Goal: Task Accomplishment & Management: Use online tool/utility

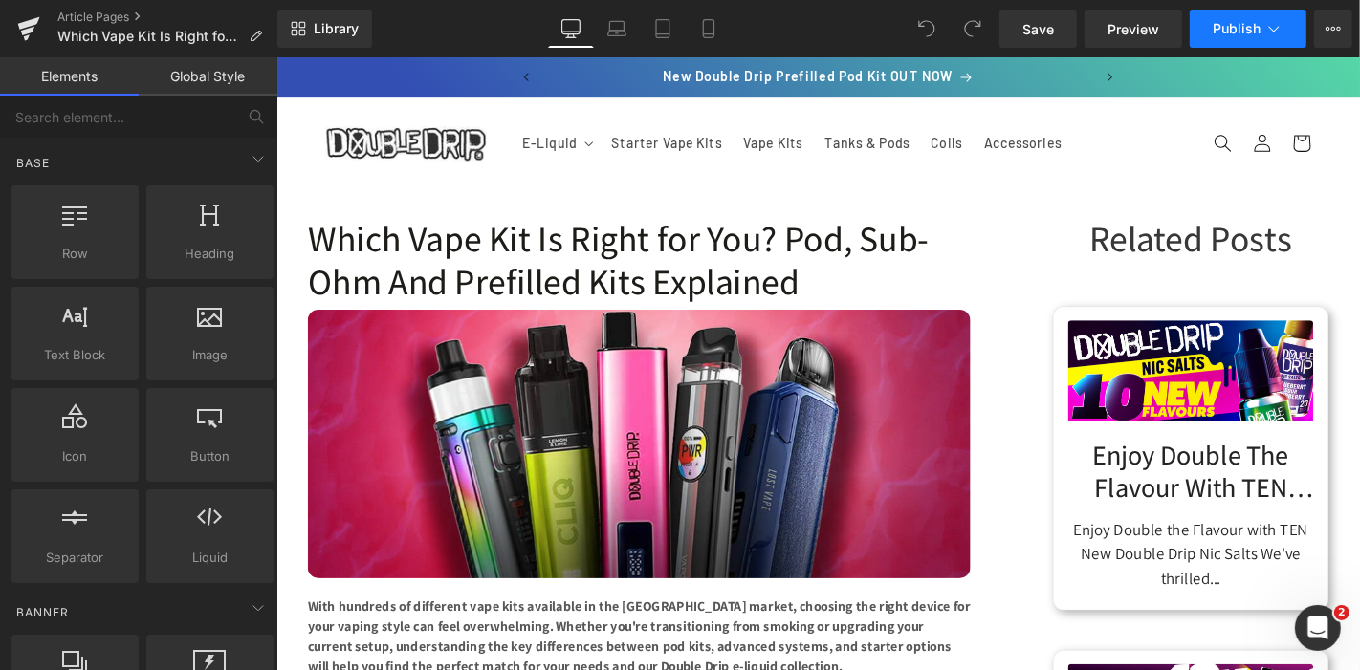
click at [1237, 10] on button "Publish" at bounding box center [1247, 29] width 117 height 38
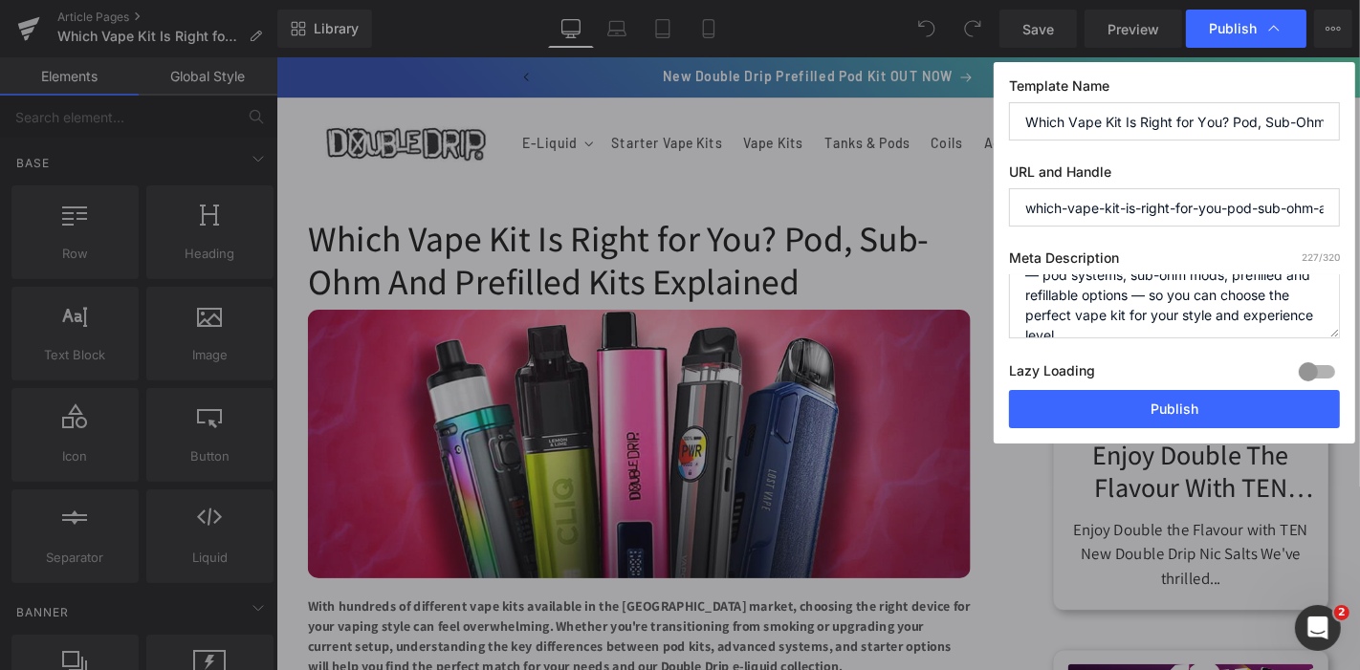
scroll to position [79, 0]
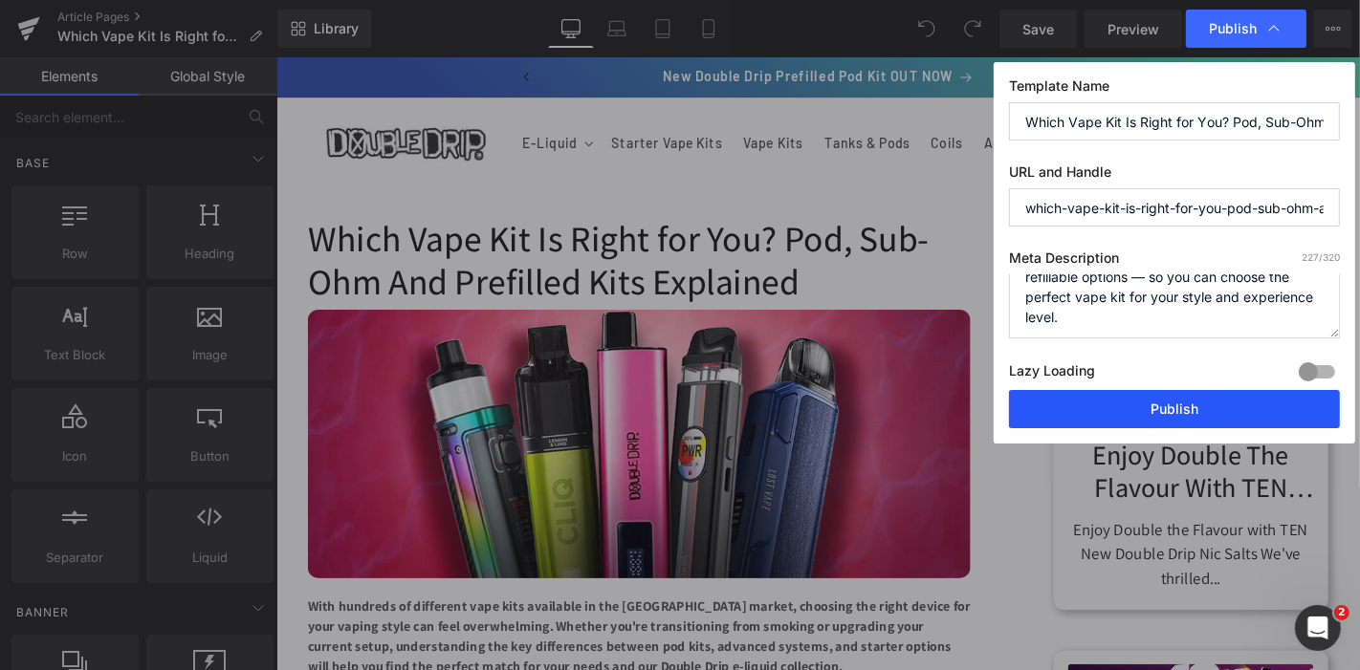
click at [1203, 408] on button "Publish" at bounding box center [1174, 409] width 331 height 38
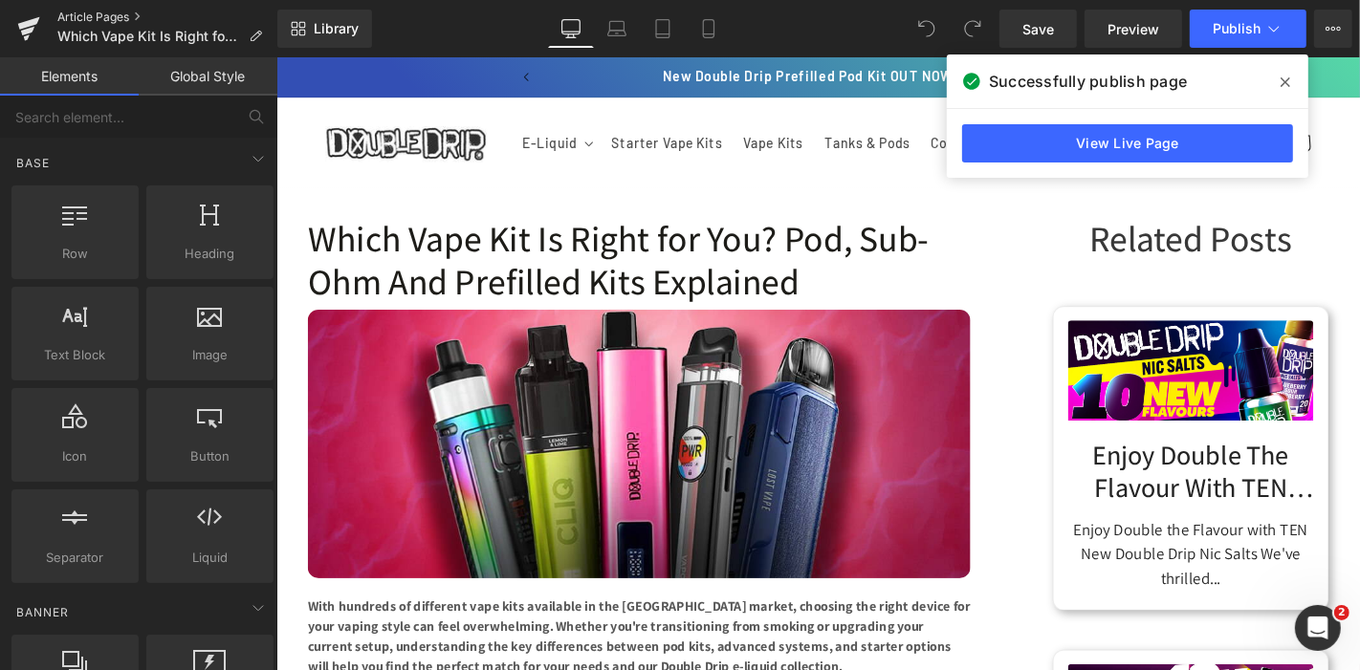
click at [109, 19] on link "Article Pages" at bounding box center [167, 17] width 220 height 15
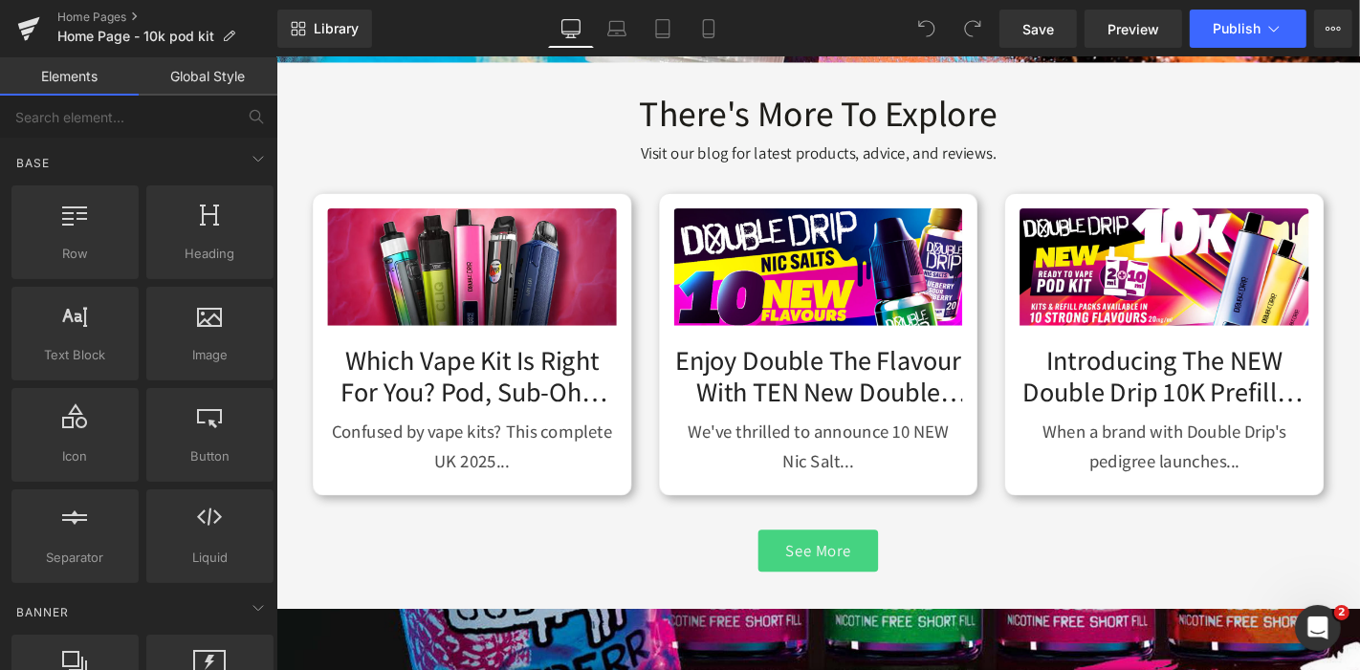
scroll to position [2286, 0]
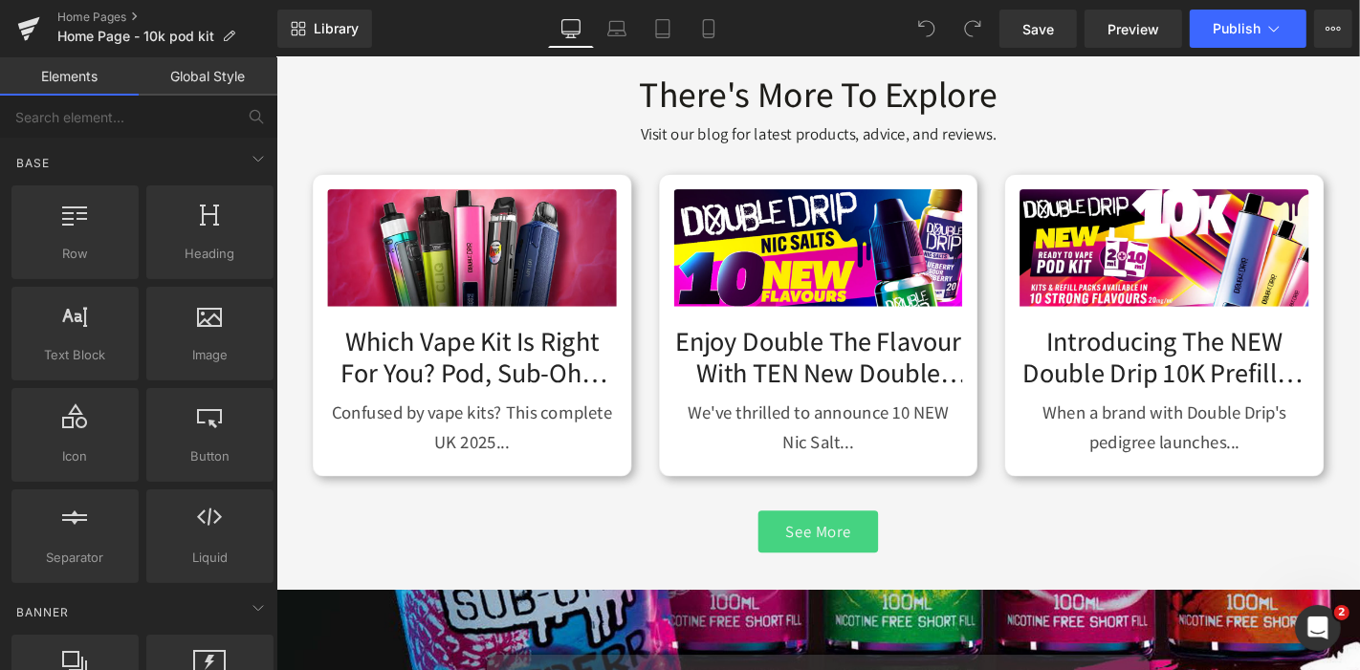
click at [513, 397] on link "Which Vape Kit Is Right for You? Pod, Sub-Ohm and Prefilled Kits Explained" at bounding box center [484, 373] width 309 height 76
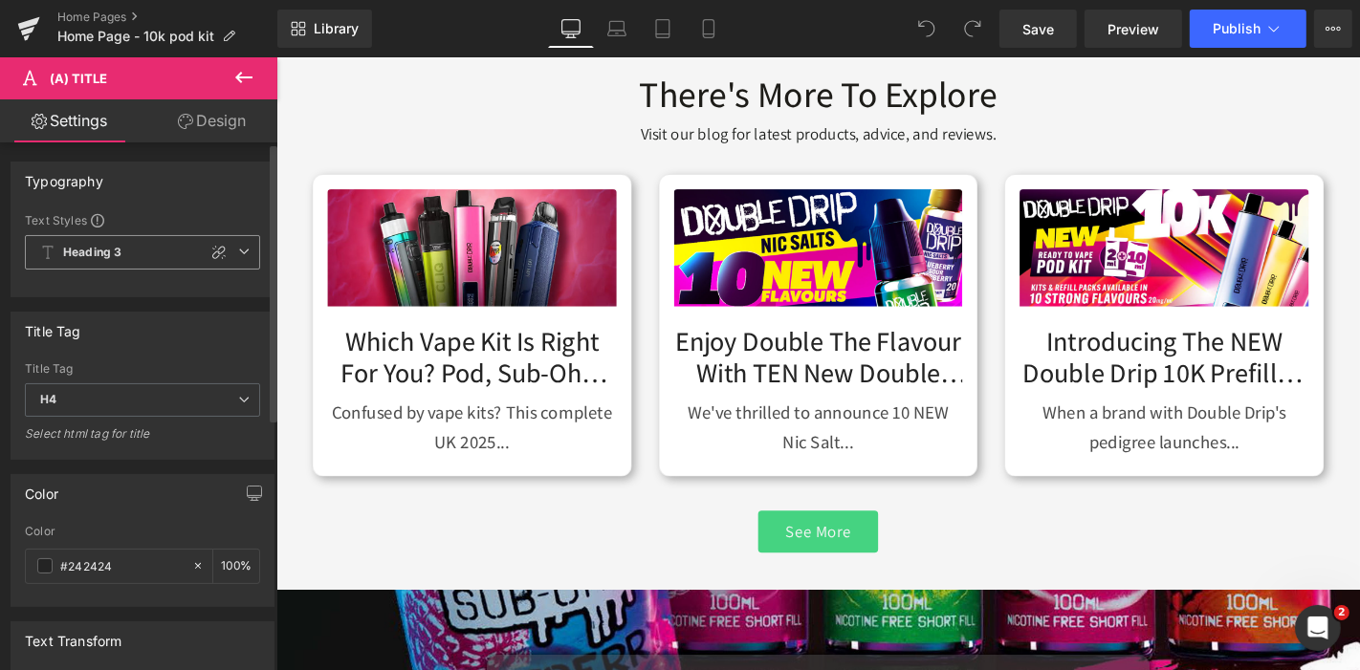
click at [240, 246] on icon at bounding box center [243, 251] width 11 height 11
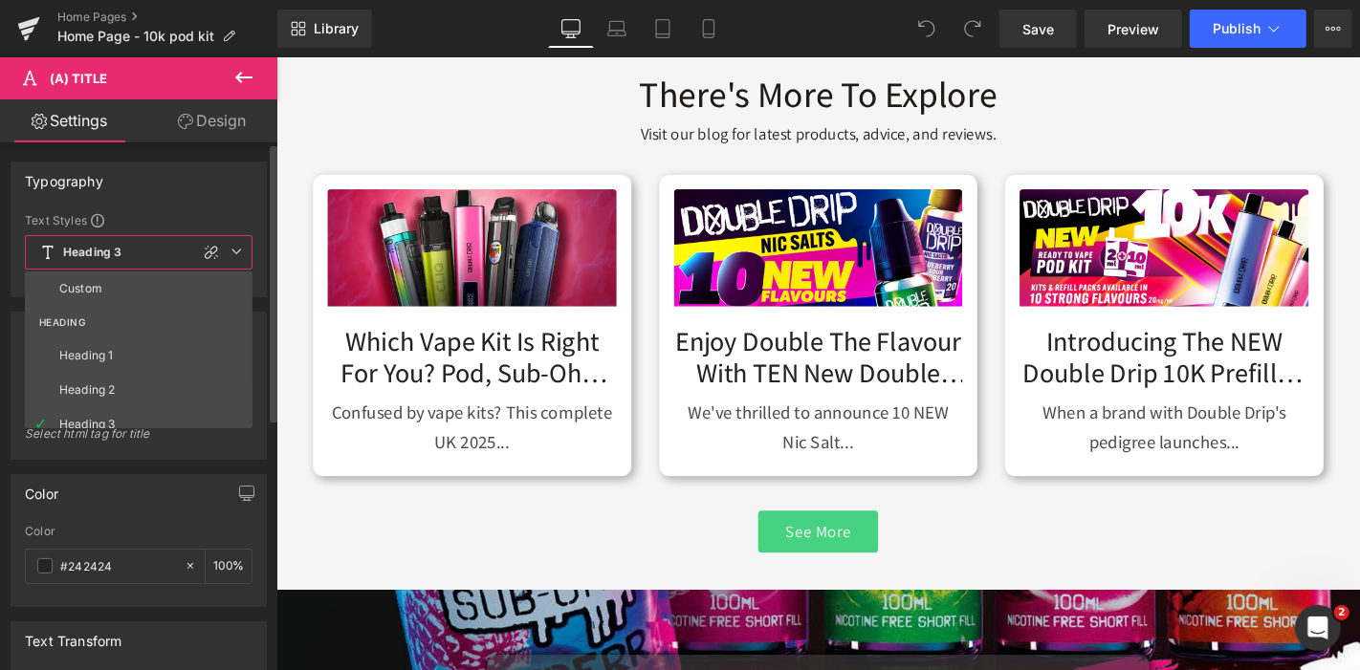
click at [240, 246] on icon at bounding box center [235, 251] width 11 height 11
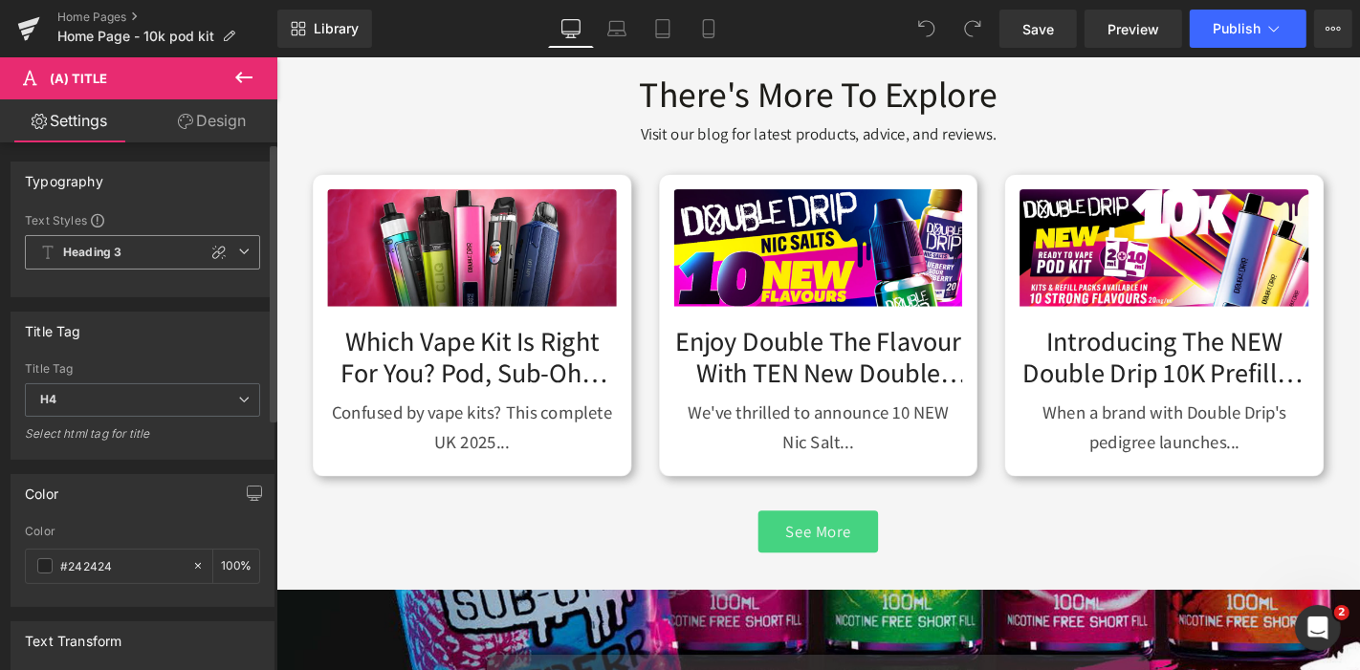
click at [240, 246] on icon at bounding box center [243, 251] width 11 height 11
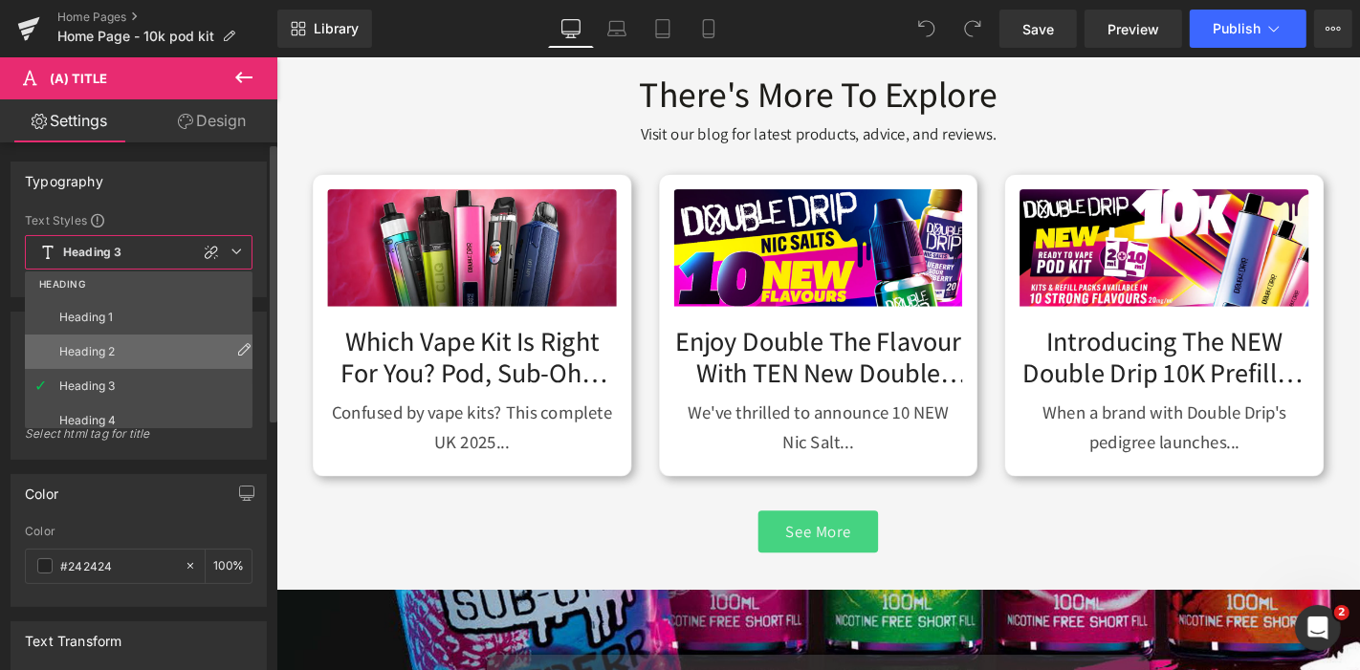
scroll to position [0, 0]
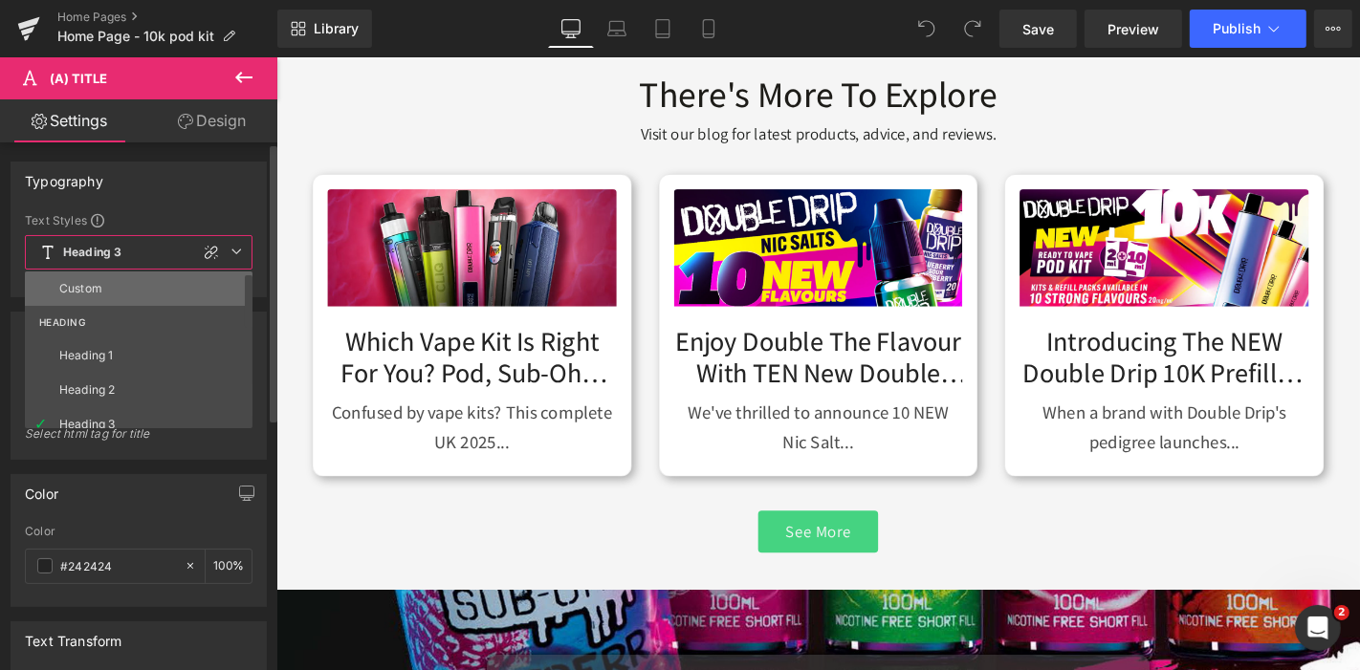
click at [136, 288] on li "Custom" at bounding box center [143, 289] width 236 height 34
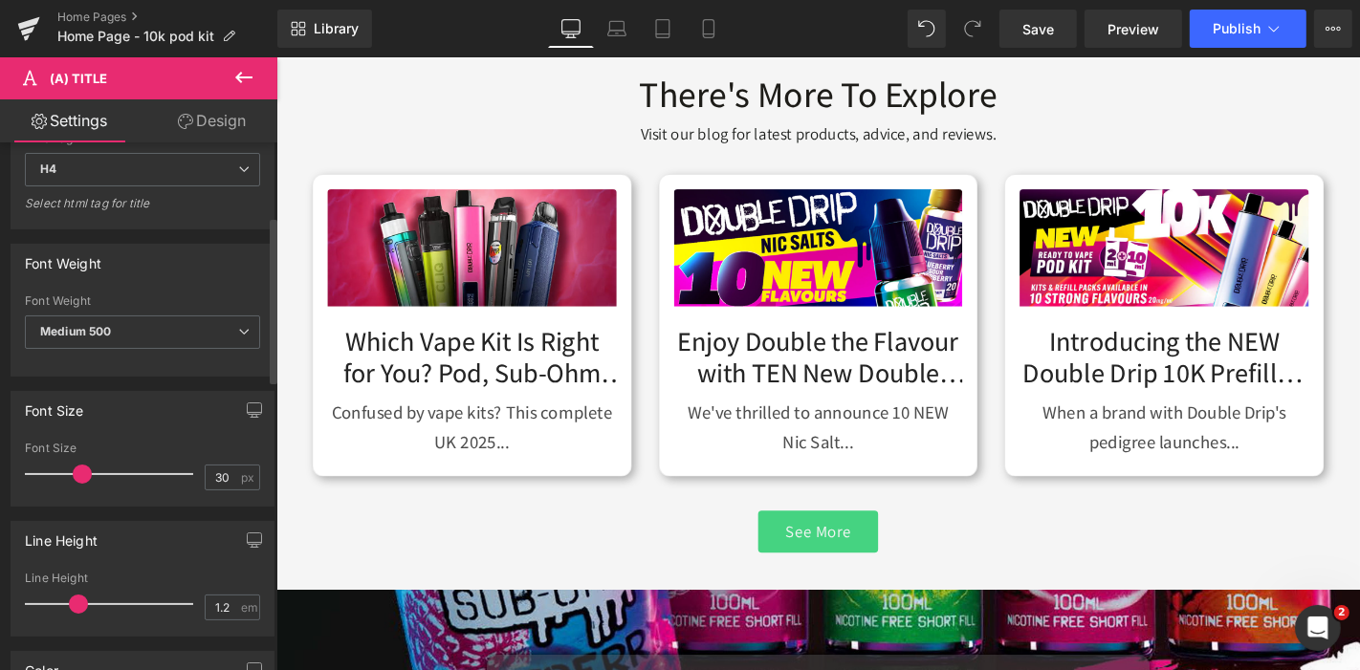
scroll to position [235, 0]
click at [226, 469] on input "30" at bounding box center [222, 473] width 33 height 24
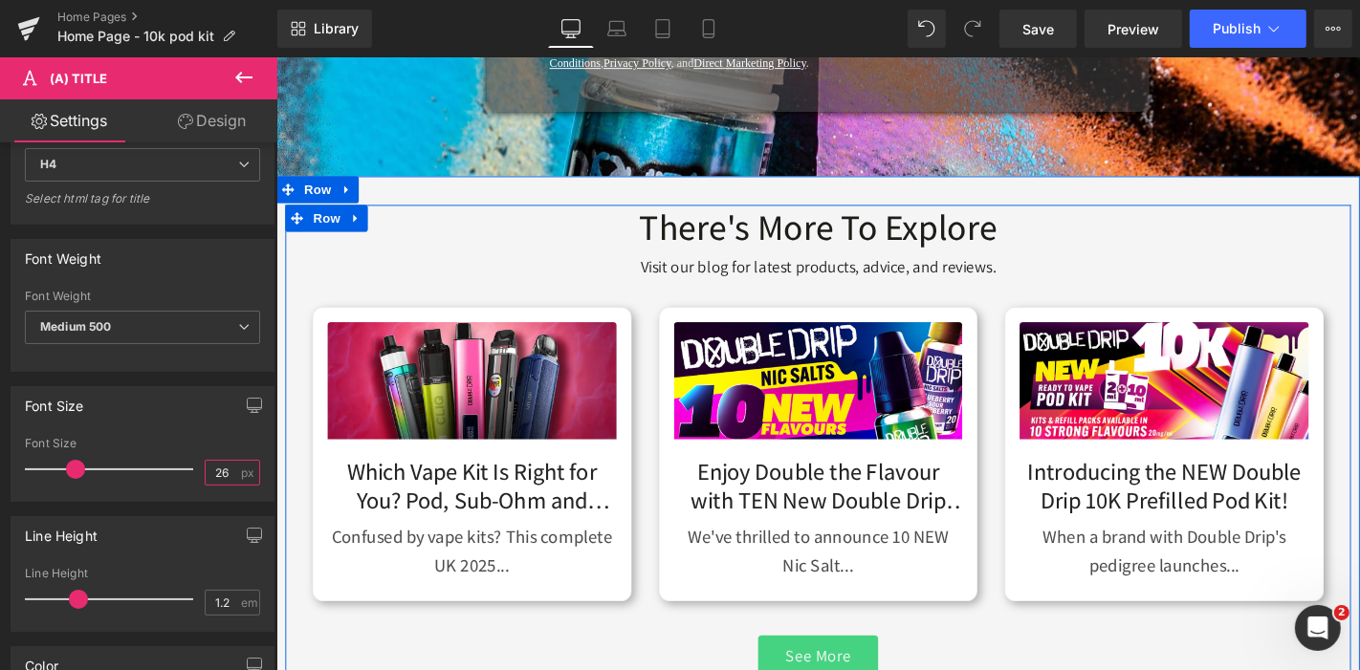
scroll to position [2146, 0]
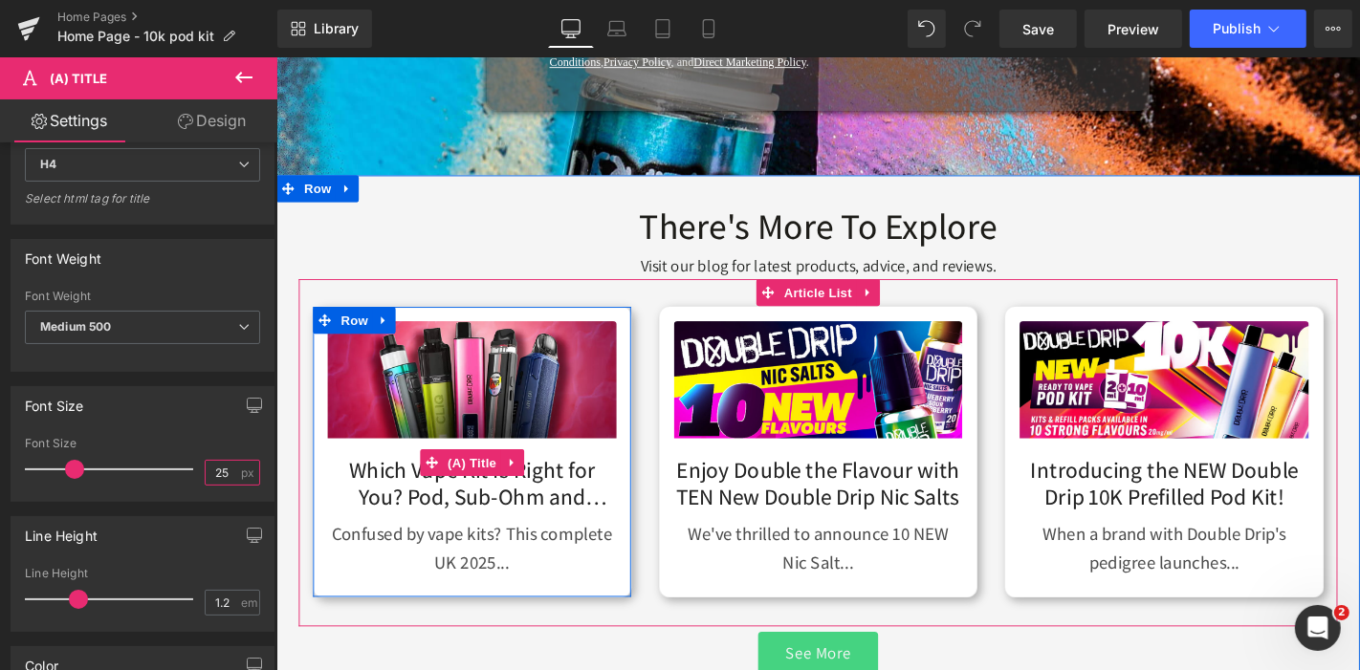
type input "24"
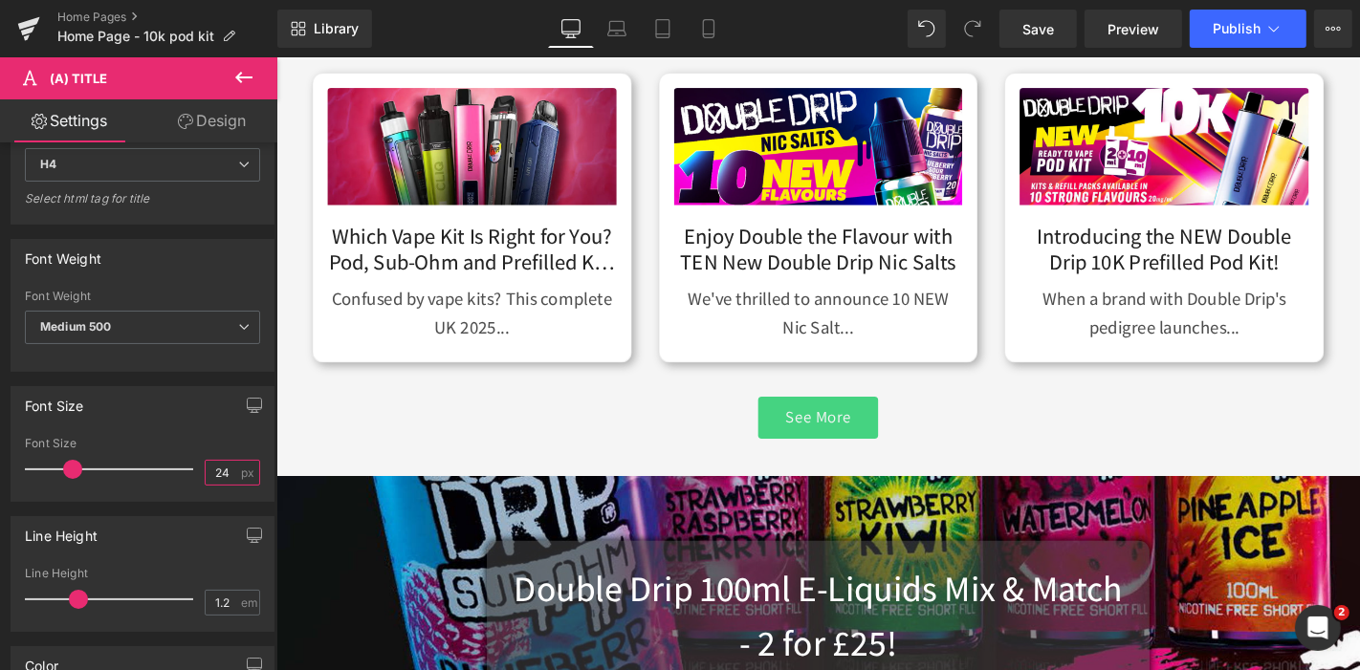
scroll to position [2396, 0]
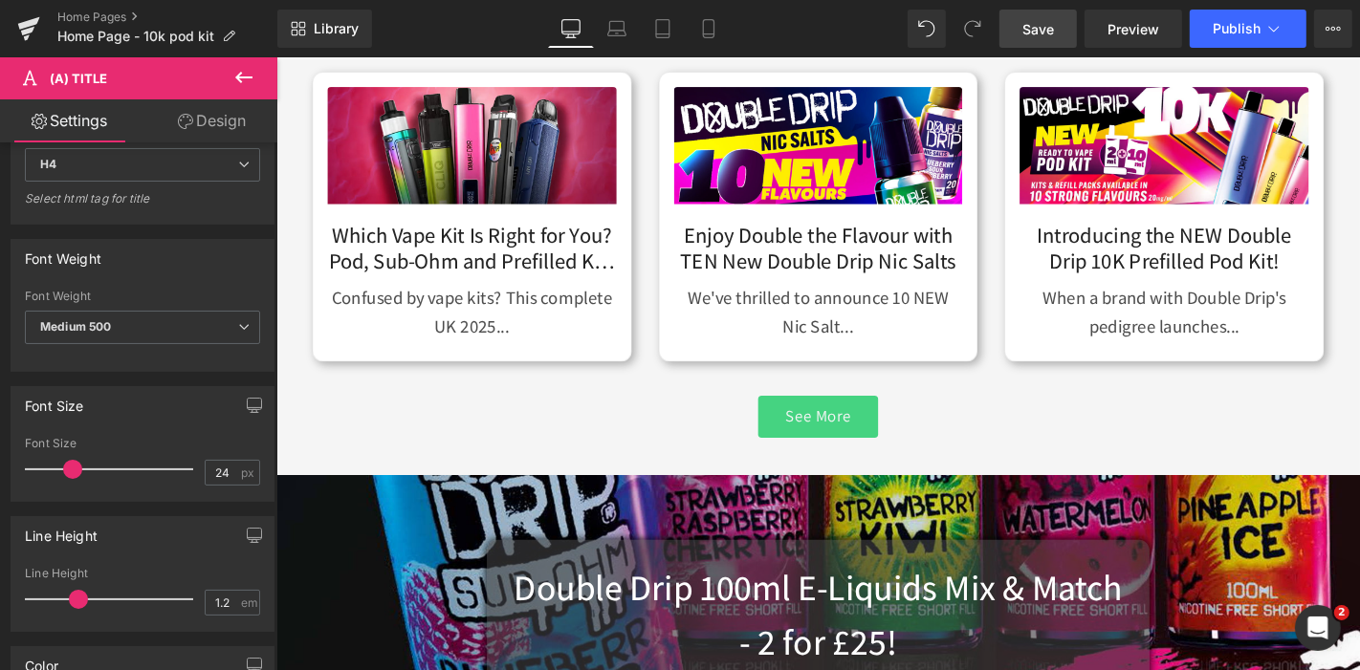
click at [1045, 26] on span "Save" at bounding box center [1038, 29] width 32 height 20
click at [1141, 32] on span "Preview" at bounding box center [1133, 29] width 52 height 20
click at [630, 31] on link "Laptop" at bounding box center [617, 29] width 46 height 38
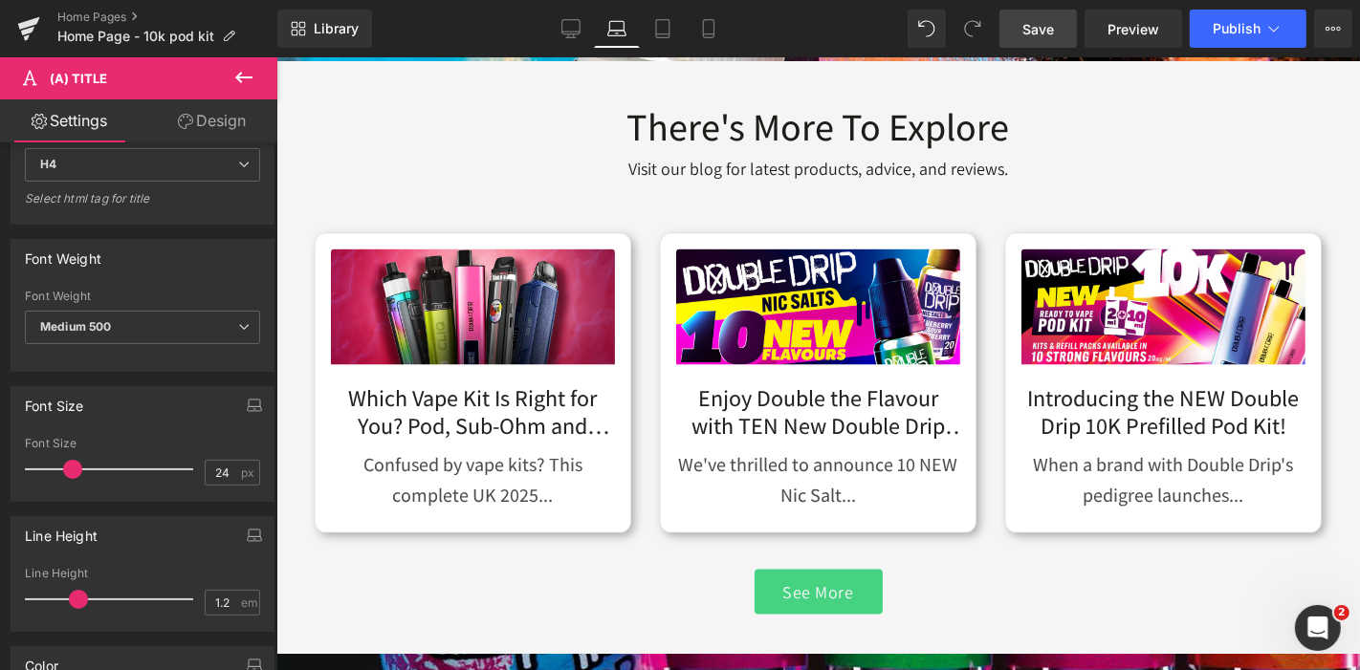
scroll to position [2486, 0]
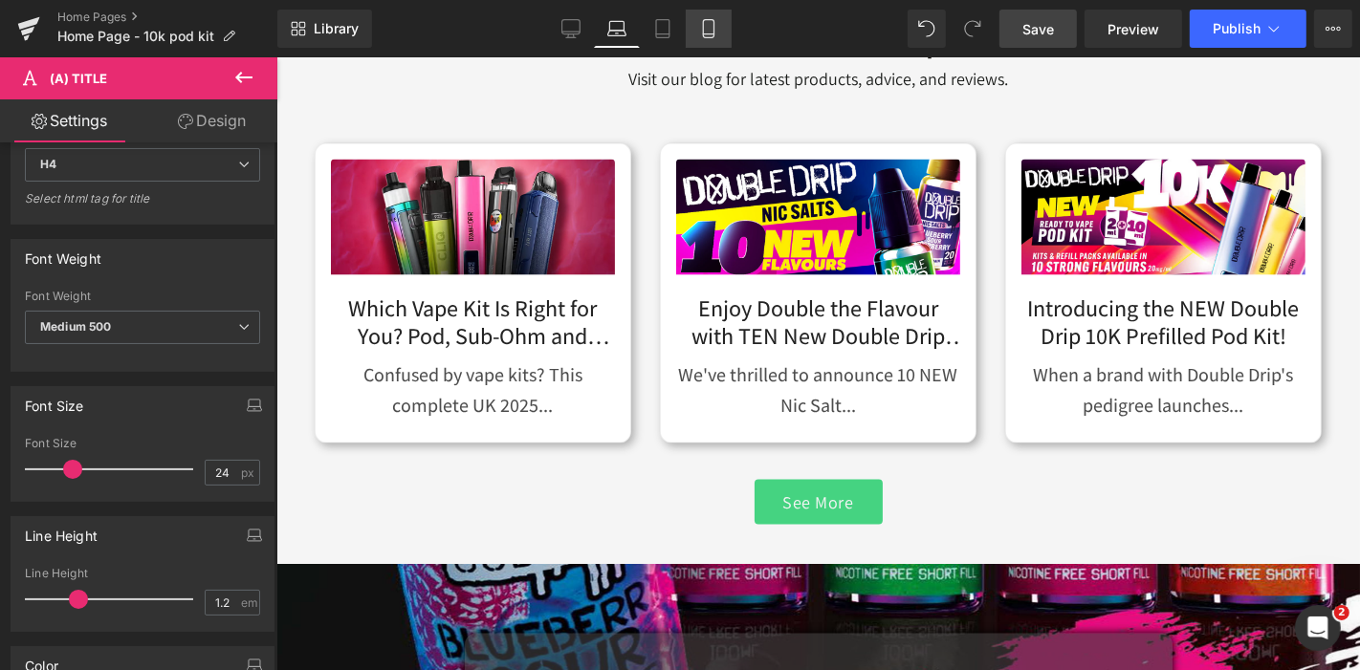
click at [702, 26] on icon at bounding box center [708, 28] width 19 height 19
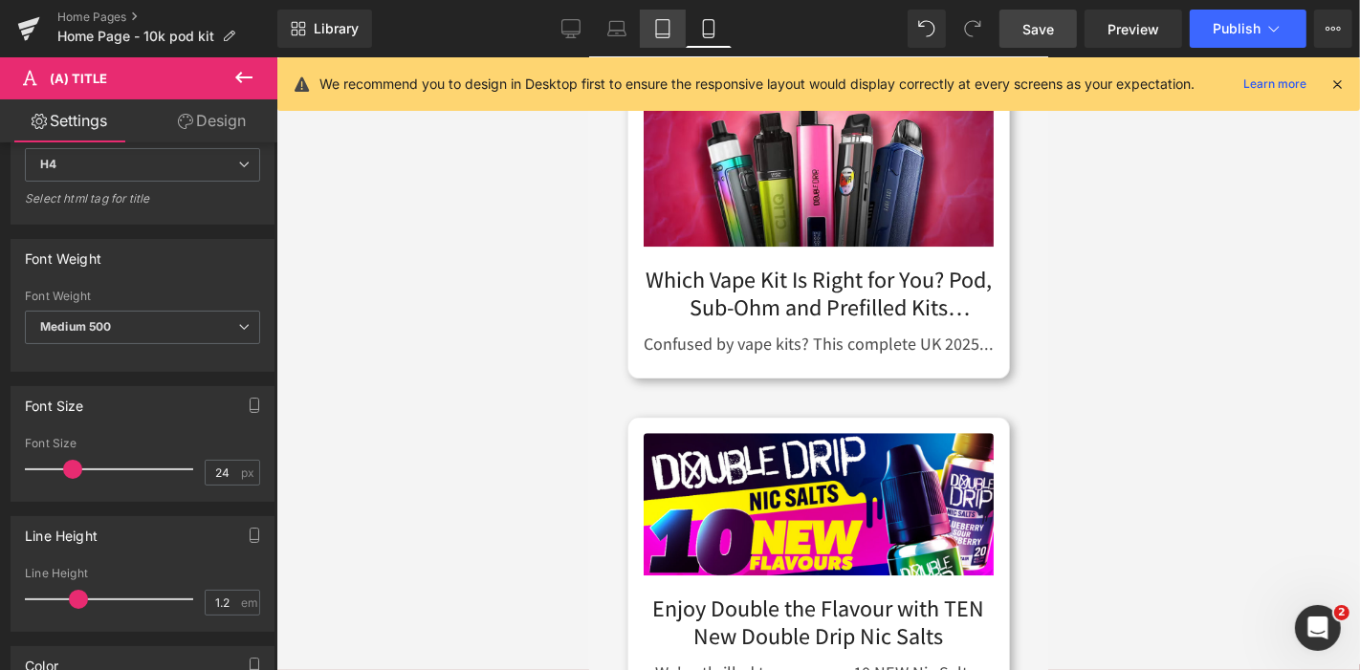
click at [654, 37] on icon at bounding box center [662, 28] width 19 height 19
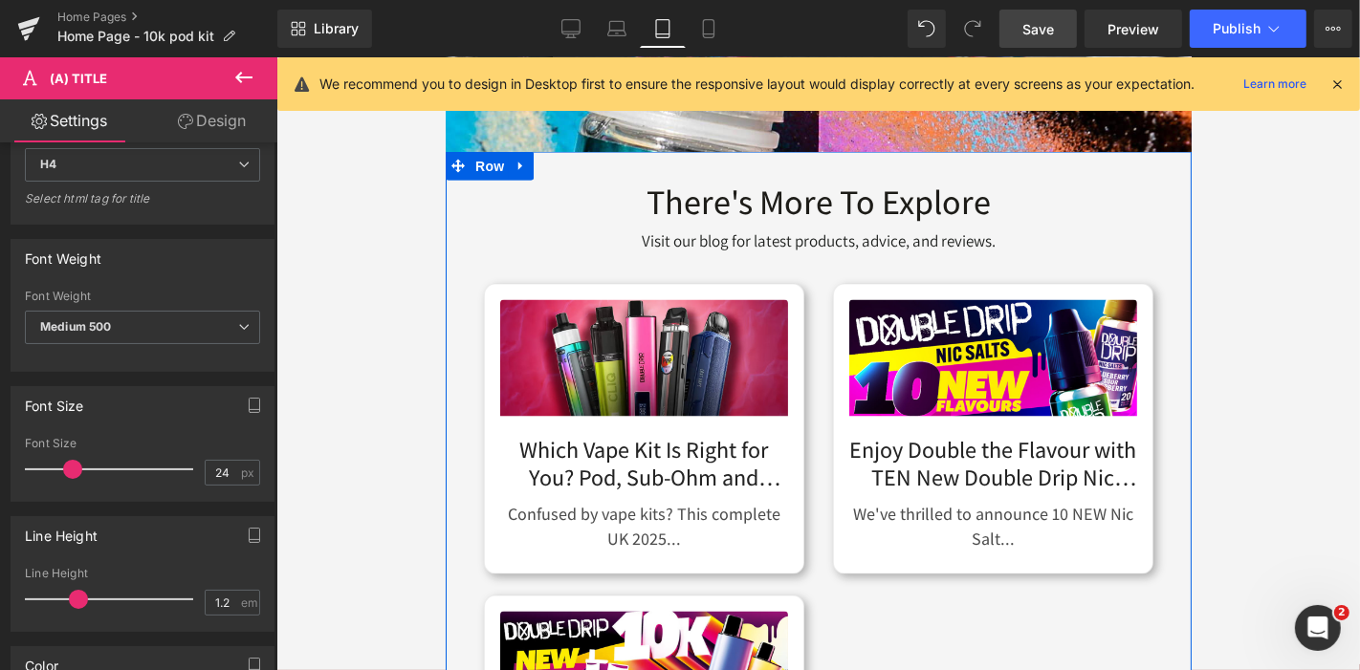
scroll to position [2593, 0]
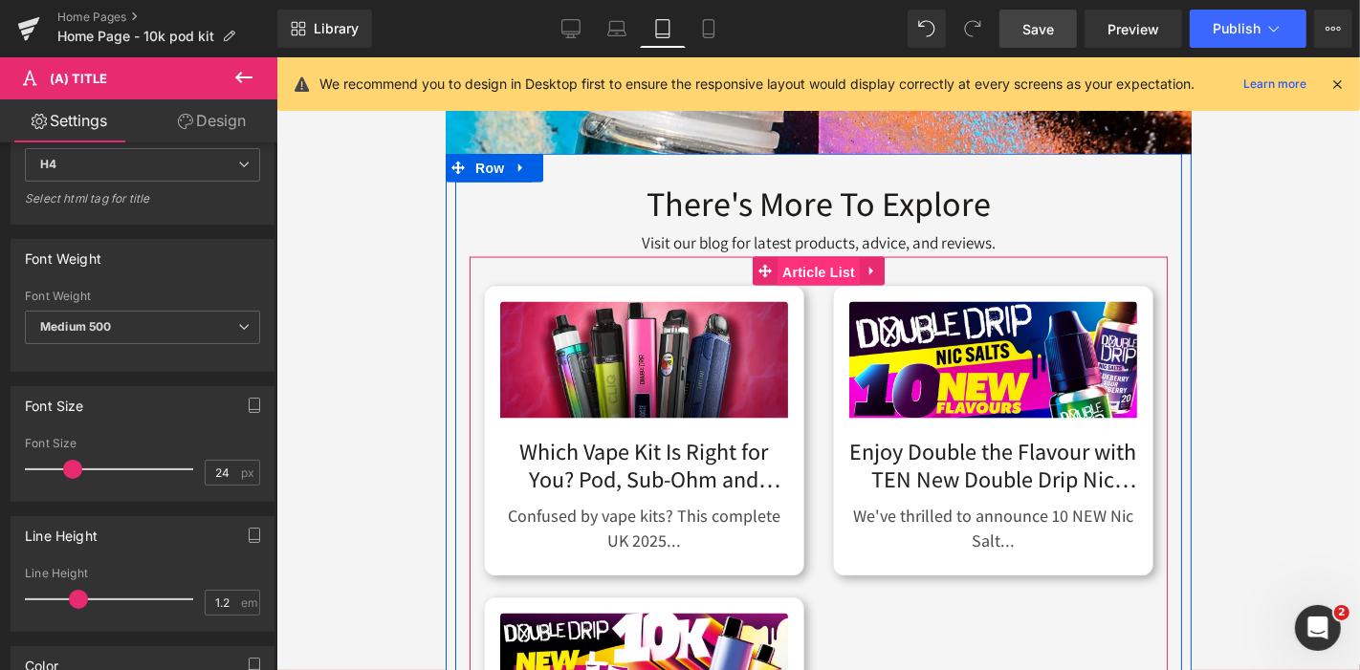
click at [803, 258] on span "Article List" at bounding box center [817, 271] width 82 height 29
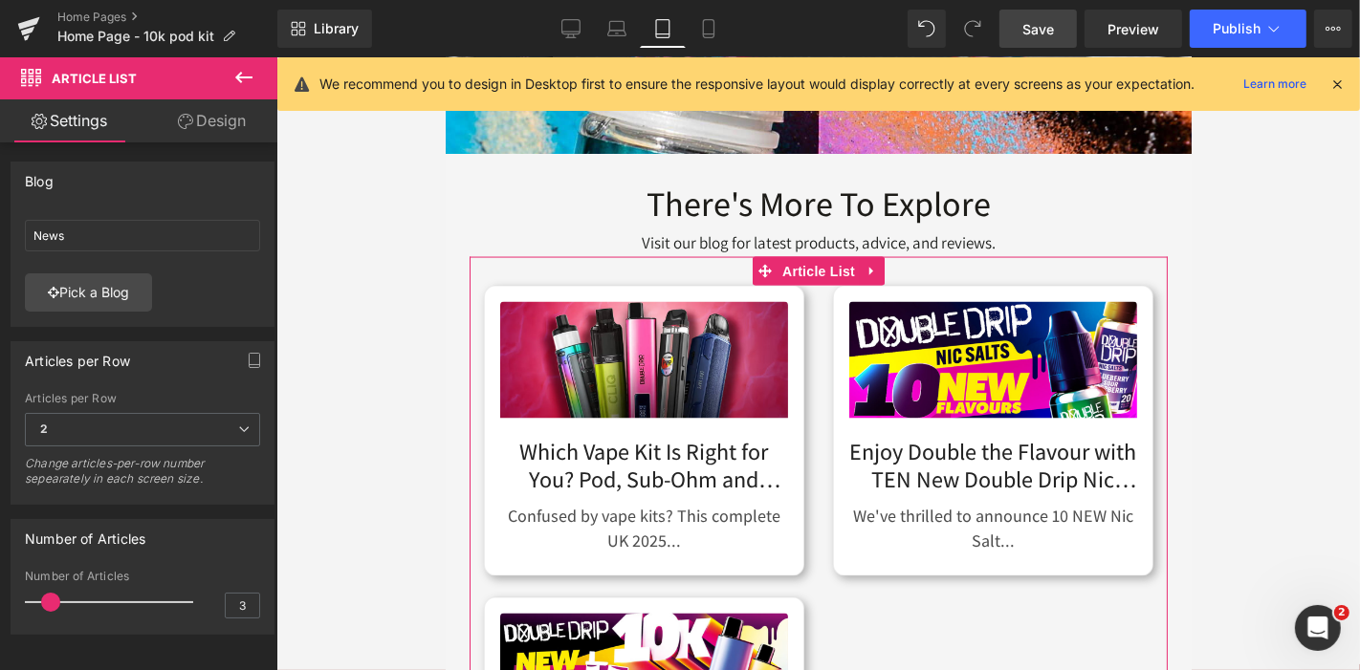
click at [220, 124] on link "Design" at bounding box center [211, 120] width 139 height 43
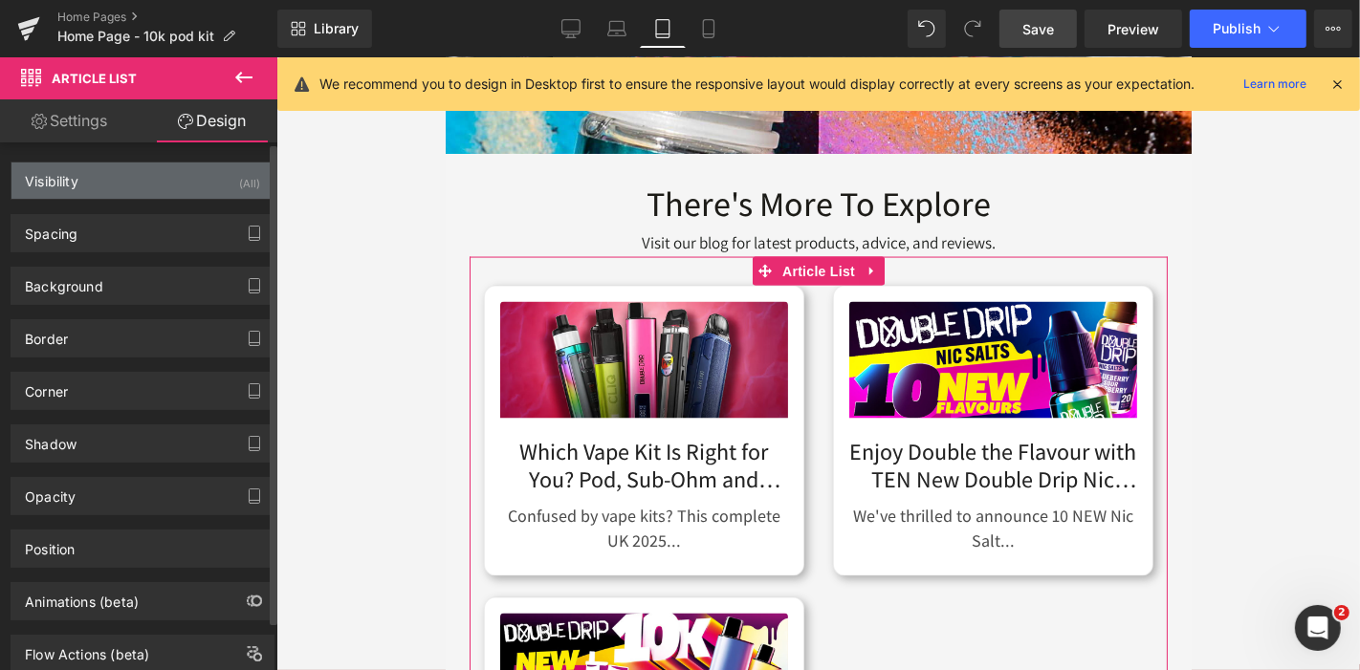
click at [191, 188] on div "Visibility (All)" at bounding box center [142, 181] width 262 height 36
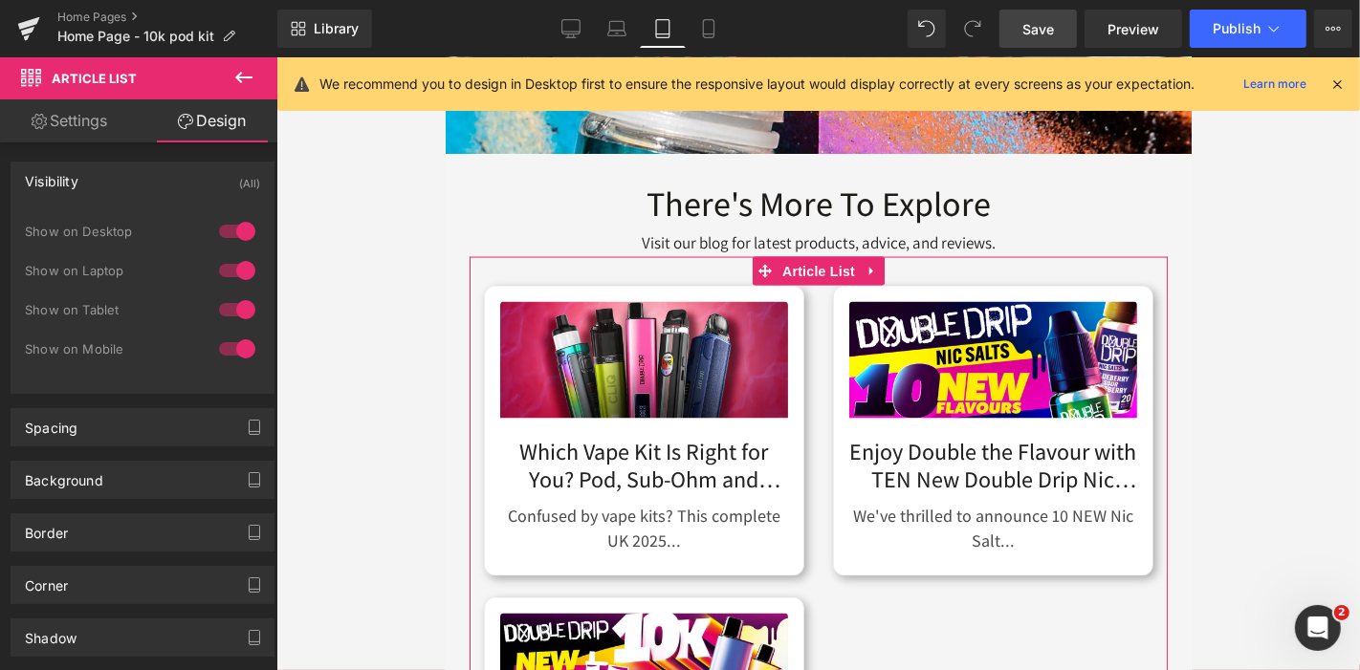
click at [74, 119] on link "Settings" at bounding box center [69, 120] width 139 height 43
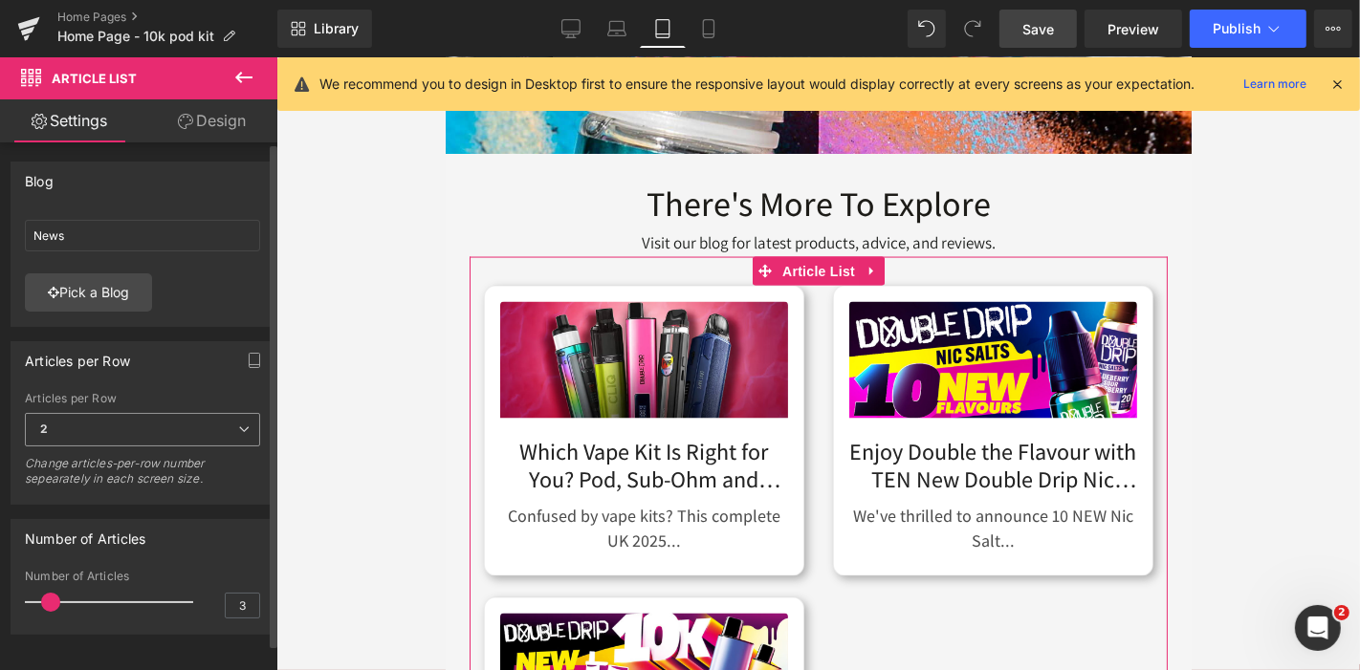
click at [190, 422] on span "2" at bounding box center [142, 429] width 235 height 33
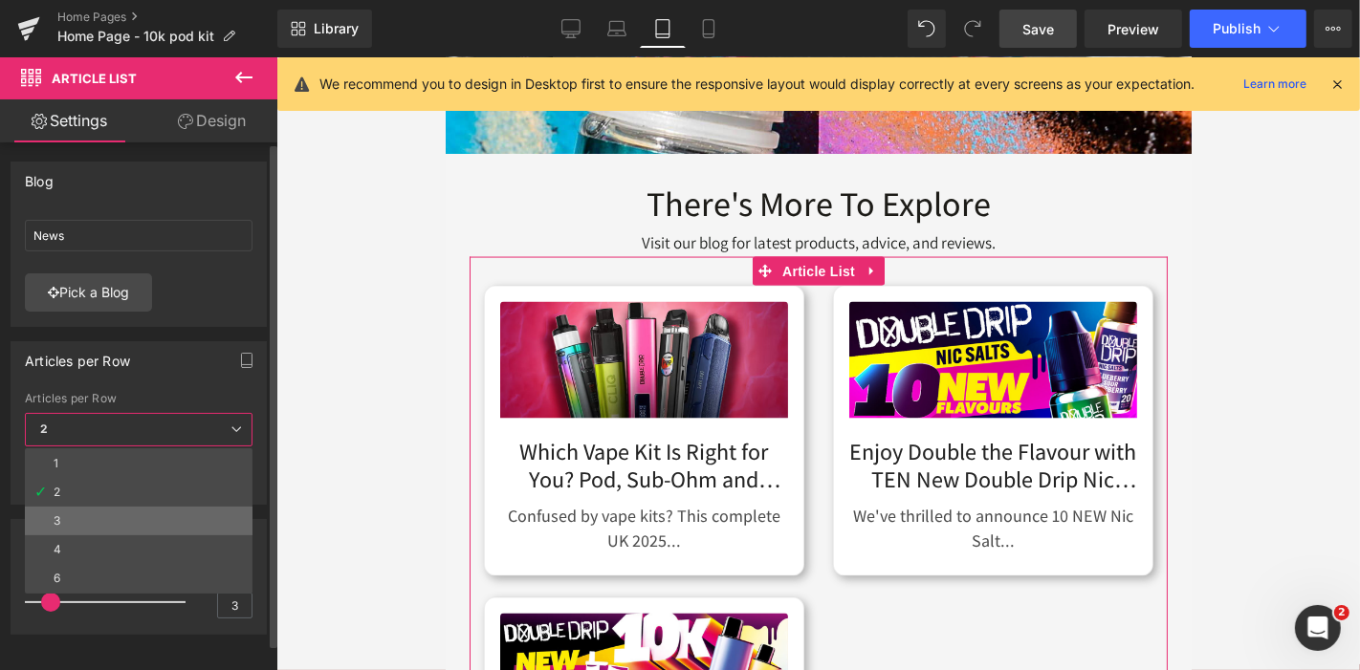
click at [124, 514] on li "3" at bounding box center [139, 521] width 228 height 29
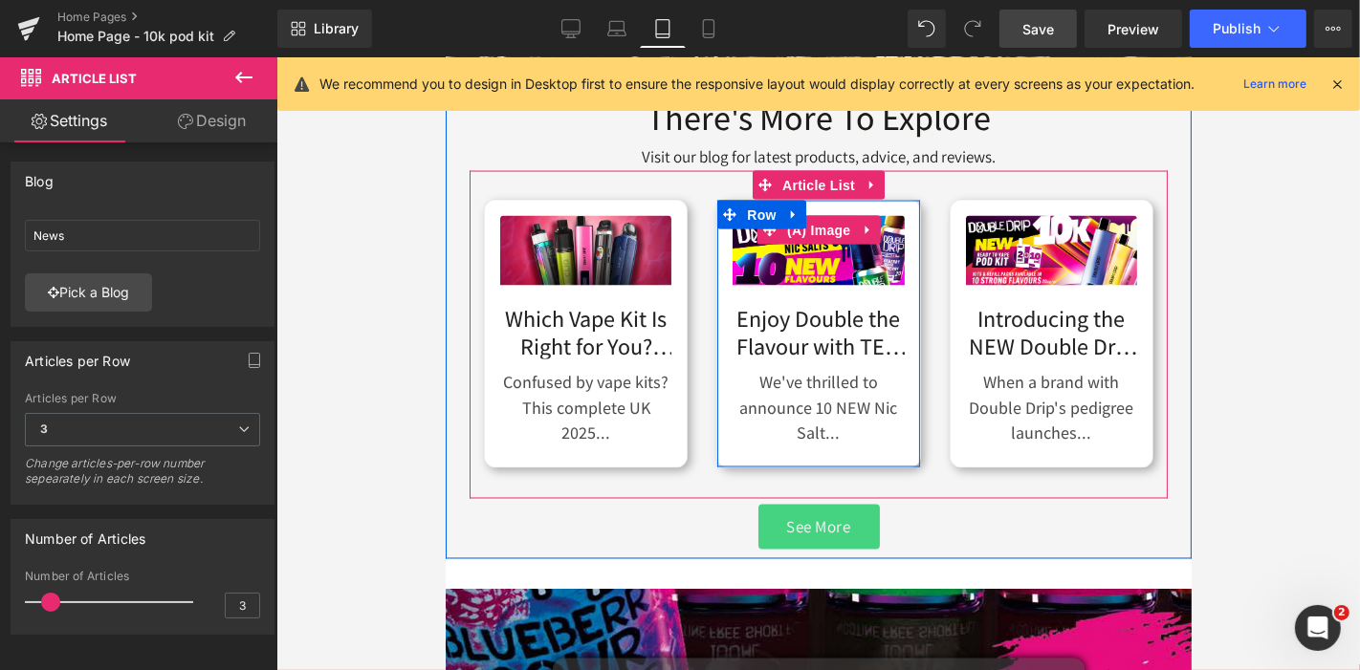
scroll to position [2586, 0]
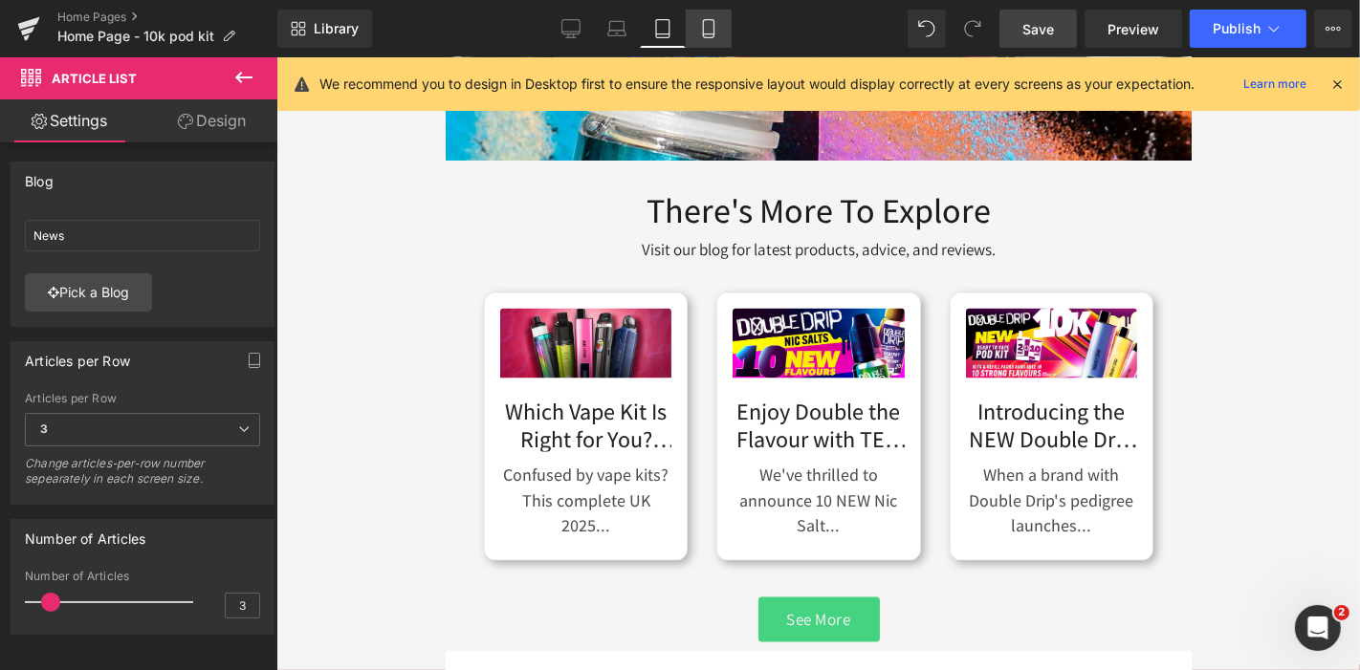
click at [702, 31] on icon at bounding box center [708, 28] width 19 height 19
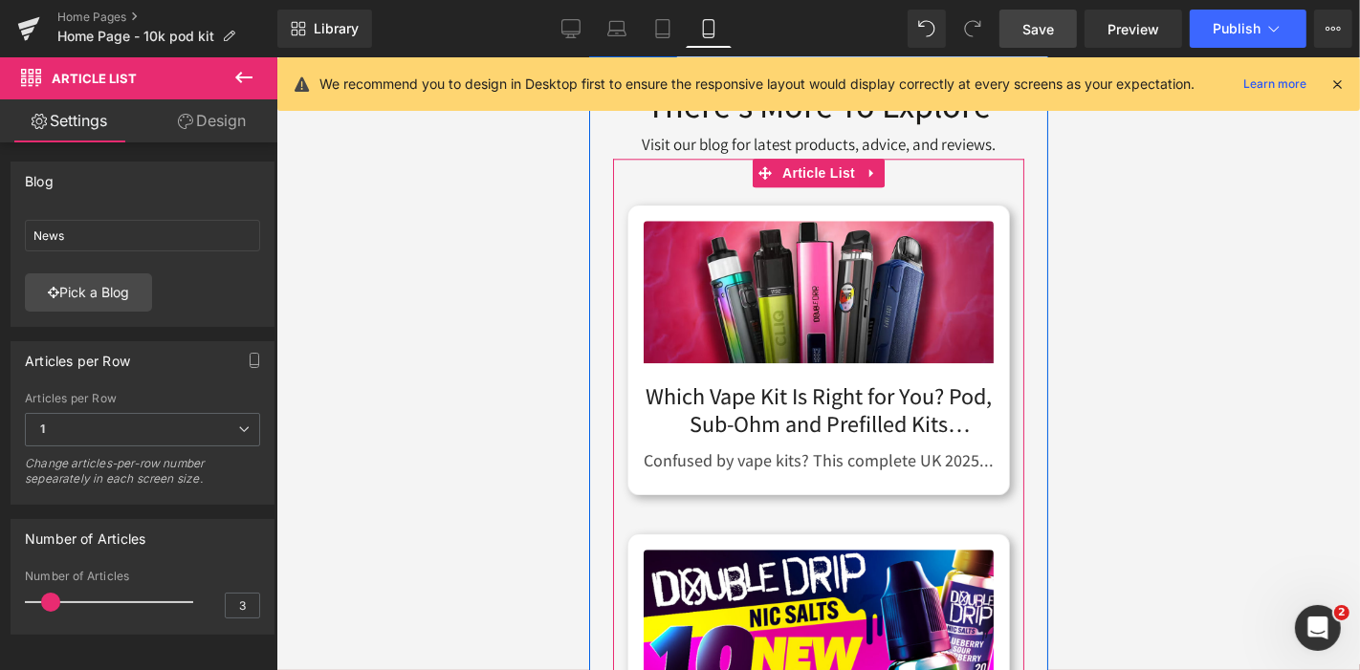
scroll to position [4122, 0]
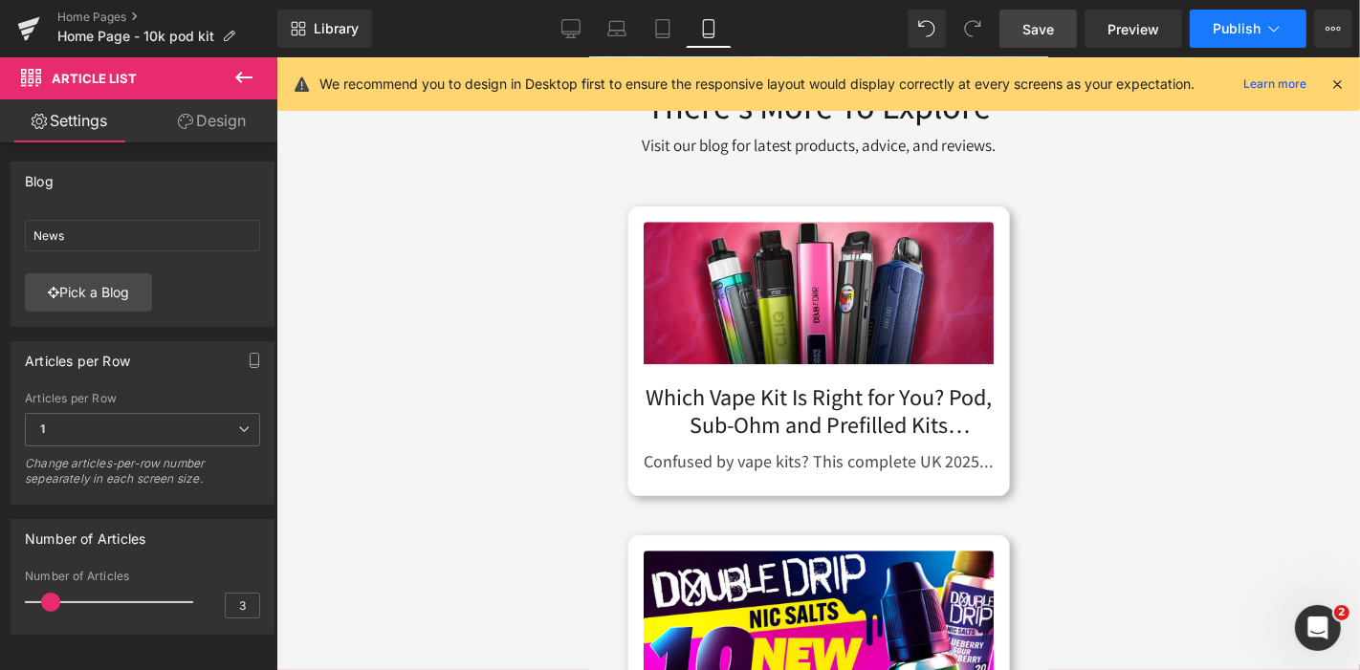
click at [1259, 31] on span "Publish" at bounding box center [1236, 28] width 48 height 15
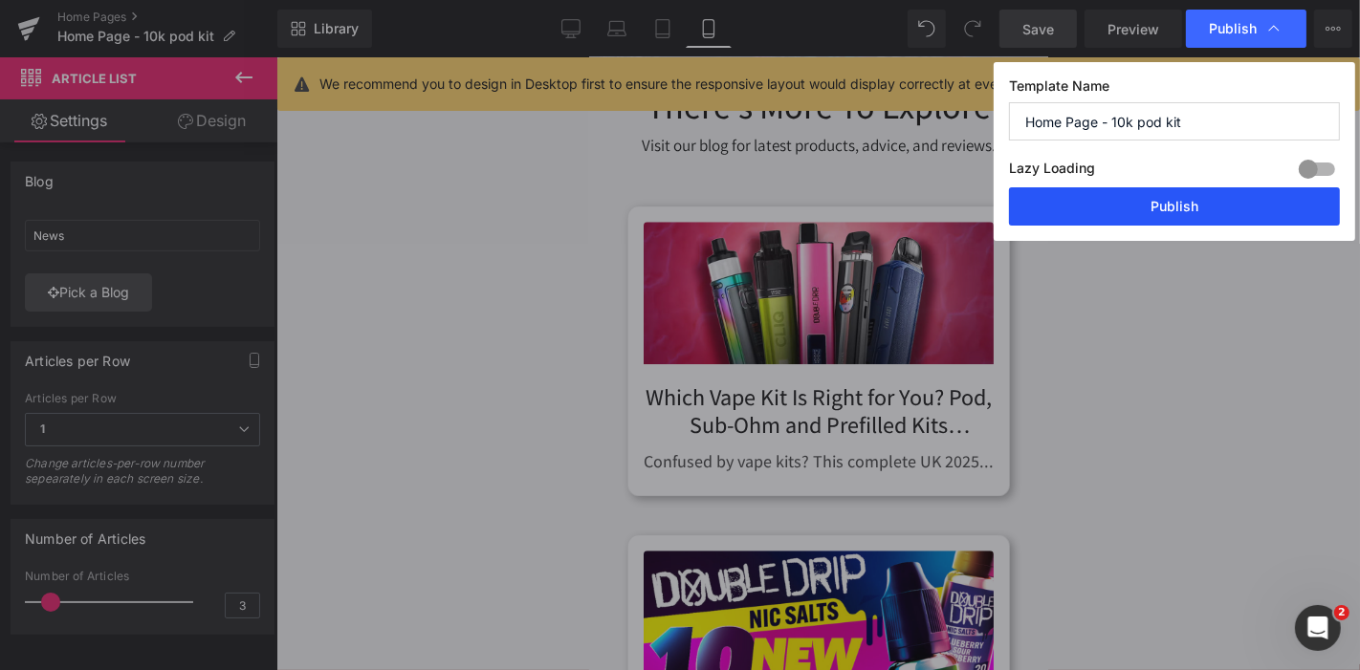
click at [1168, 187] on button "Publish" at bounding box center [1174, 206] width 331 height 38
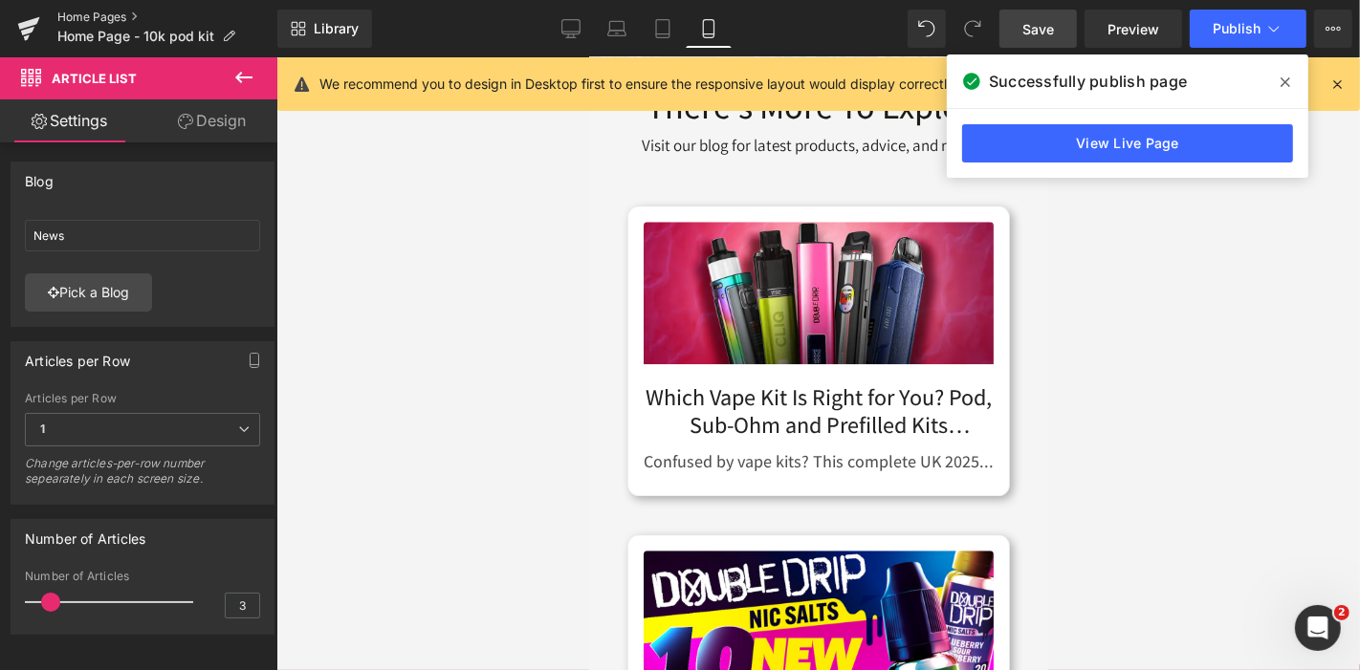
click at [128, 15] on link "Home Pages" at bounding box center [167, 17] width 220 height 15
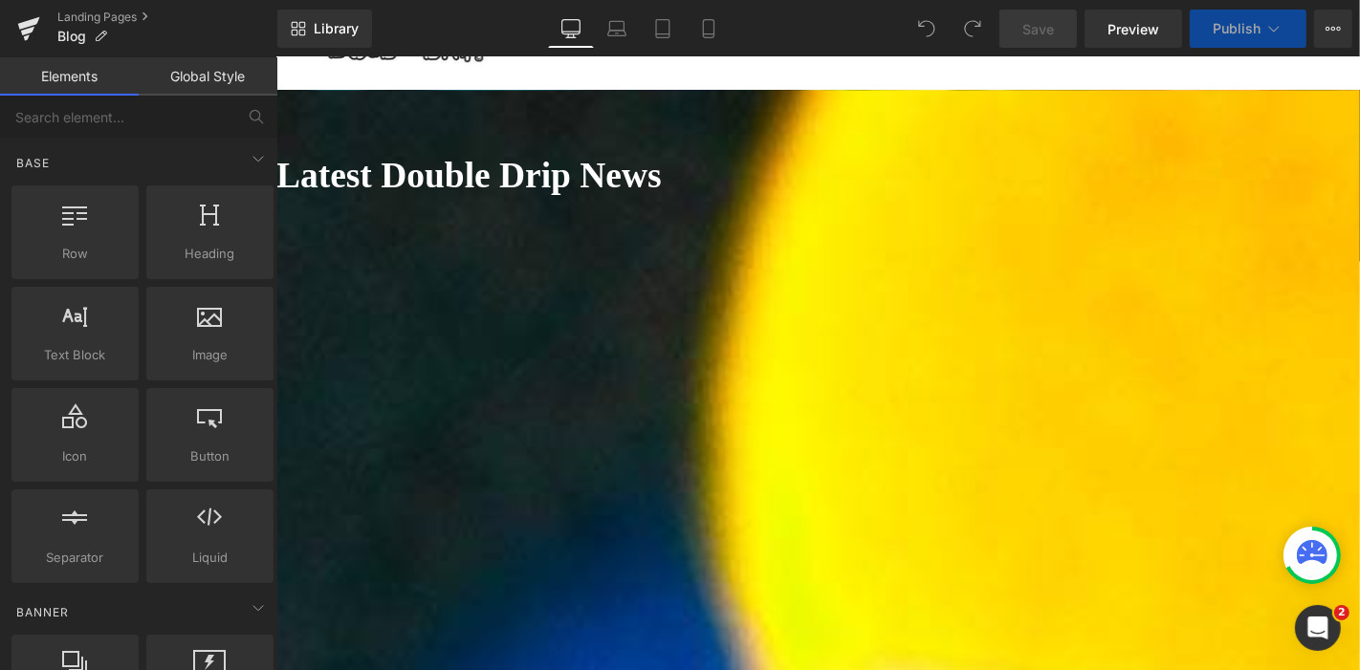
scroll to position [296, 0]
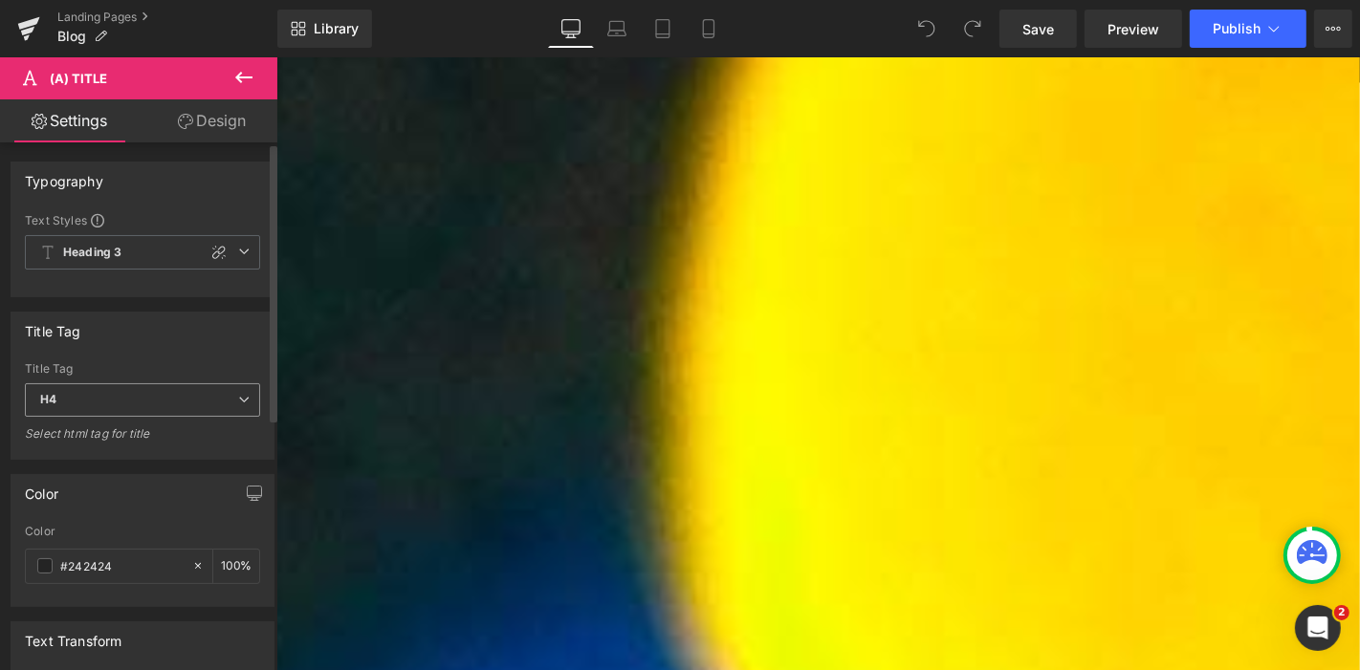
click at [242, 399] on icon at bounding box center [243, 399] width 11 height 11
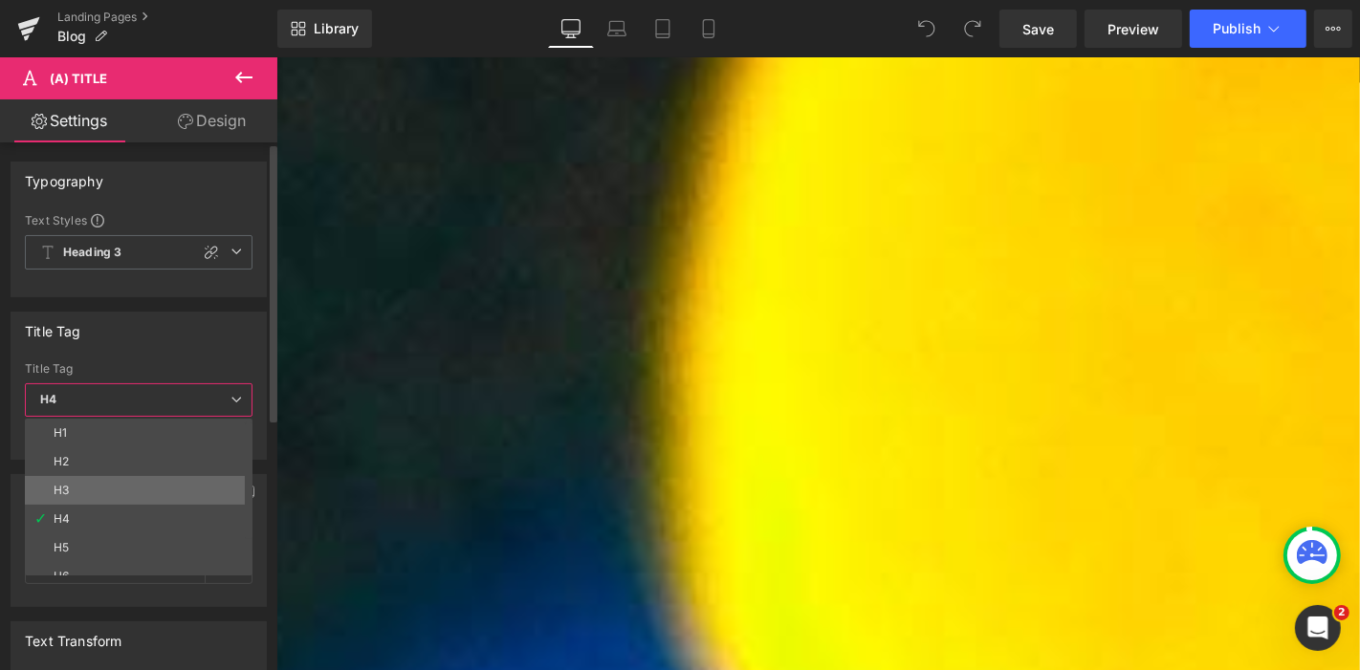
click at [87, 486] on li "H3" at bounding box center [143, 490] width 236 height 29
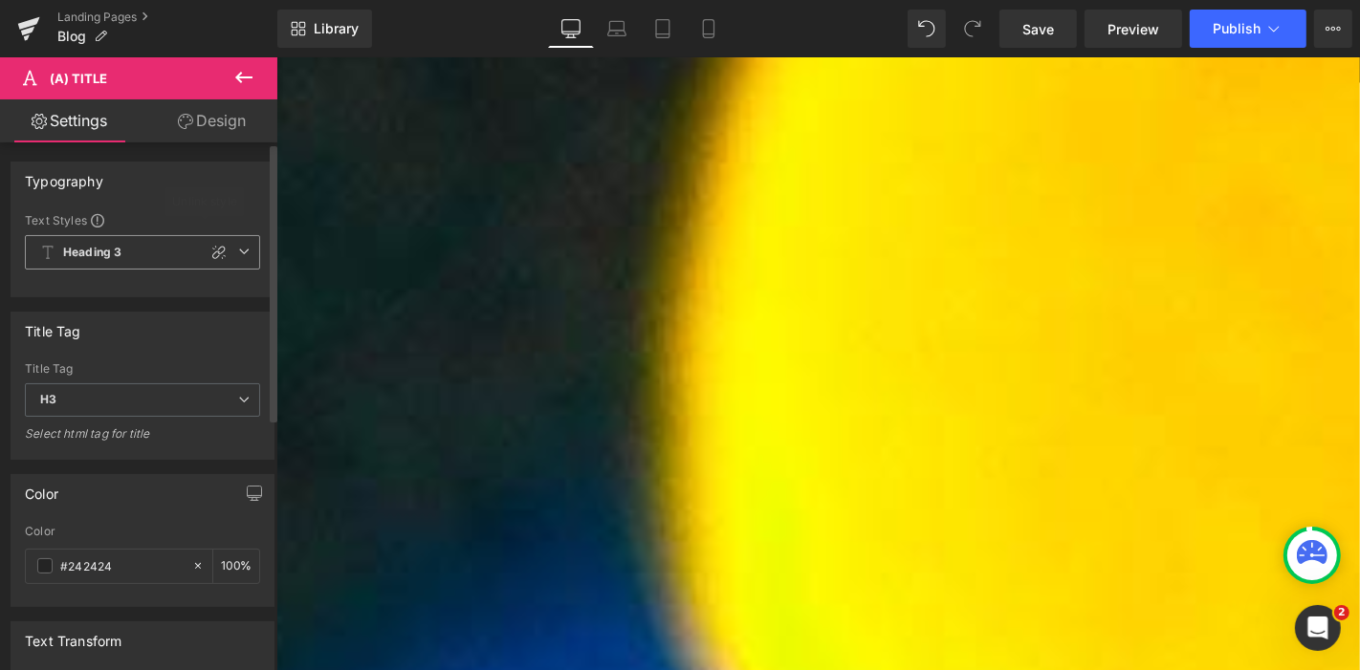
click at [238, 246] on icon at bounding box center [243, 251] width 11 height 11
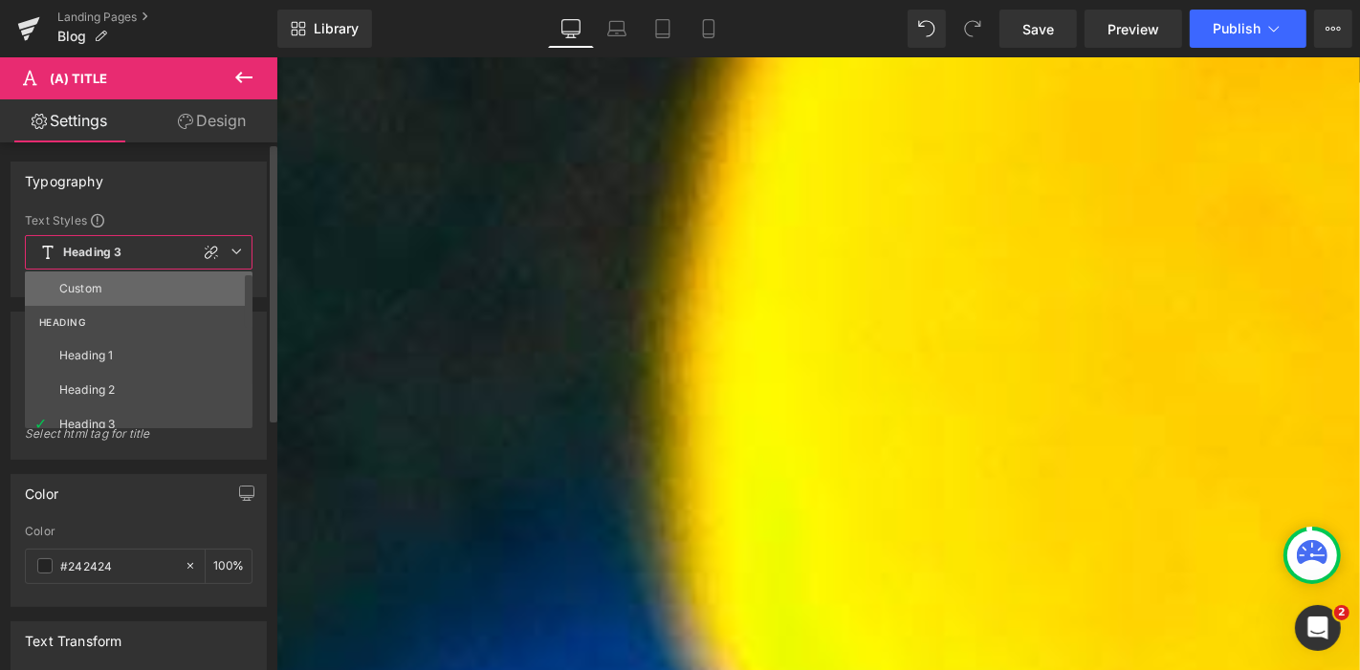
click at [144, 304] on li "Custom" at bounding box center [143, 289] width 236 height 34
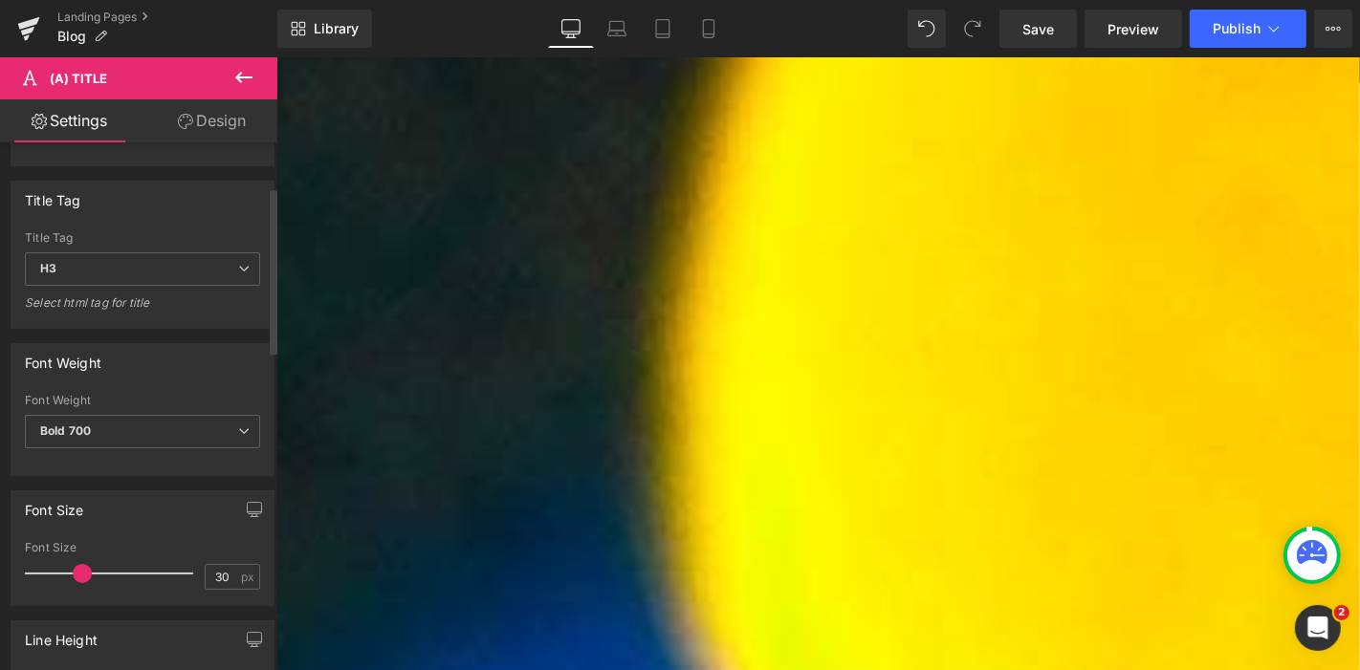
scroll to position [142, 0]
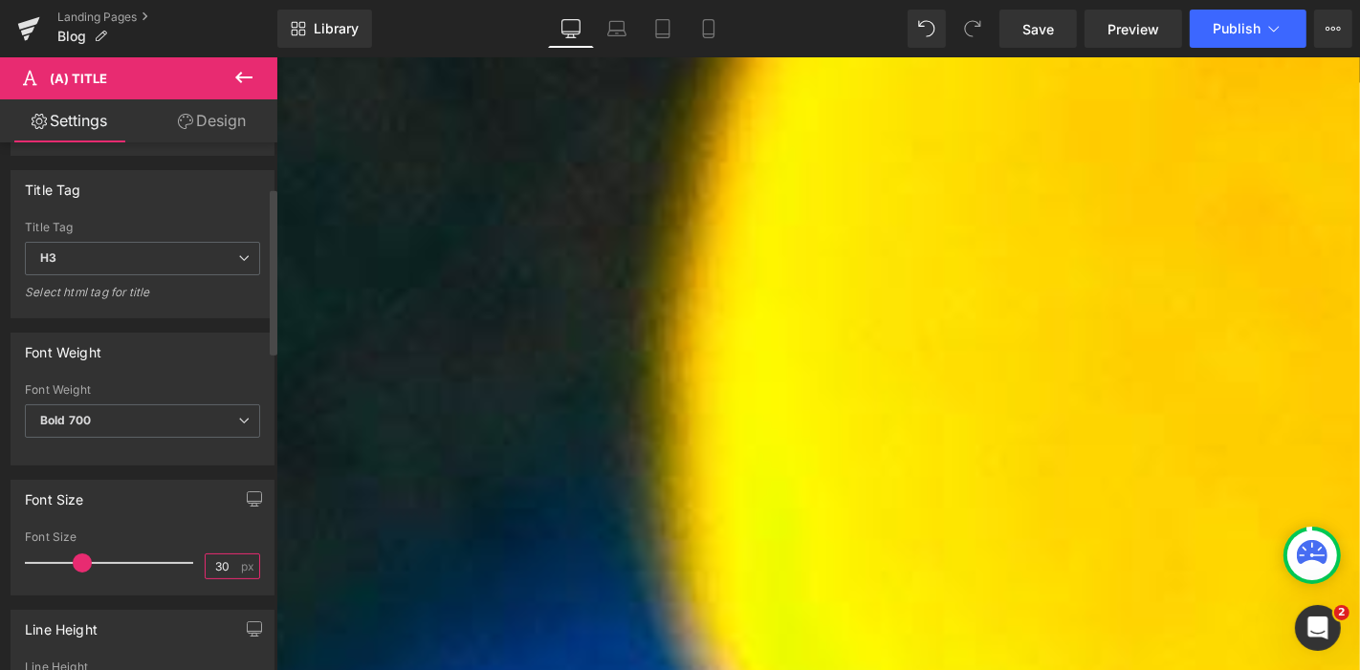
click at [224, 566] on input "30" at bounding box center [222, 567] width 33 height 24
type input "3"
type input "24"
click at [245, 77] on icon at bounding box center [243, 77] width 23 height 23
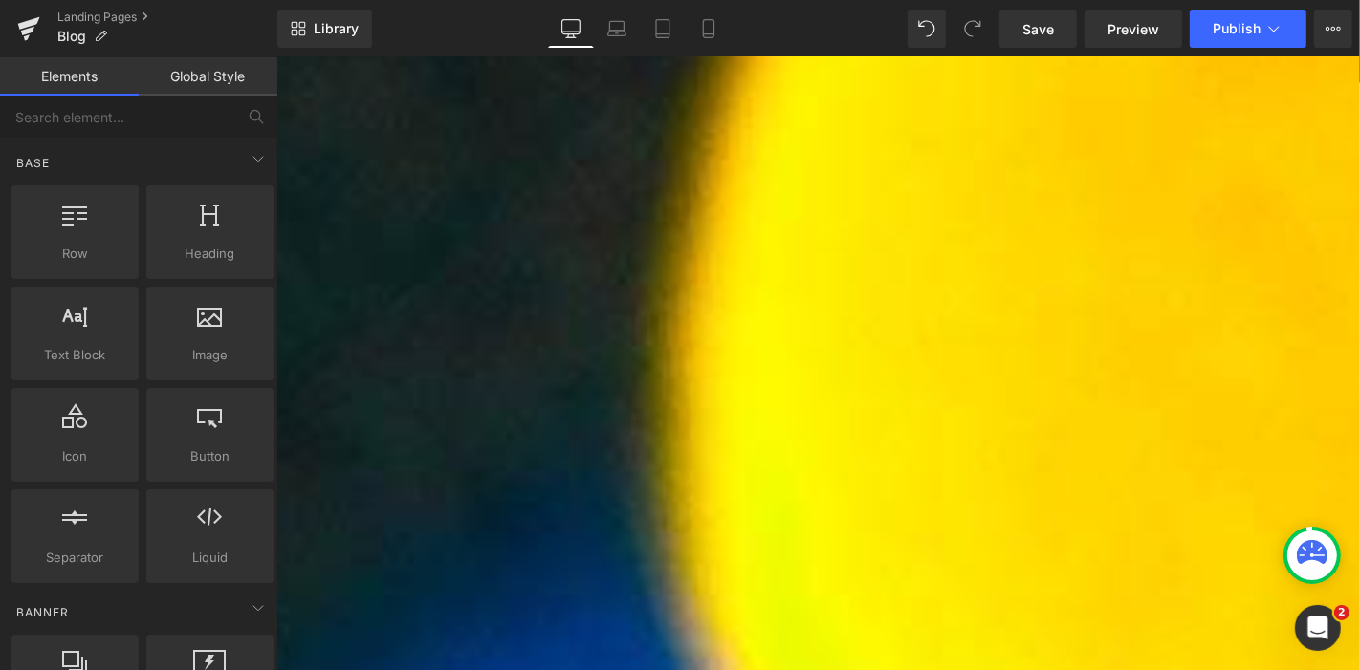
click at [207, 84] on link "Global Style" at bounding box center [208, 76] width 139 height 38
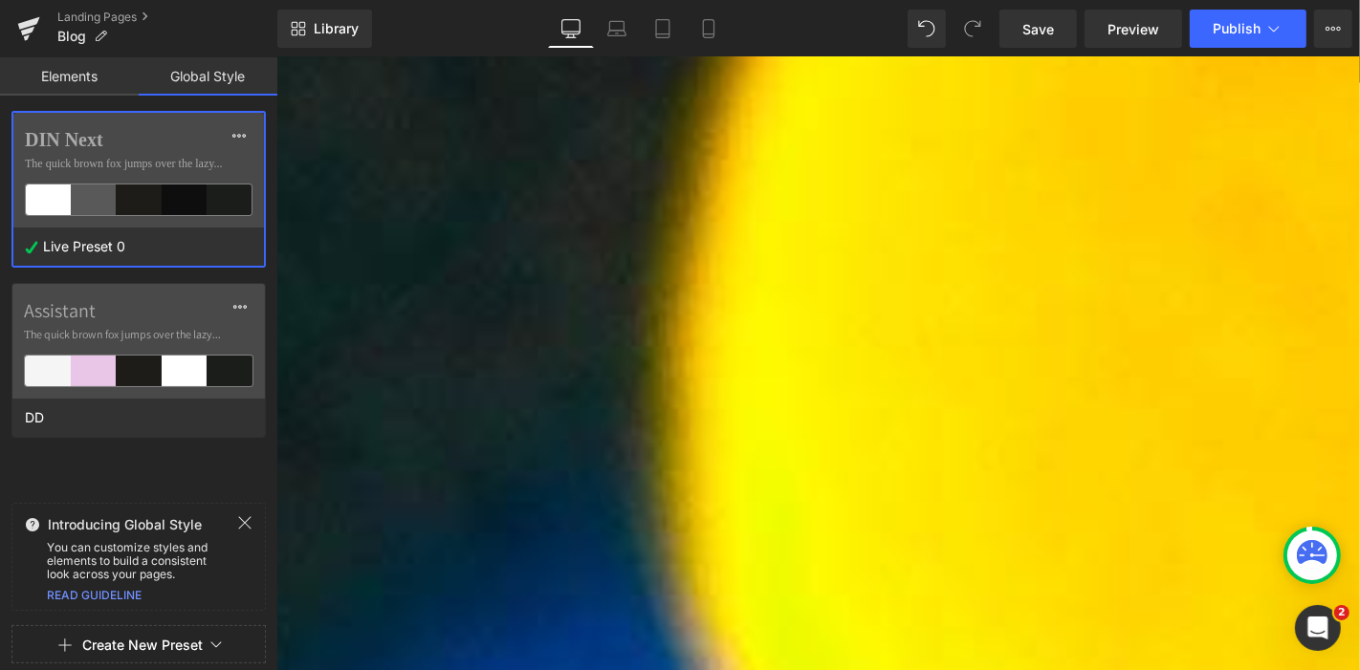
click at [163, 139] on label "DIN Next" at bounding box center [139, 139] width 228 height 23
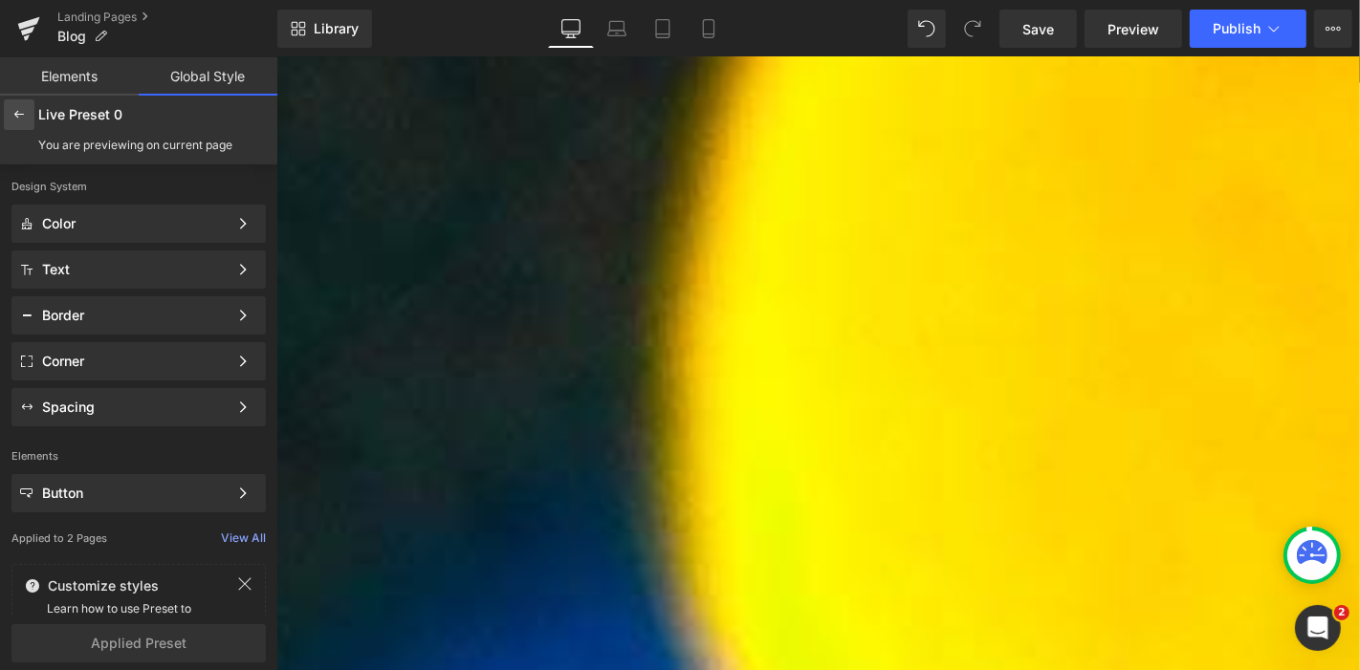
click at [11, 112] on icon at bounding box center [18, 114] width 15 height 15
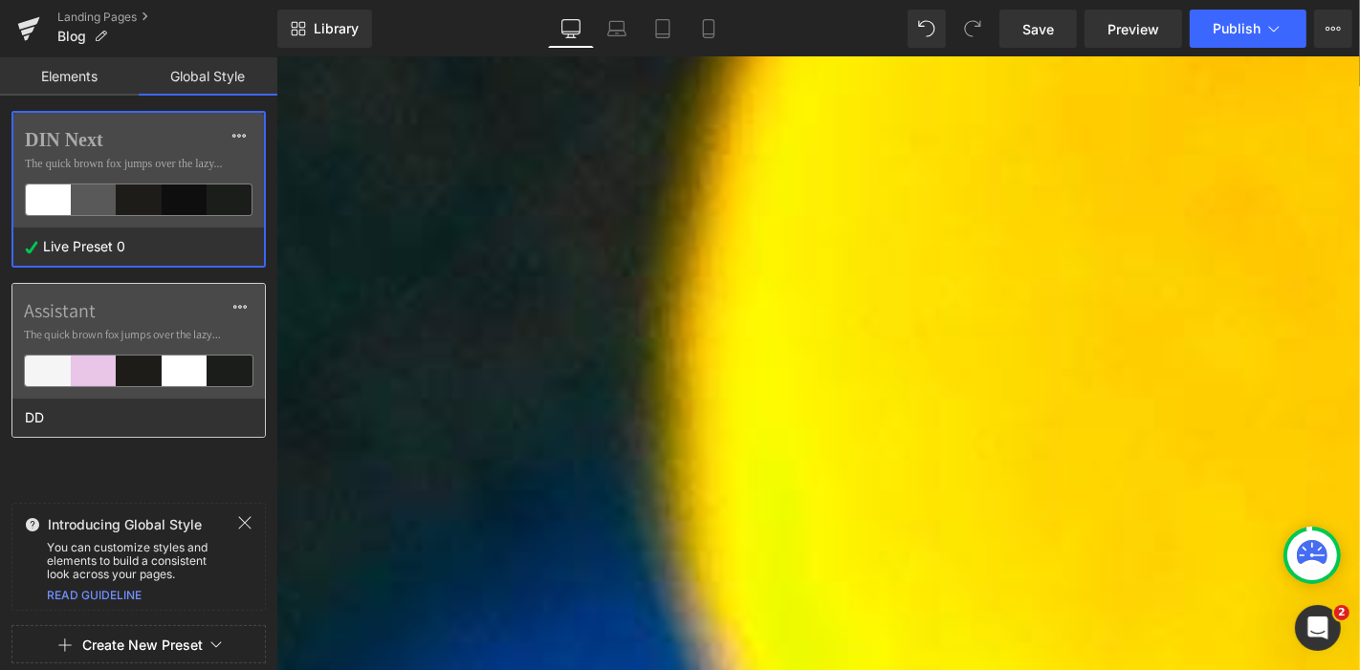
click at [186, 299] on label "Assistant" at bounding box center [138, 310] width 229 height 23
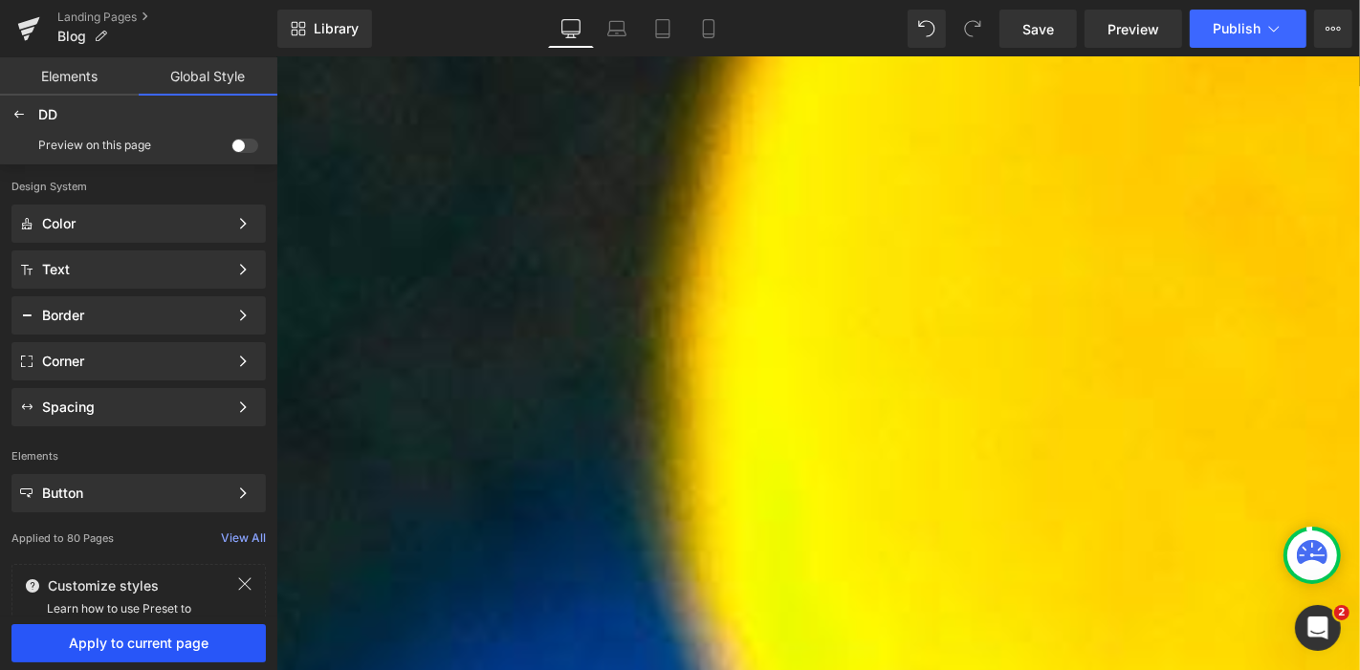
click at [193, 648] on span "Apply to current page" at bounding box center [138, 643] width 231 height 15
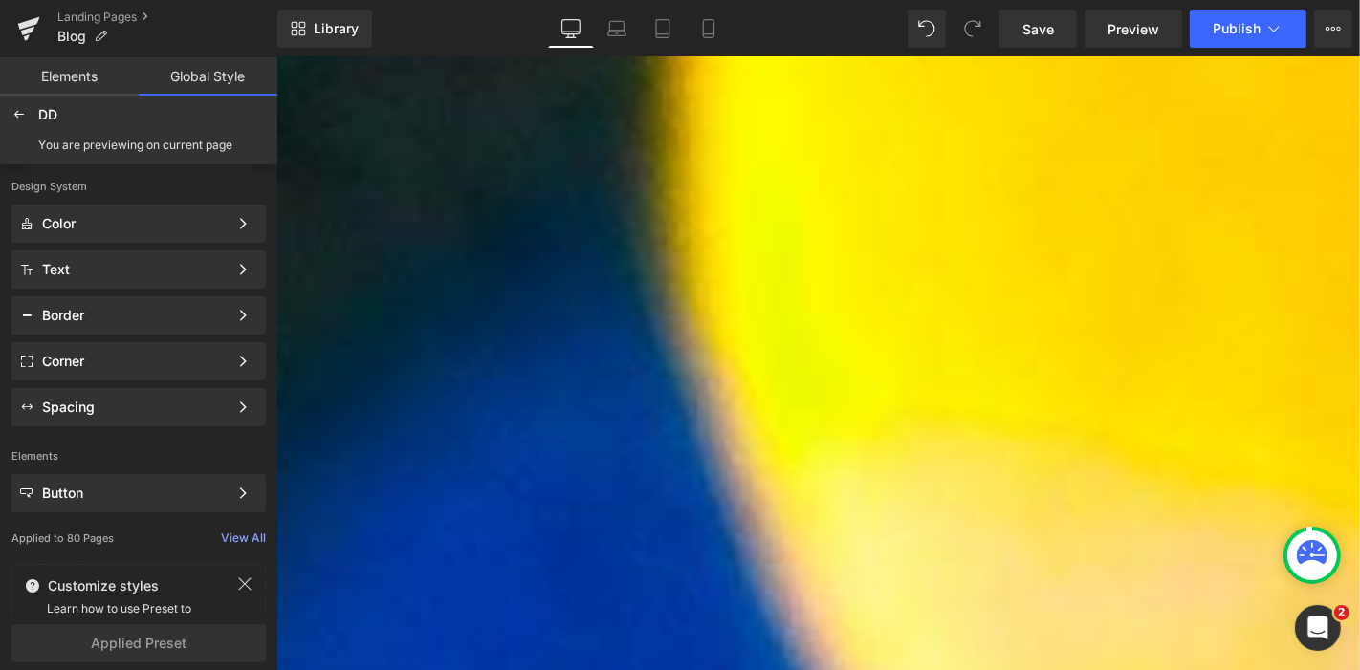
scroll to position [598, 0]
click at [275, 56] on icon at bounding box center [275, 56] width 0 height 0
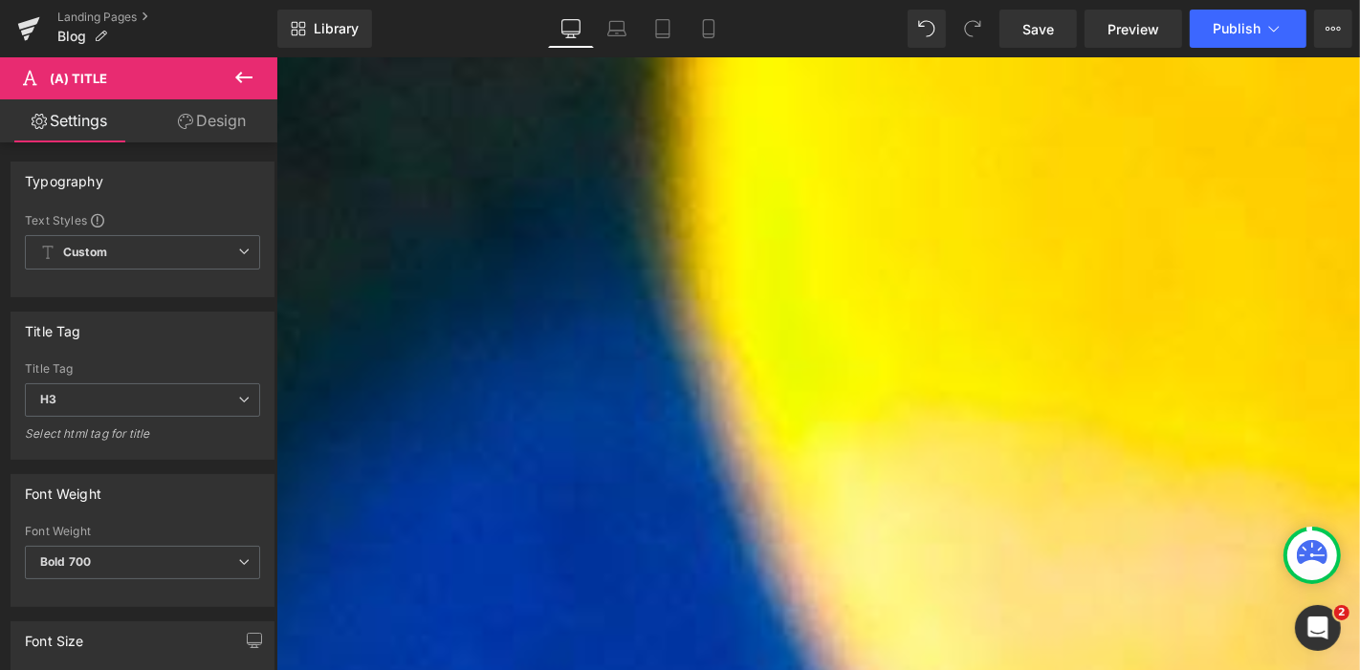
click at [275, 56] on span "(A) Title" at bounding box center [275, 56] width 0 height 0
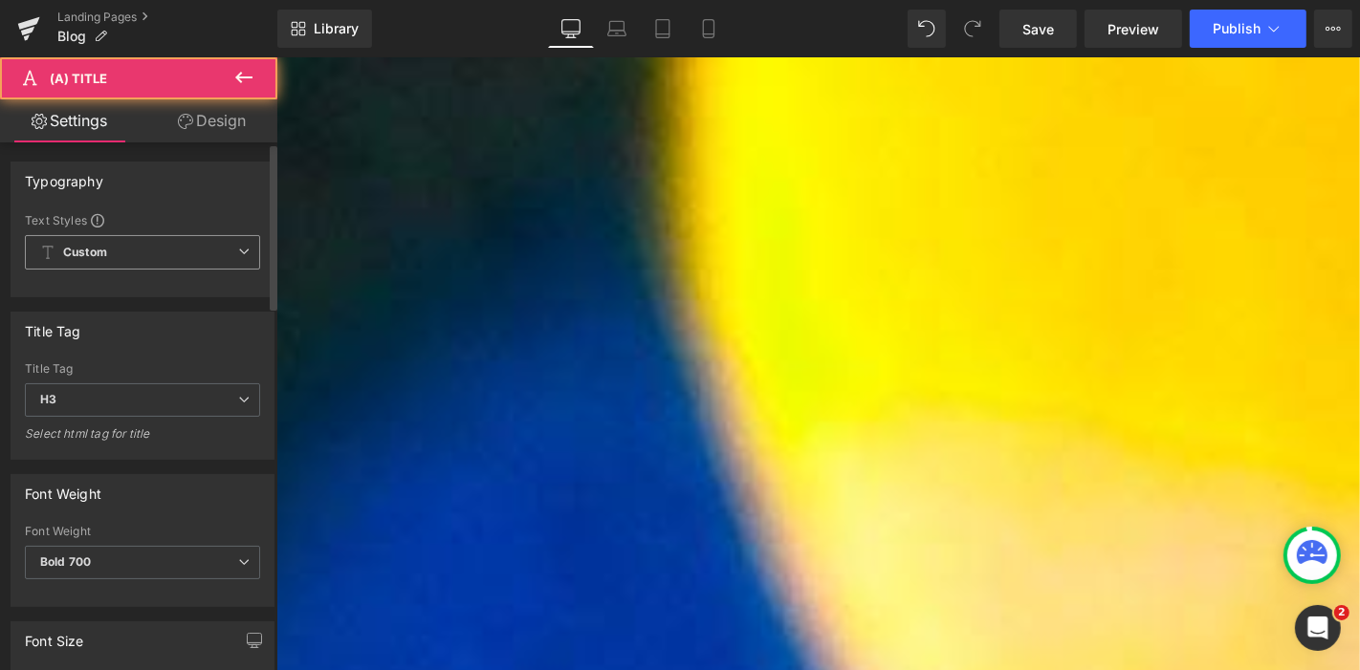
click at [212, 252] on span "Custom" at bounding box center [142, 252] width 235 height 34
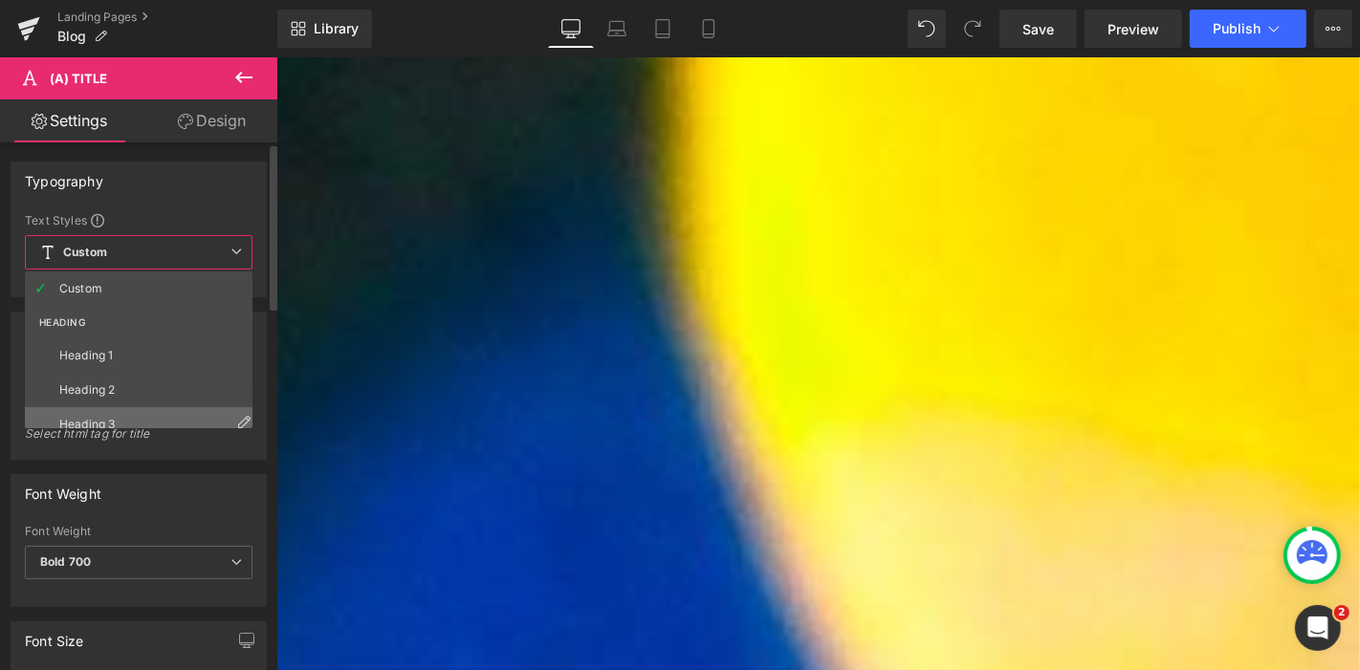
click at [142, 420] on li "Heading 3" at bounding box center [143, 424] width 236 height 34
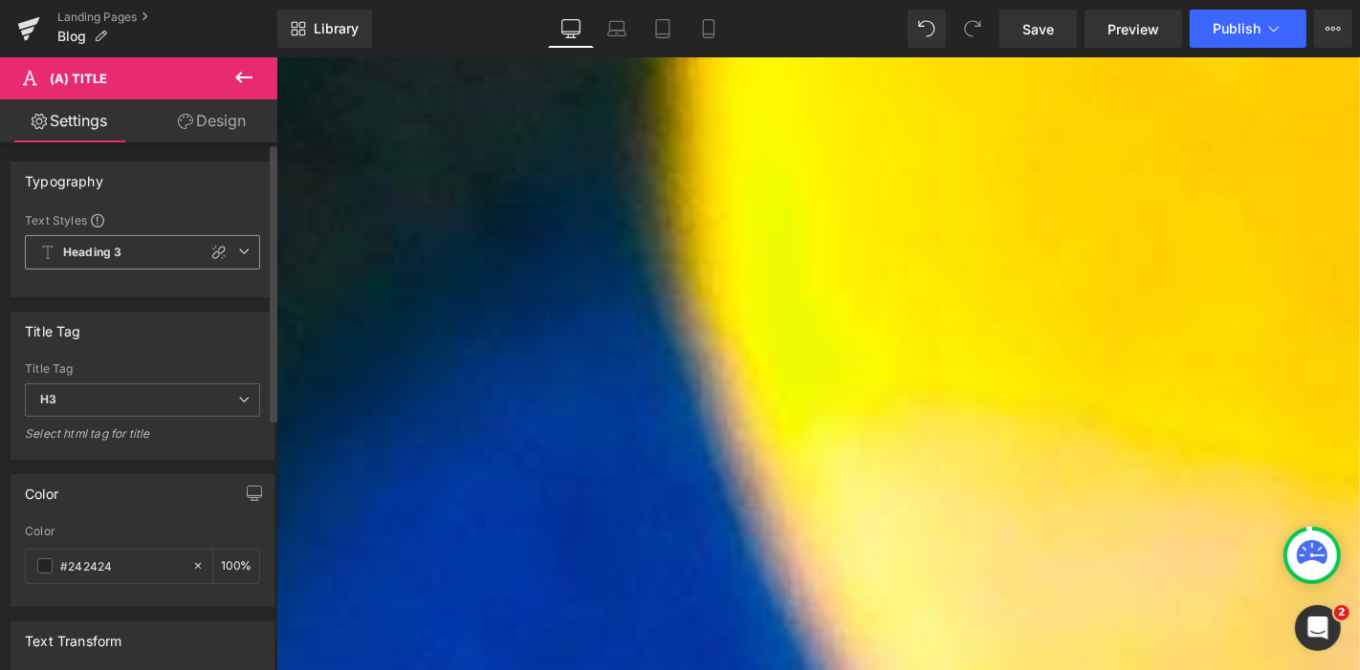
click at [248, 256] on span "Heading 3" at bounding box center [142, 252] width 235 height 34
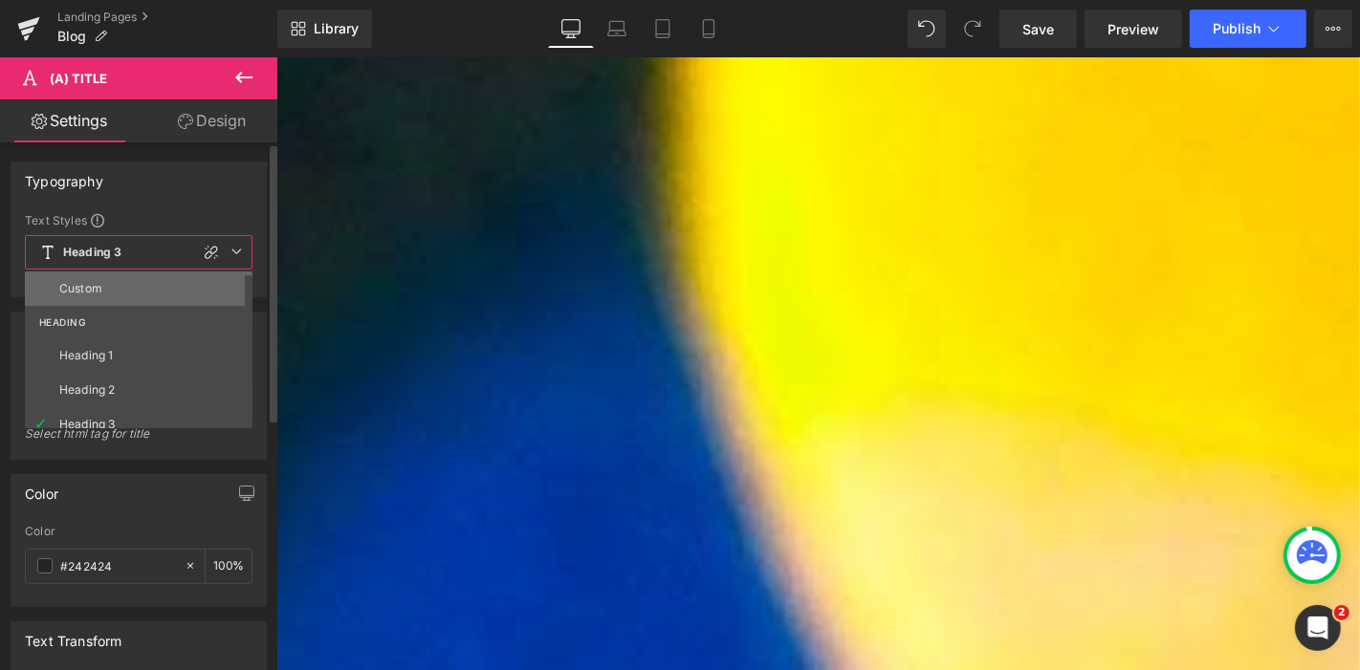
click at [142, 282] on li "Custom" at bounding box center [143, 289] width 236 height 34
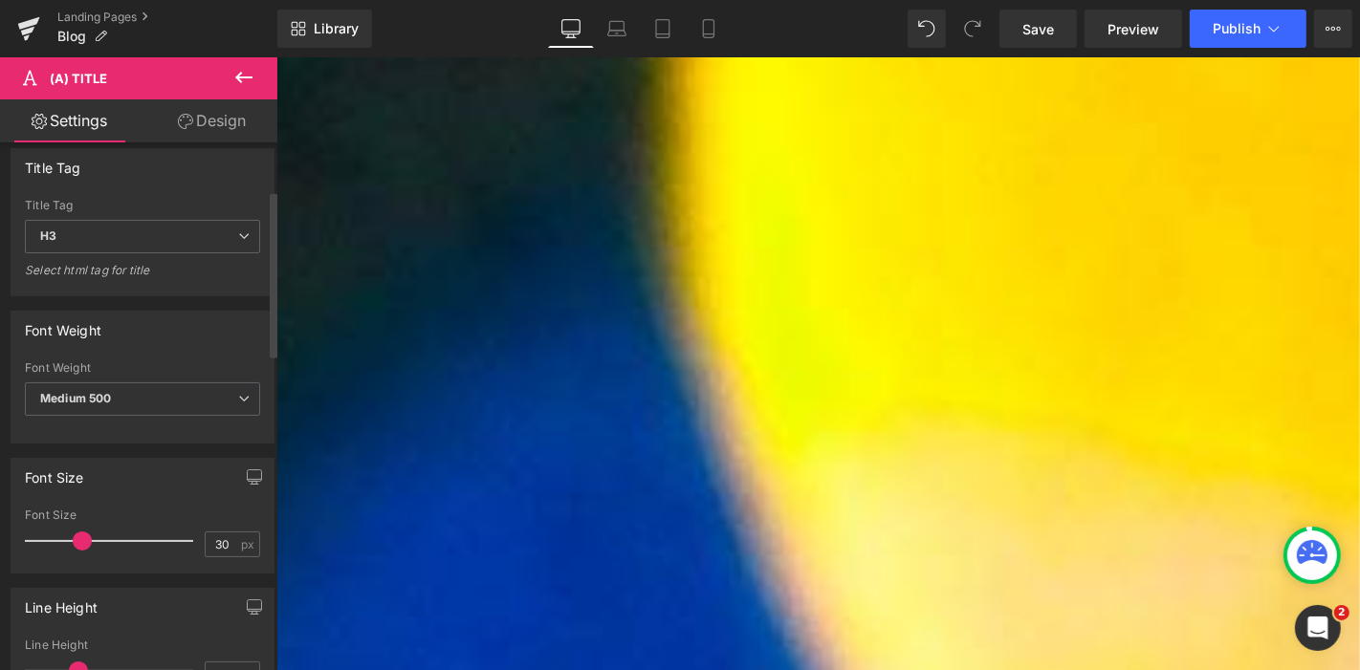
scroll to position [166, 0]
click at [214, 539] on input "30" at bounding box center [222, 542] width 33 height 24
type input "24"
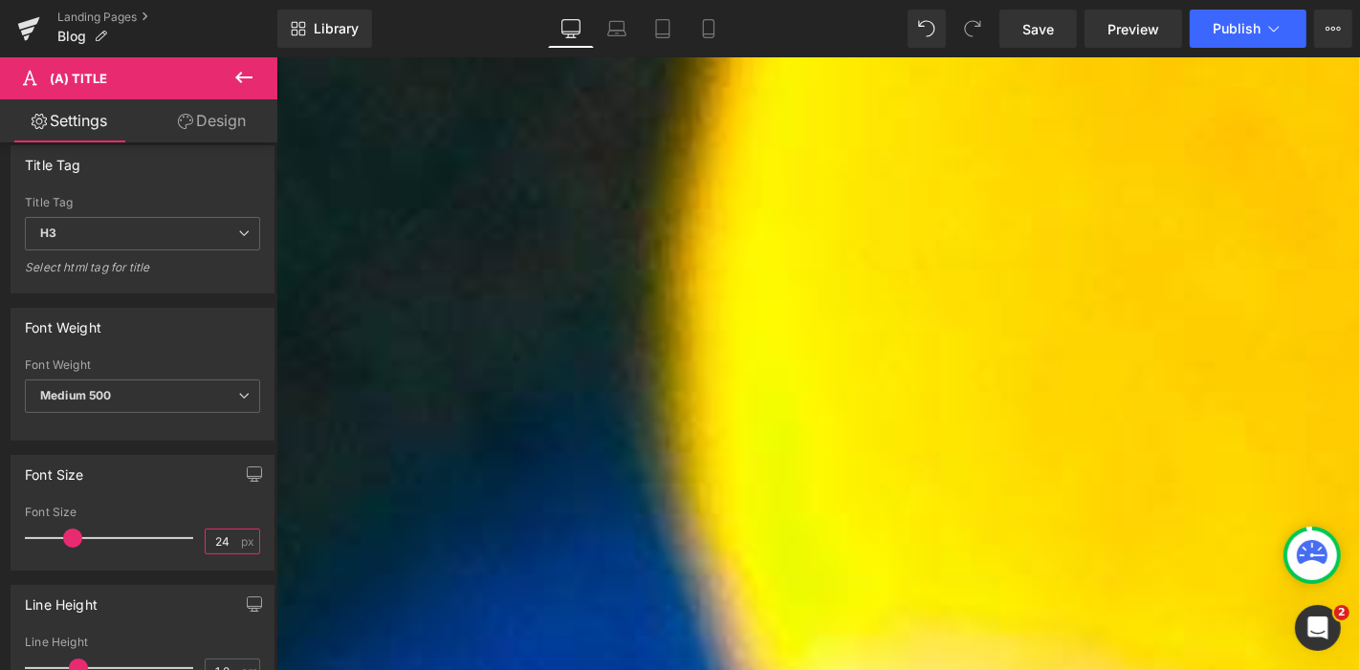
scroll to position [0, 0]
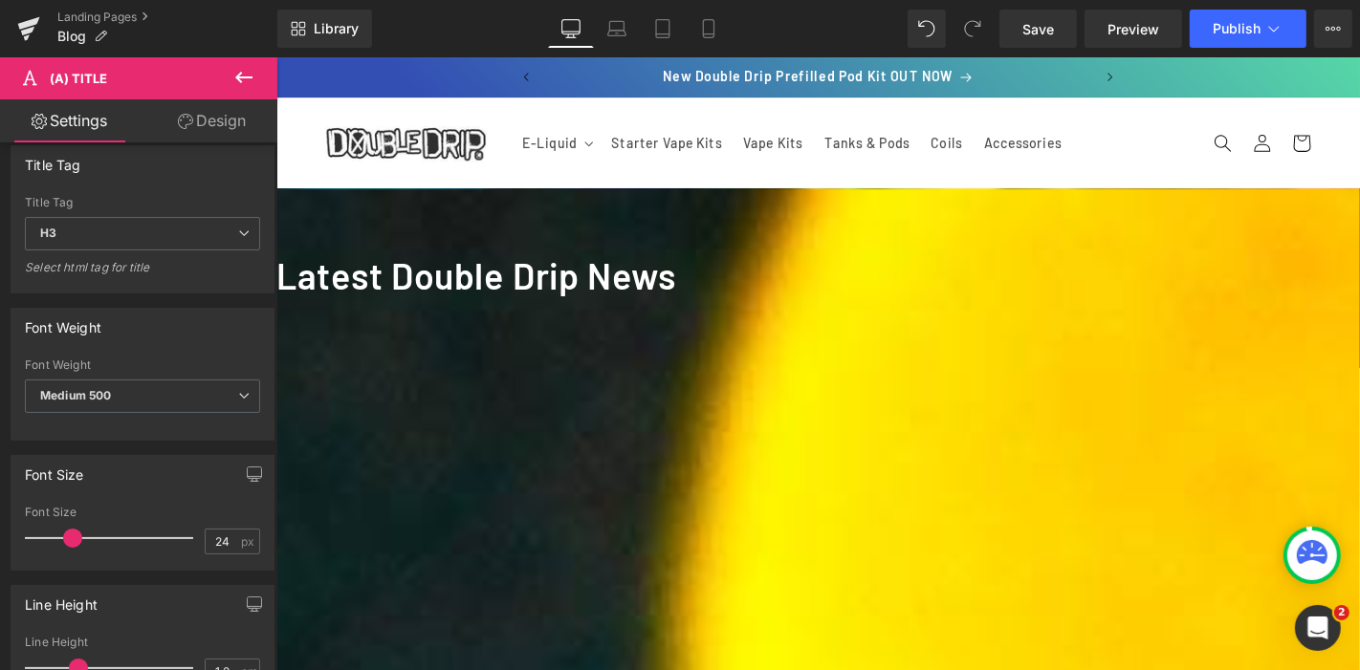
click at [778, 267] on div "Latest Double Drip News Heading" at bounding box center [853, 292] width 1157 height 54
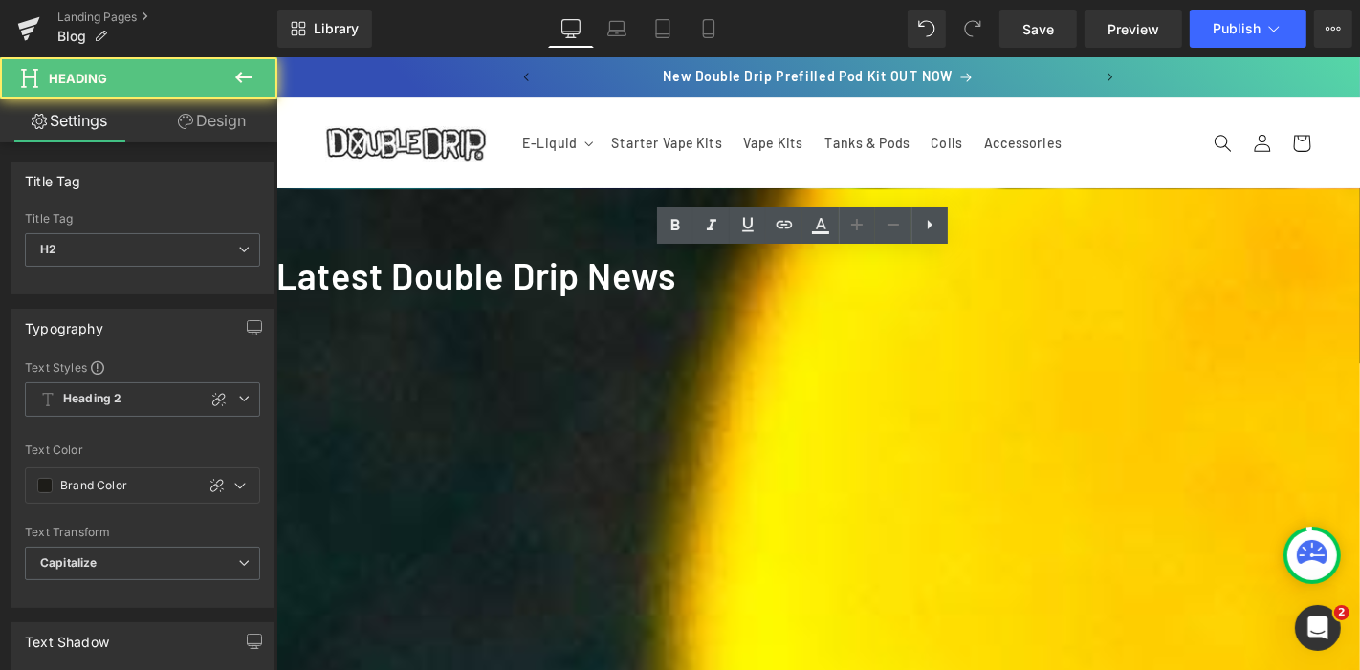
click at [737, 444] on h2 "Explore Flavours, FAQs, and More!" at bounding box center [854, 429] width 1096 height 30
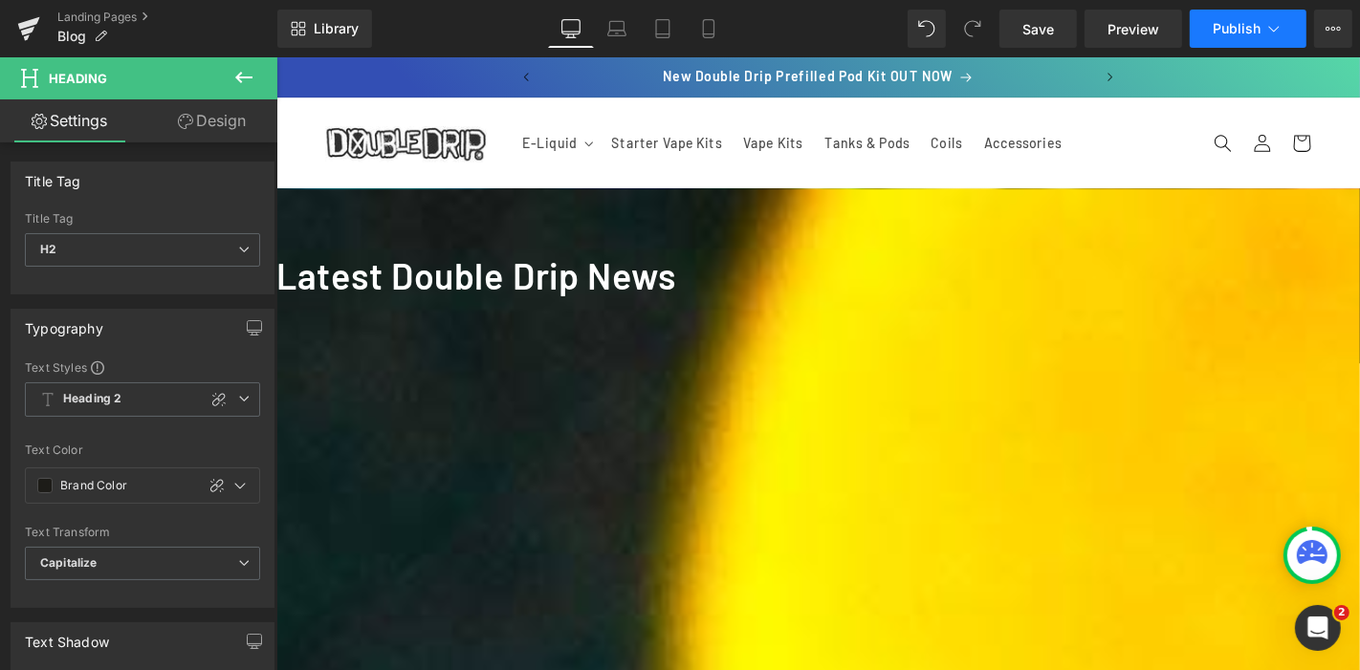
click at [1237, 34] on span "Publish" at bounding box center [1236, 28] width 48 height 15
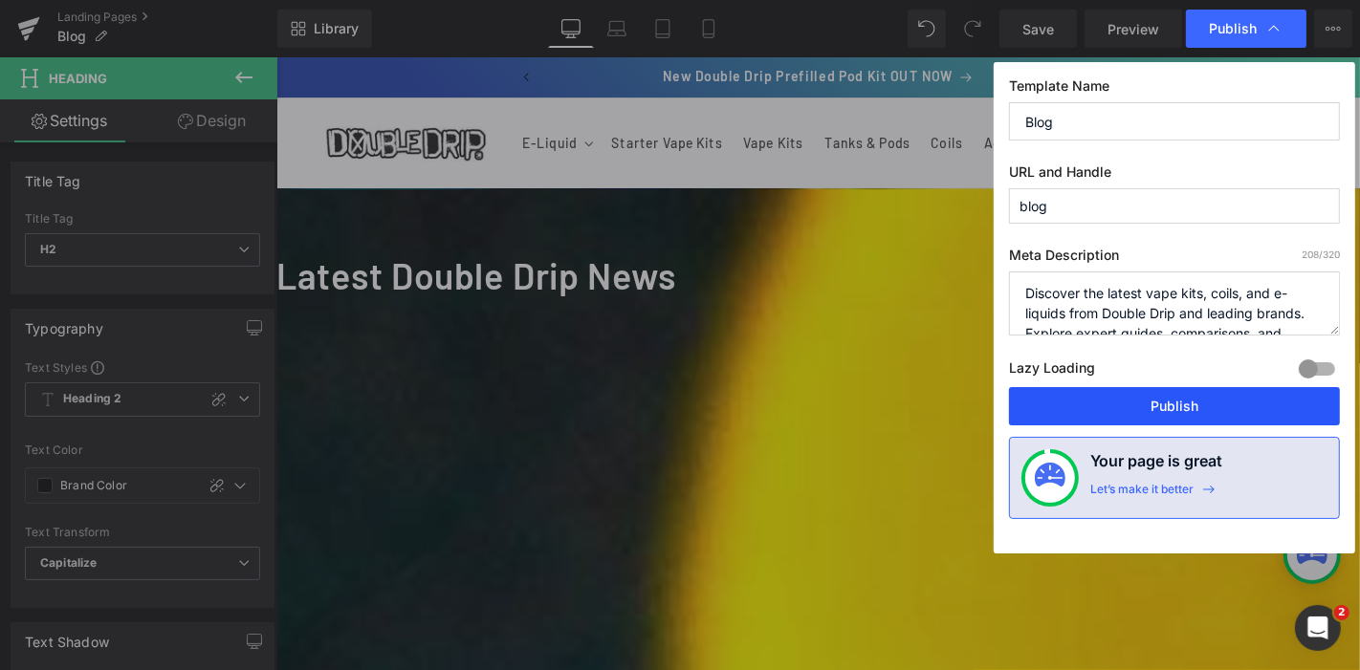
click at [1107, 416] on button "Publish" at bounding box center [1174, 406] width 331 height 38
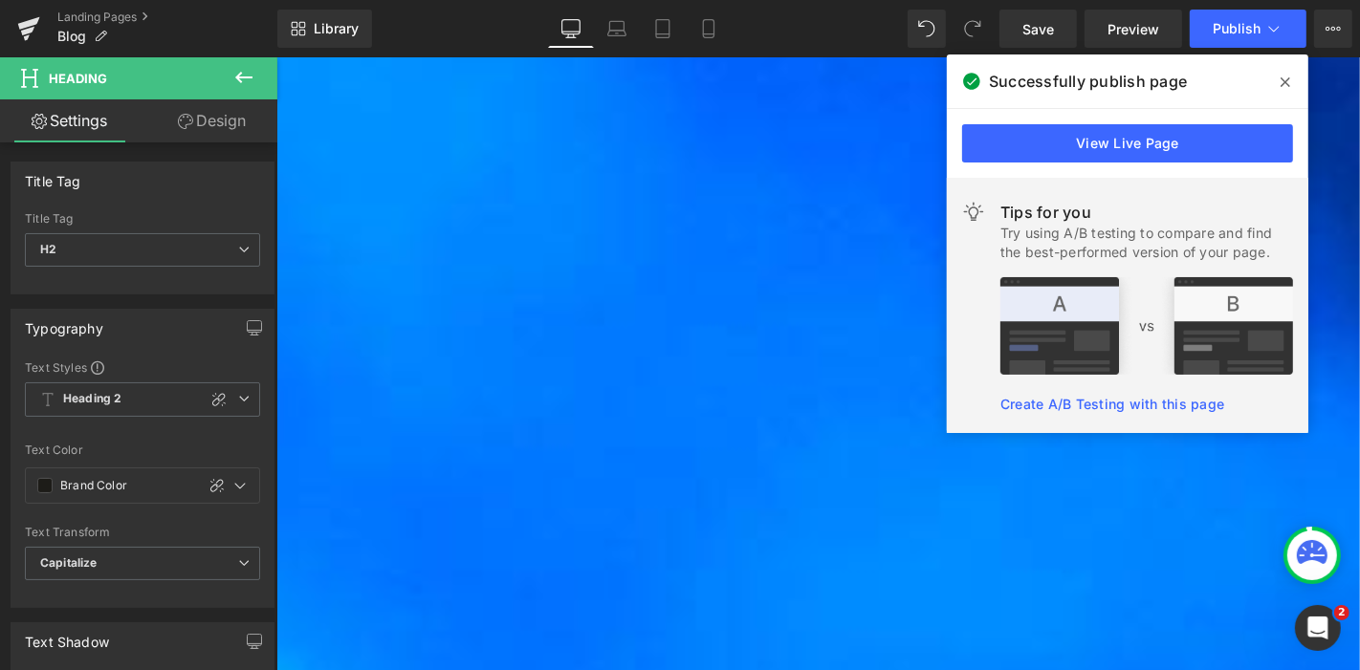
scroll to position [2395, 0]
click at [230, 85] on button at bounding box center [243, 78] width 67 height 42
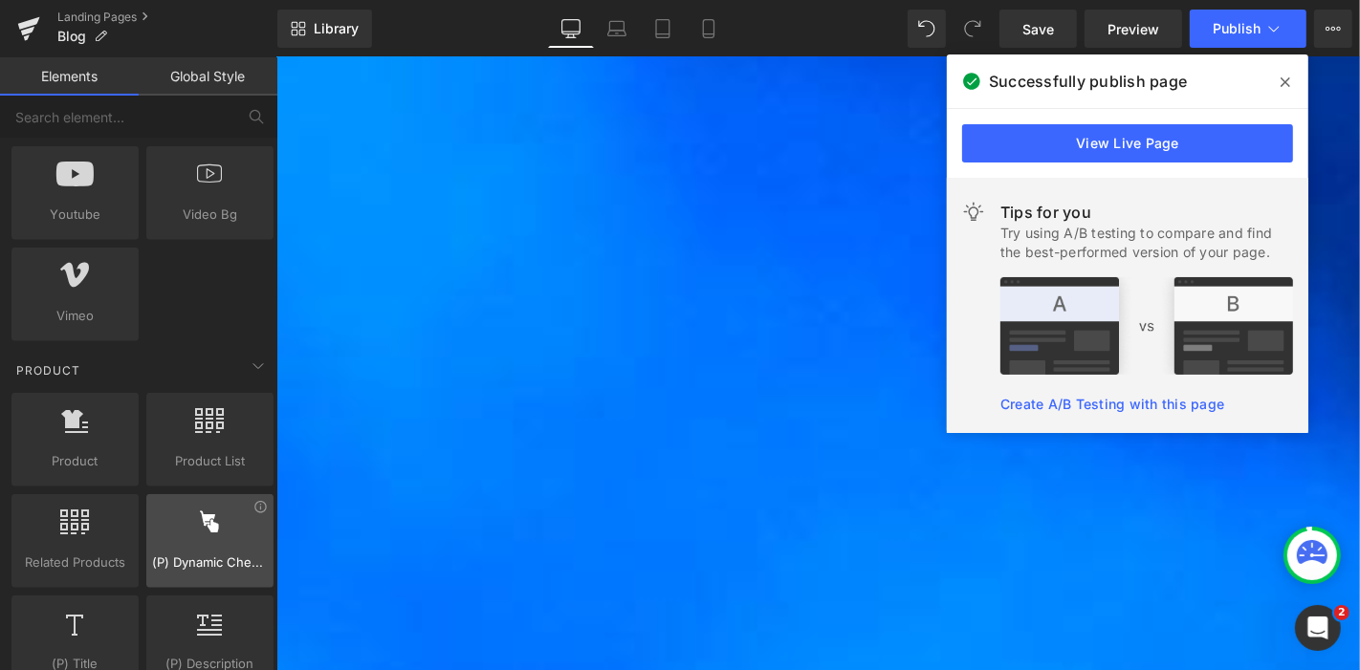
scroll to position [1415, 0]
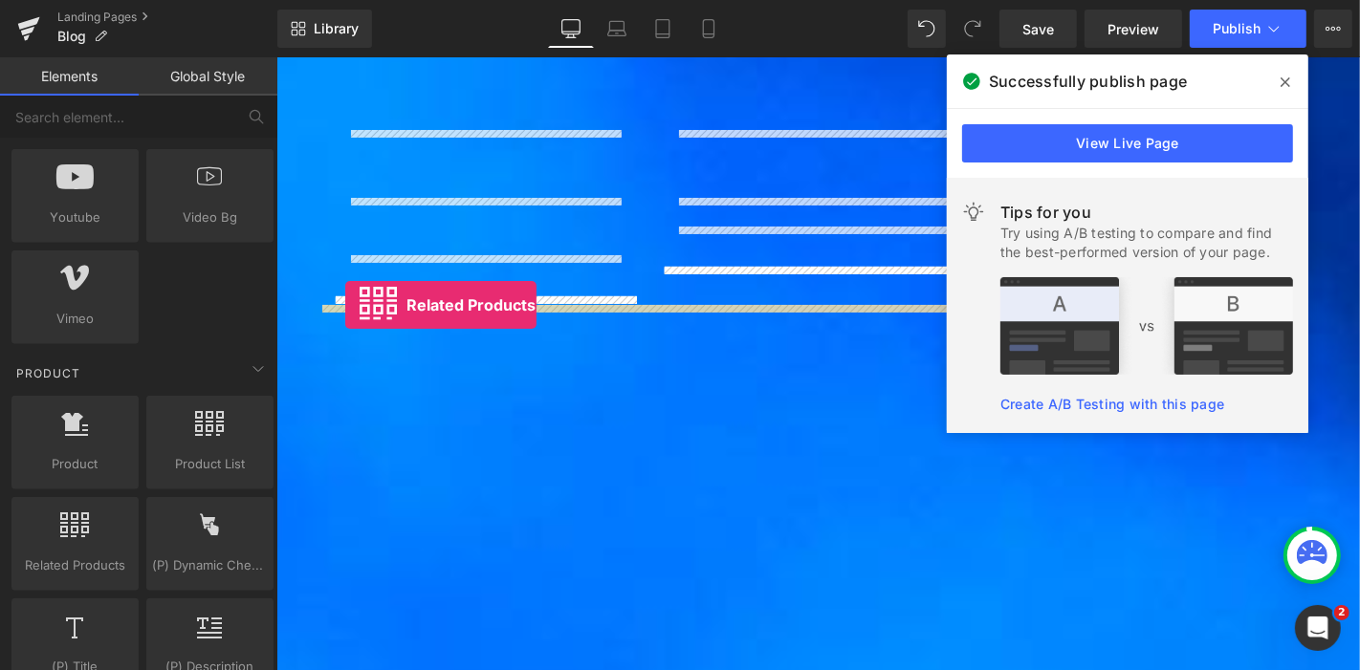
drag, startPoint x: 335, startPoint y: 565, endPoint x: 349, endPoint y: 321, distance: 244.2
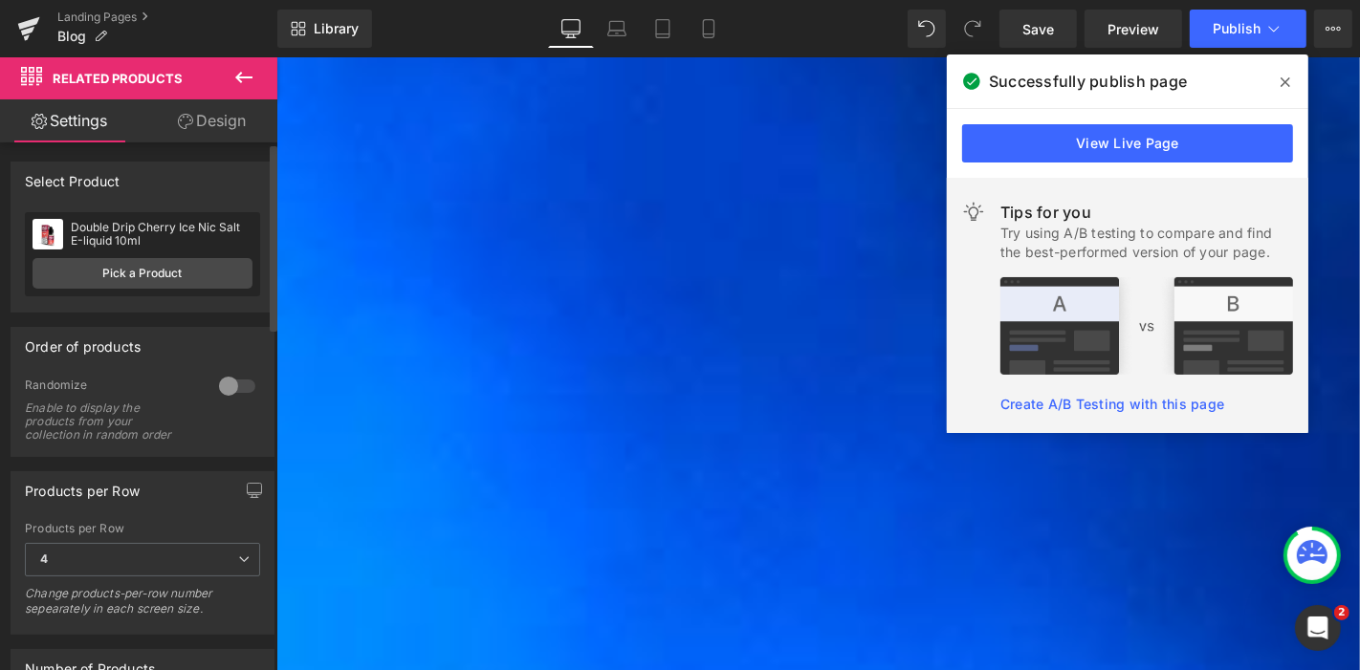
click at [236, 386] on div at bounding box center [237, 386] width 46 height 31
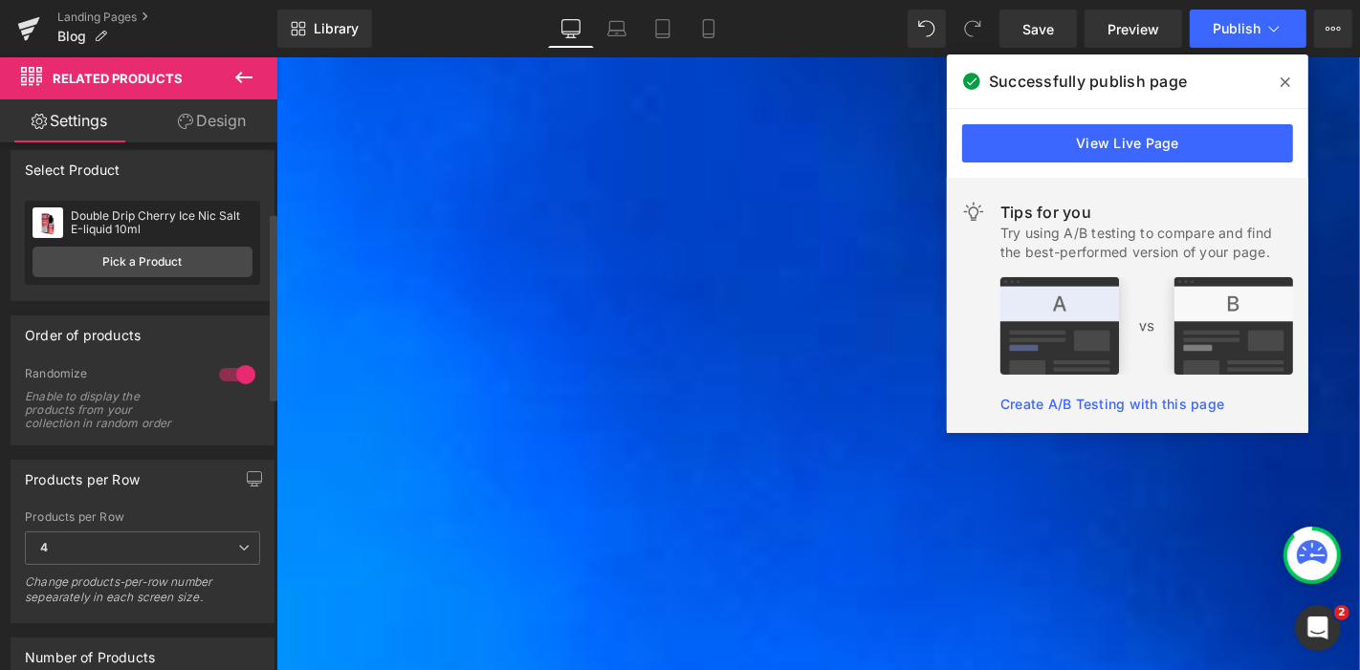
scroll to position [0, 0]
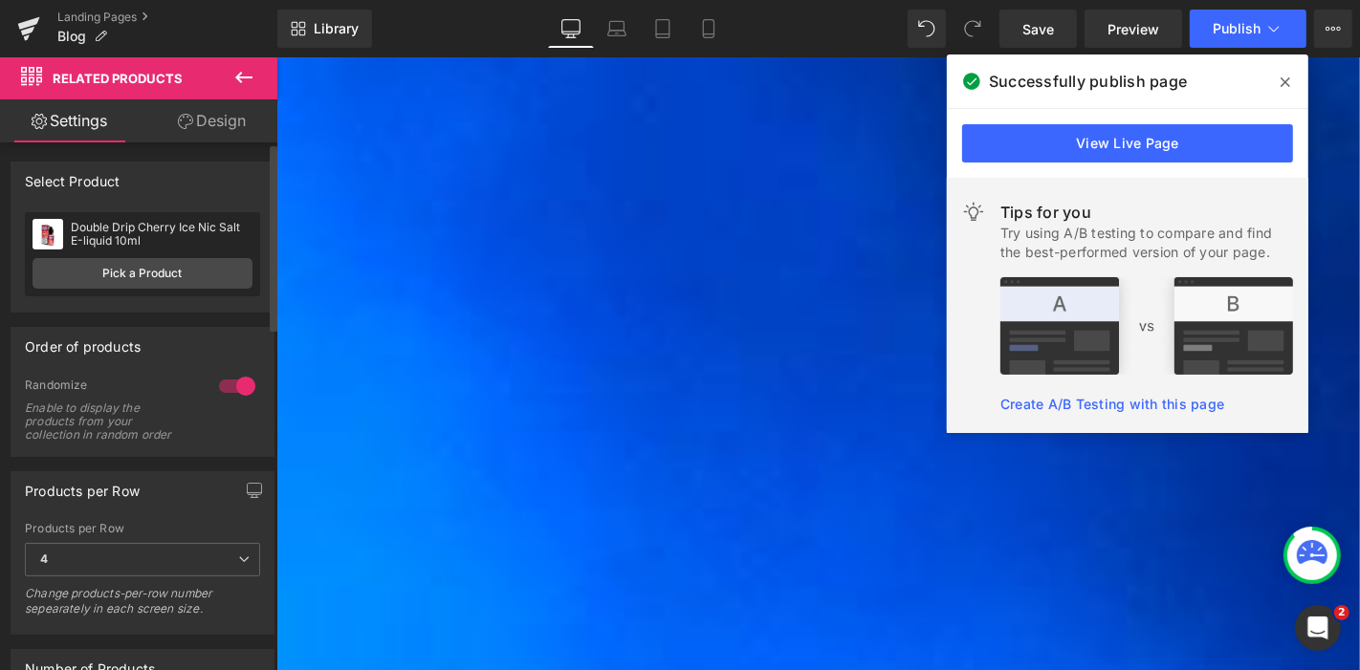
click at [235, 381] on div at bounding box center [237, 386] width 46 height 31
click at [1245, 23] on span "Publish" at bounding box center [1236, 28] width 48 height 15
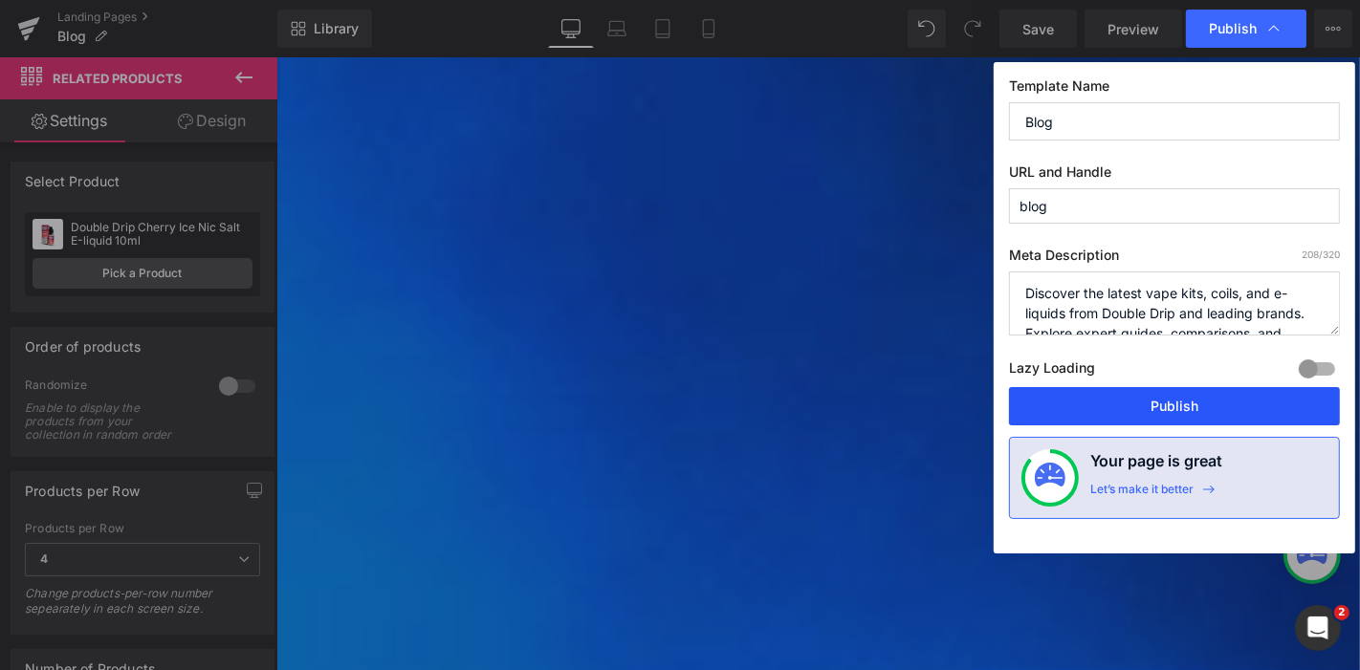
click at [1180, 415] on button "Publish" at bounding box center [1174, 406] width 331 height 38
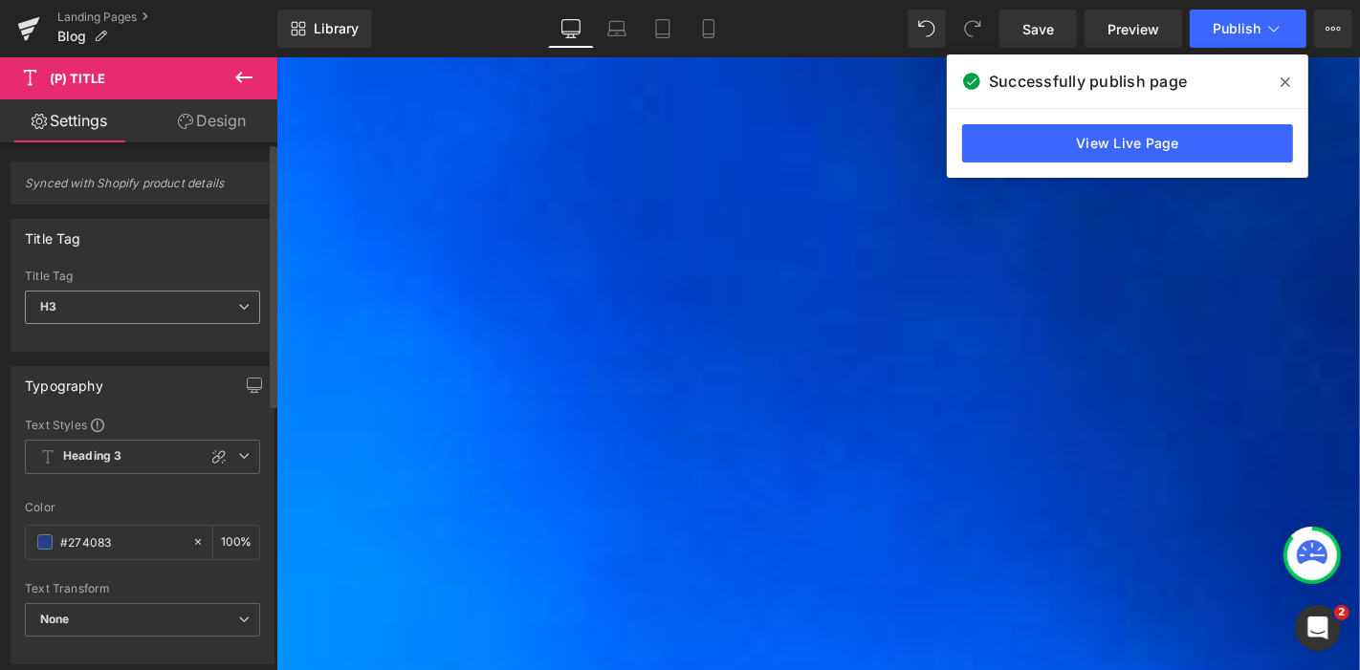
click at [229, 310] on span "H3" at bounding box center [142, 307] width 235 height 33
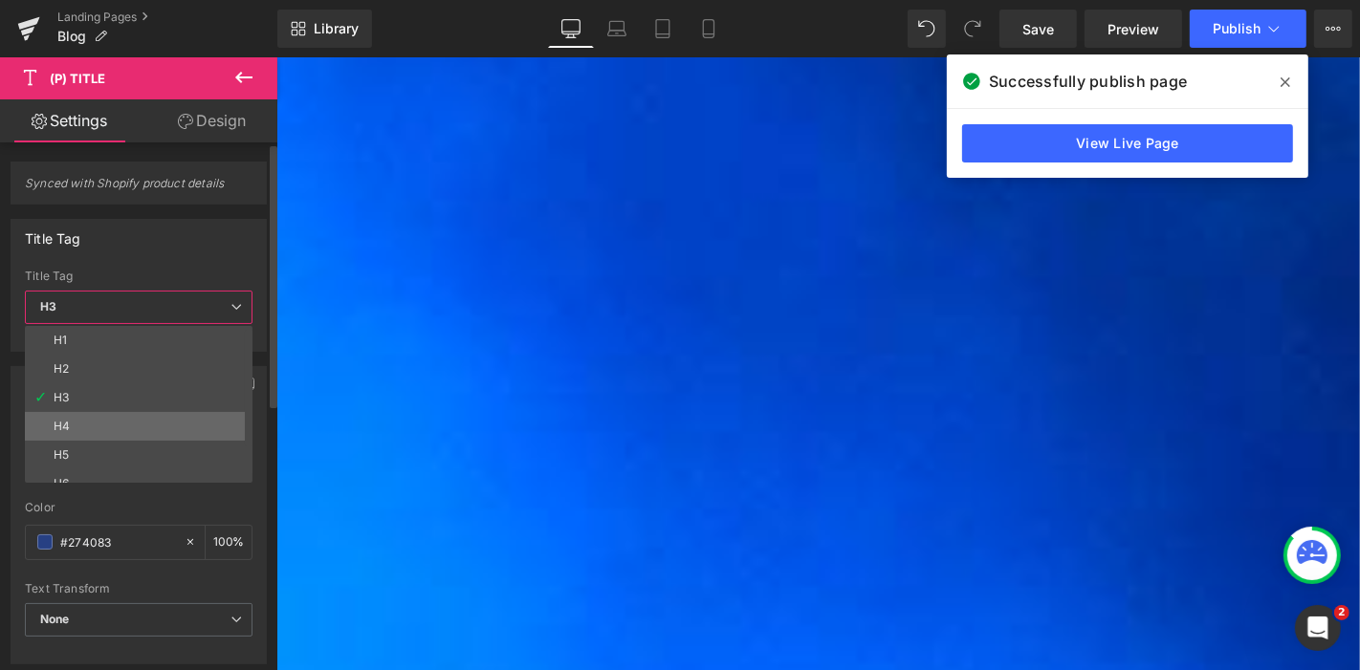
click at [134, 428] on li "H4" at bounding box center [143, 426] width 236 height 29
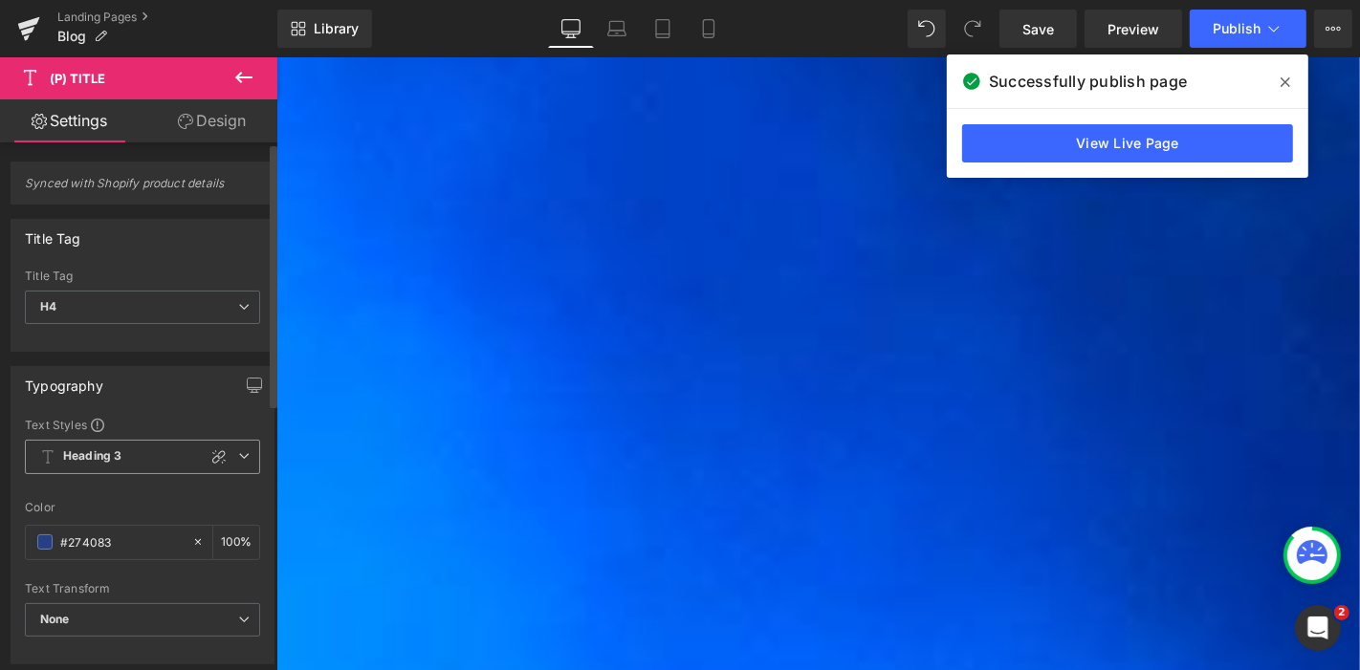
click at [241, 445] on span "Heading 3" at bounding box center [142, 457] width 235 height 34
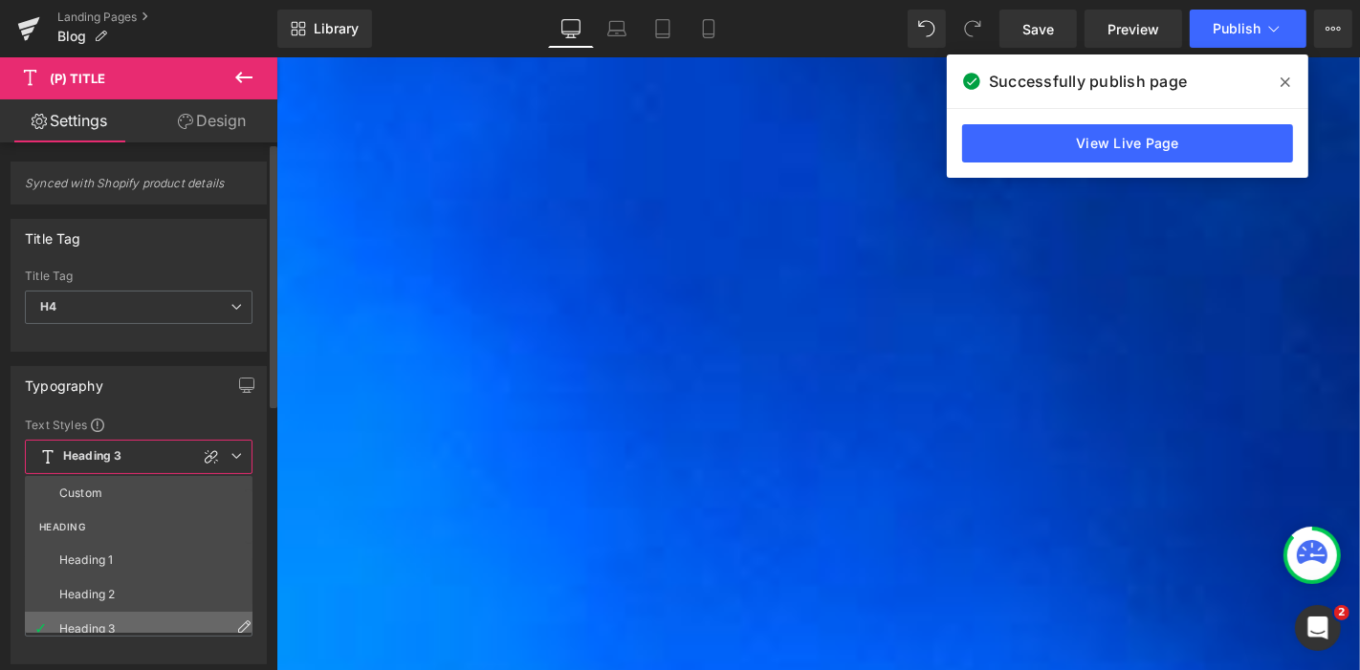
scroll to position [35, 0]
click at [117, 621] on li "Heading 4" at bounding box center [143, 628] width 236 height 34
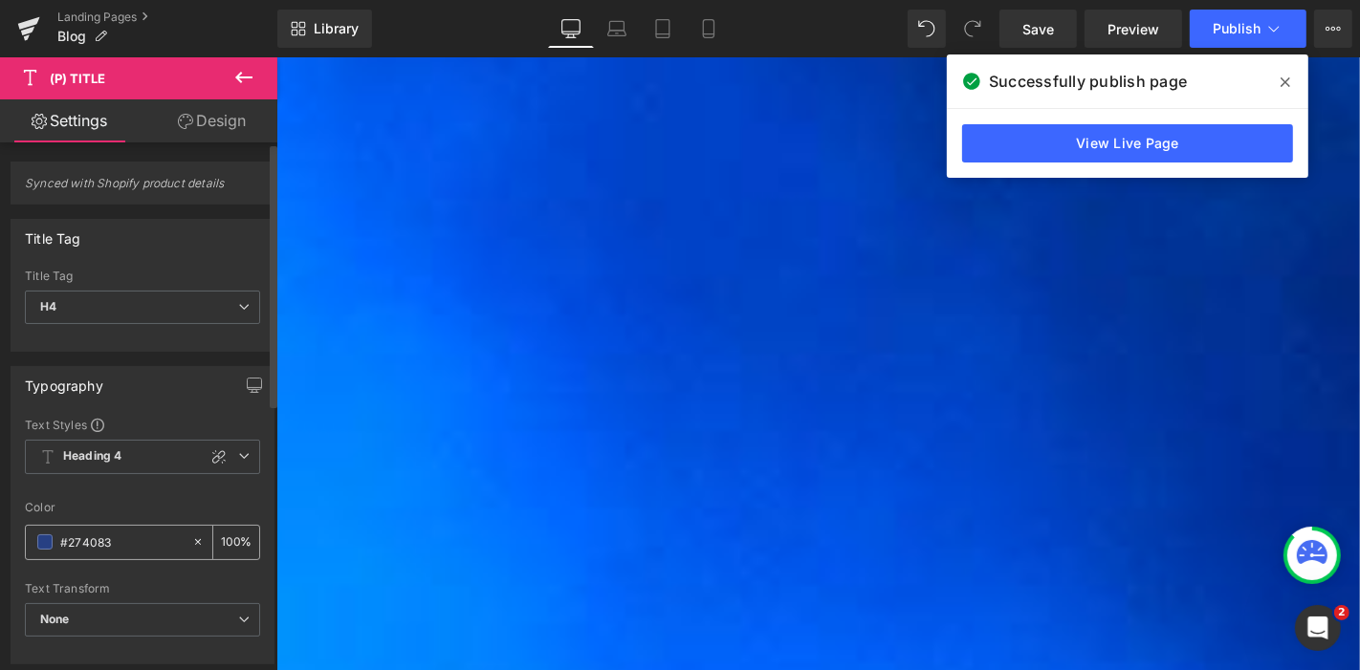
click at [39, 539] on span at bounding box center [44, 541] width 15 height 15
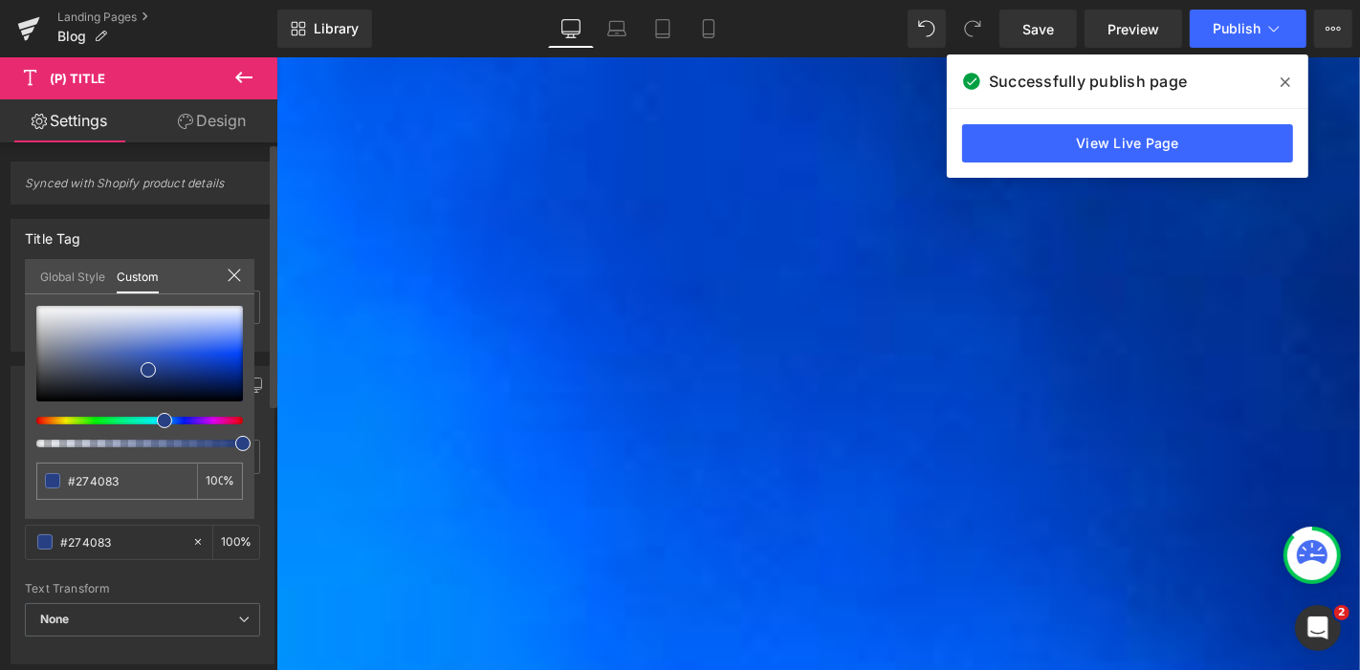
click at [87, 285] on link "Global Style" at bounding box center [72, 275] width 65 height 33
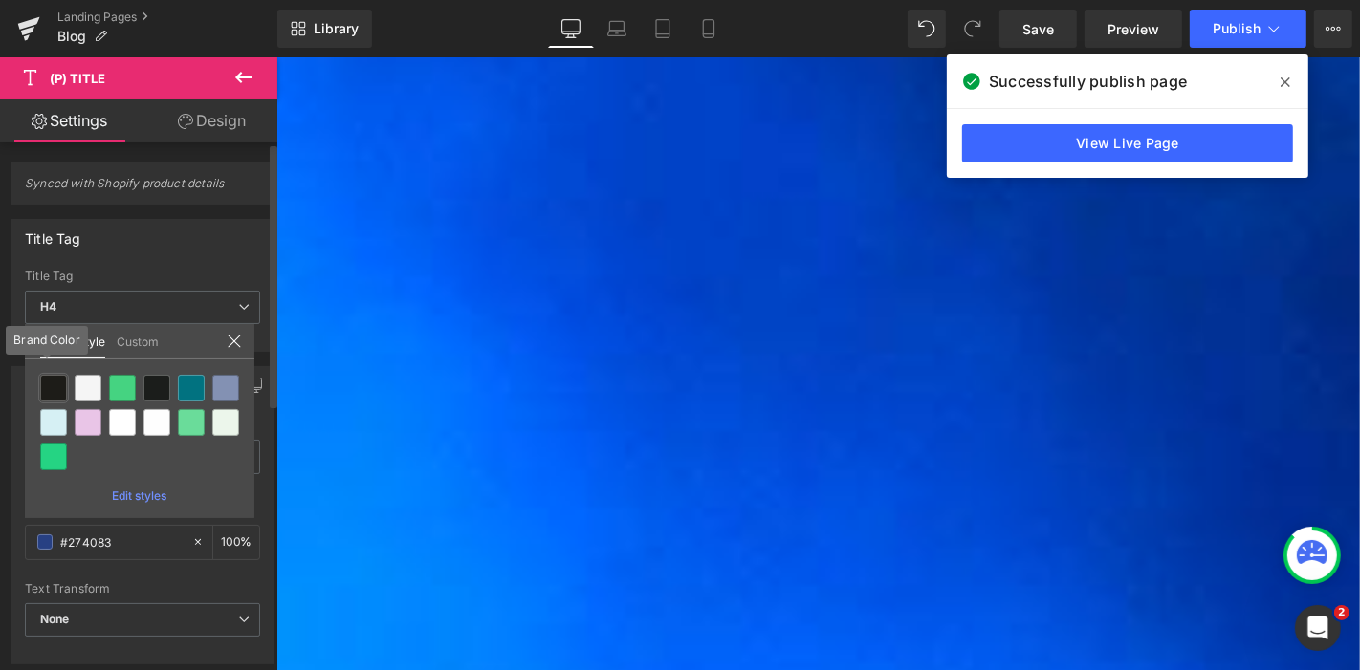
click at [57, 375] on div at bounding box center [53, 388] width 27 height 27
type input "Brand Color"
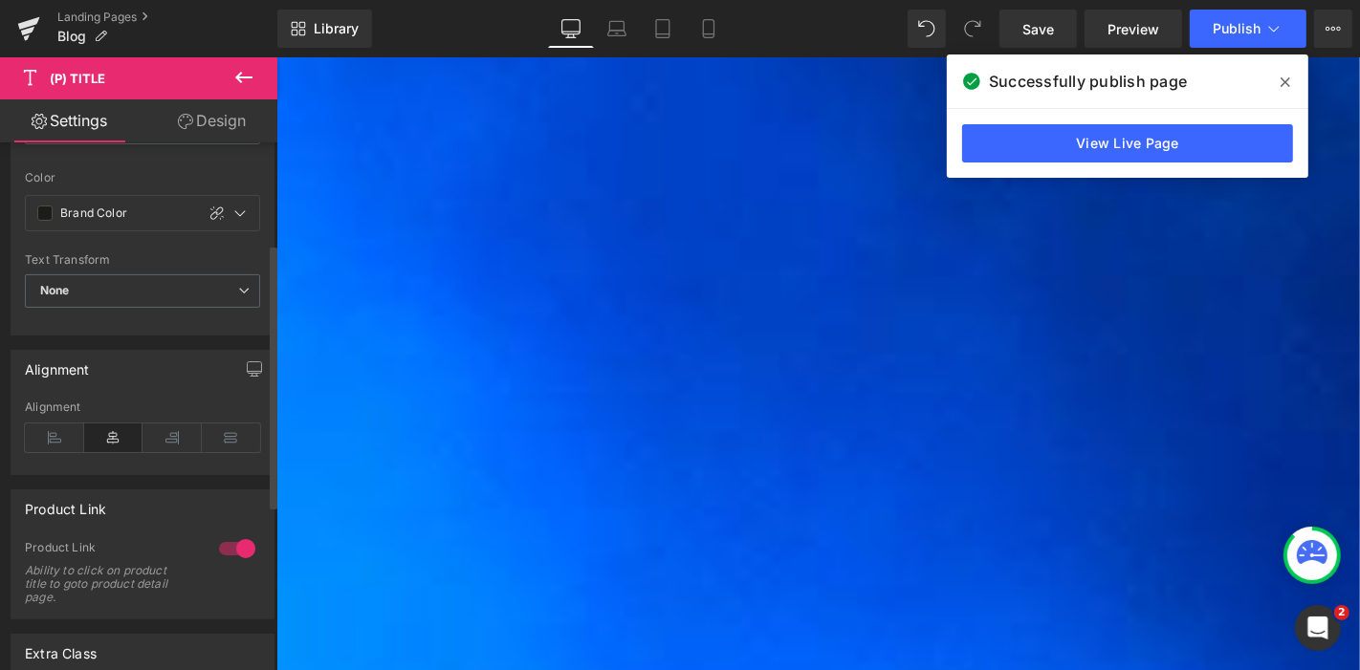
scroll to position [349, 0]
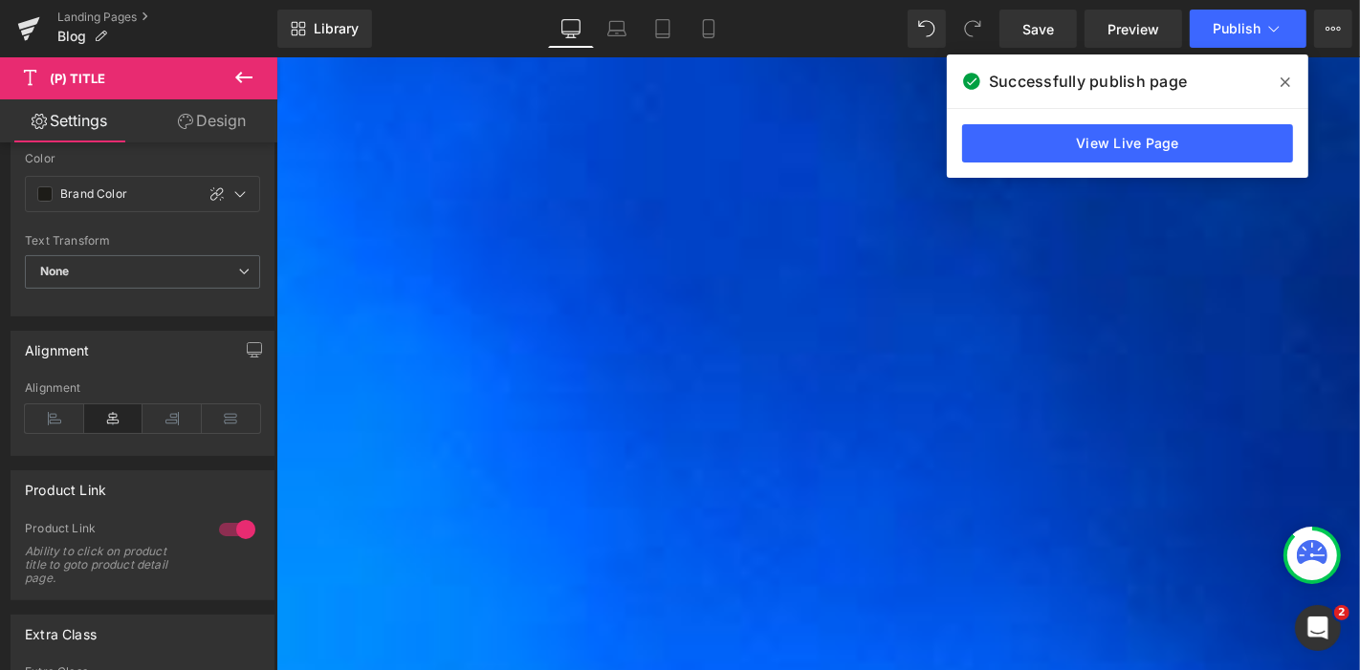
click at [275, 56] on span "Related Products" at bounding box center [275, 56] width 0 height 0
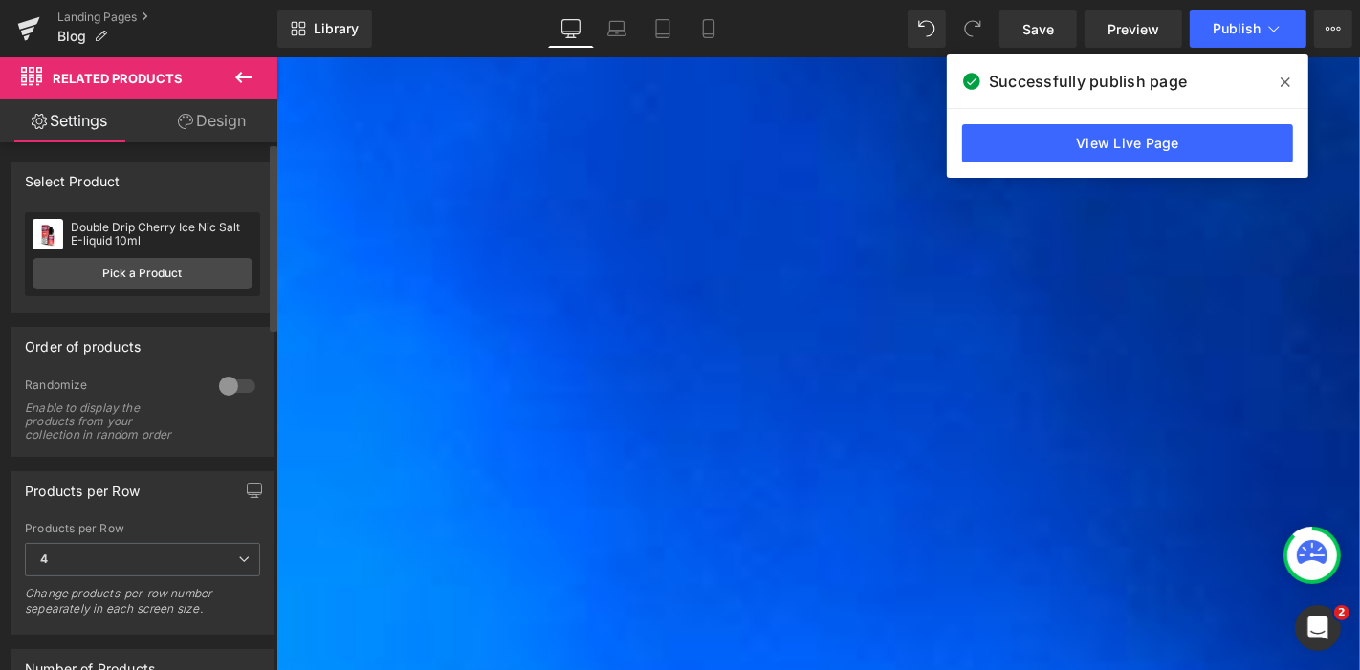
click at [233, 385] on div at bounding box center [237, 386] width 46 height 31
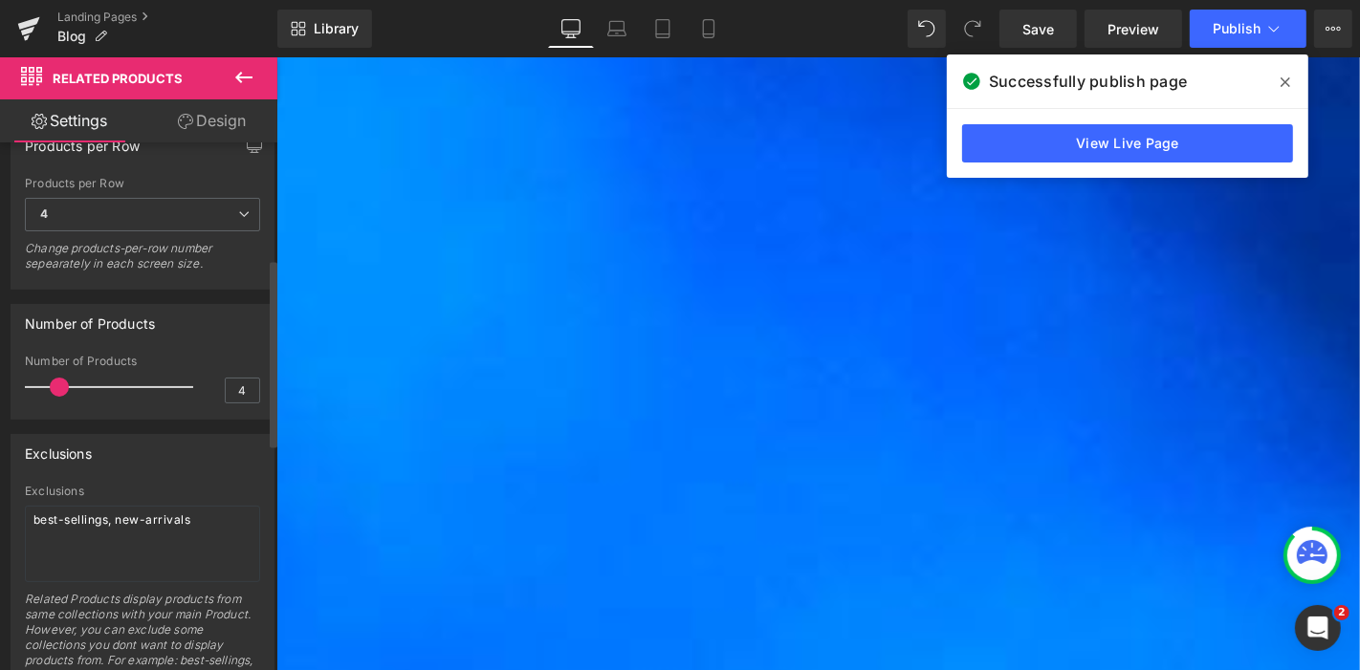
scroll to position [380, 0]
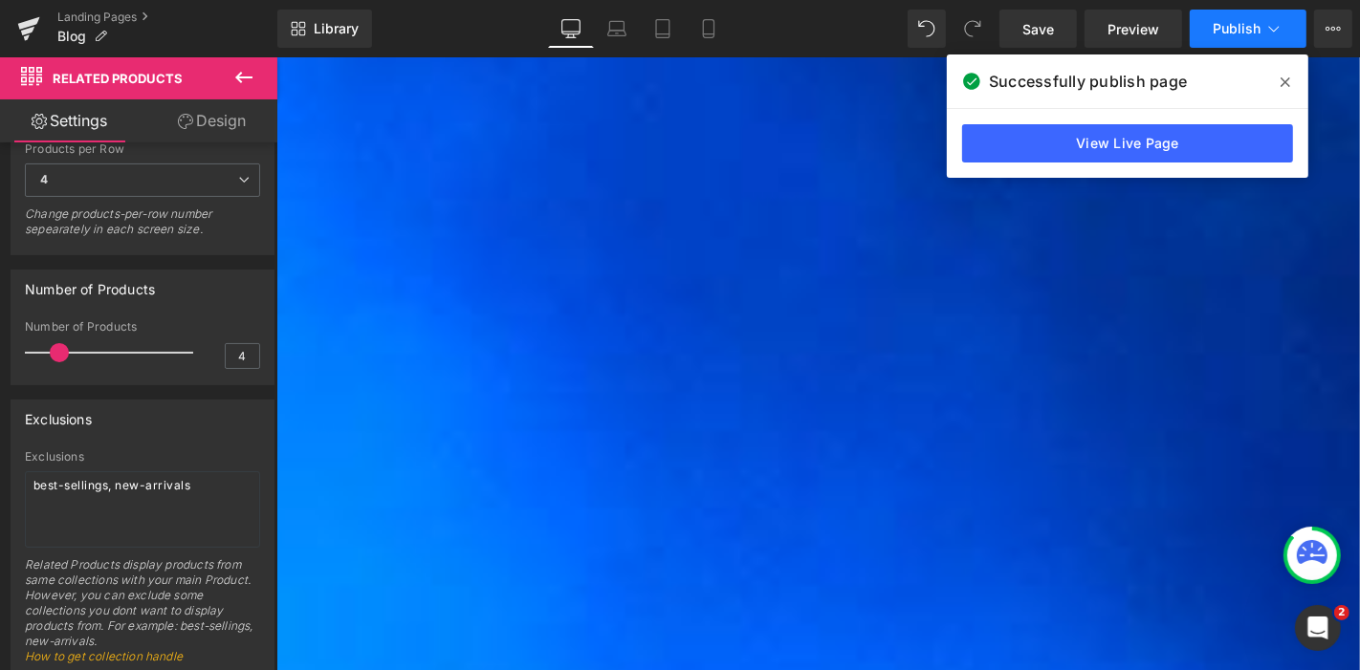
click at [1221, 23] on span "Publish" at bounding box center [1236, 28] width 48 height 15
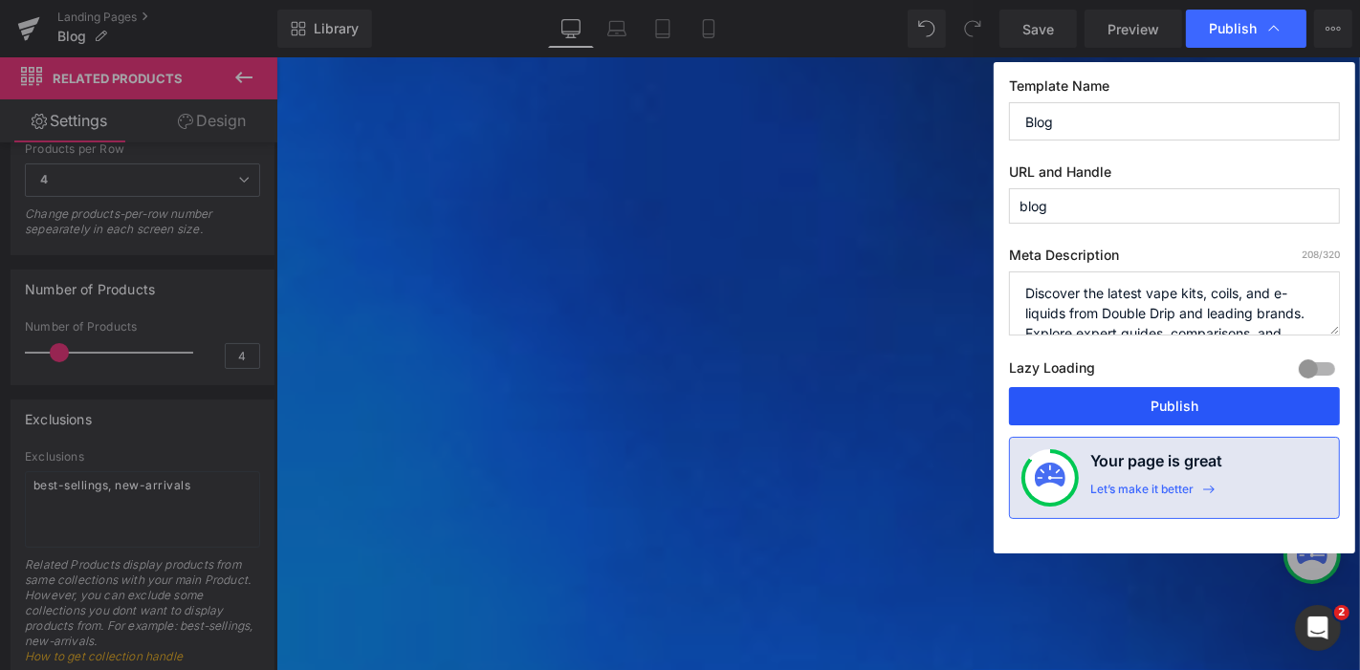
click at [1259, 411] on button "Publish" at bounding box center [1174, 406] width 331 height 38
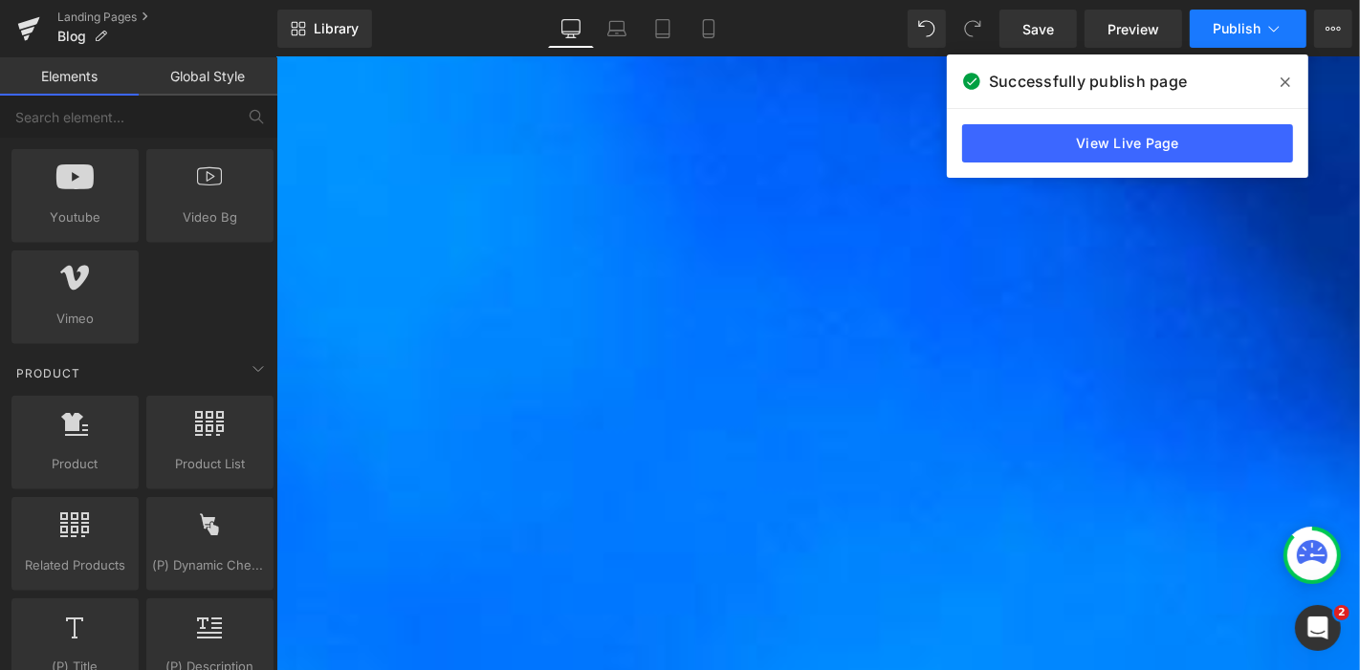
click at [1256, 17] on button "Publish" at bounding box center [1247, 29] width 117 height 38
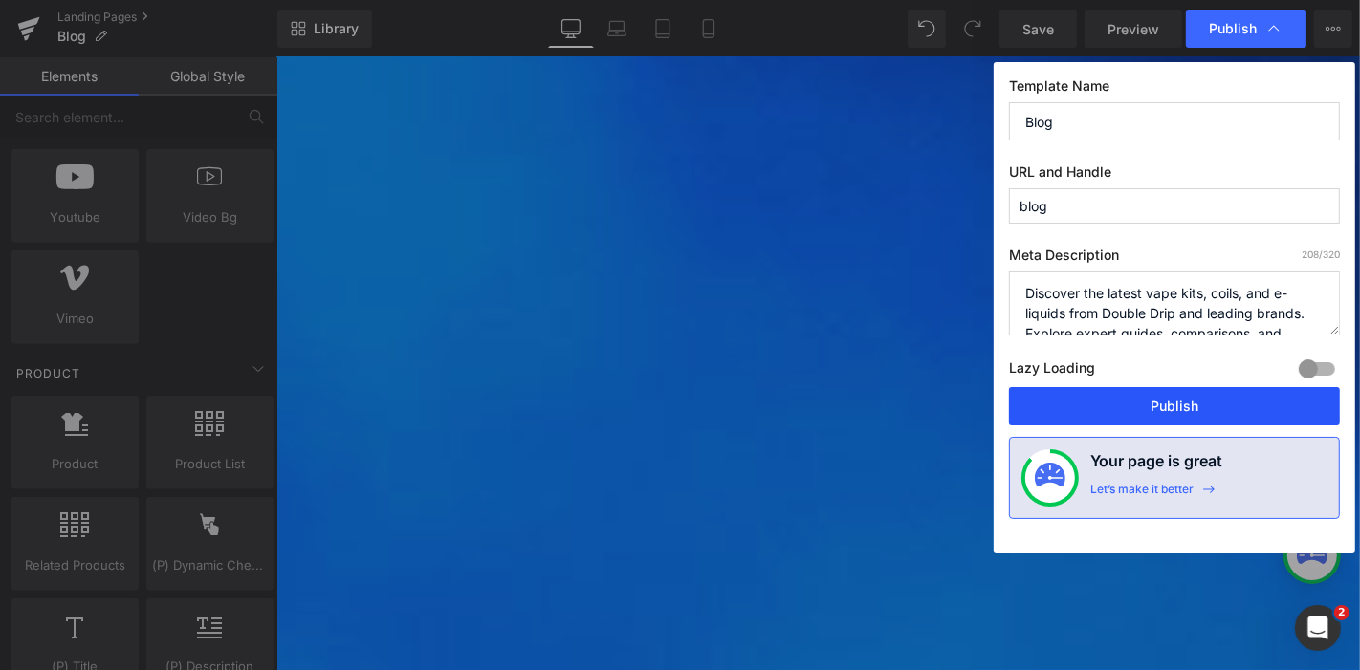
click at [1167, 405] on button "Publish" at bounding box center [1174, 406] width 331 height 38
